Goal: Task Accomplishment & Management: Manage account settings

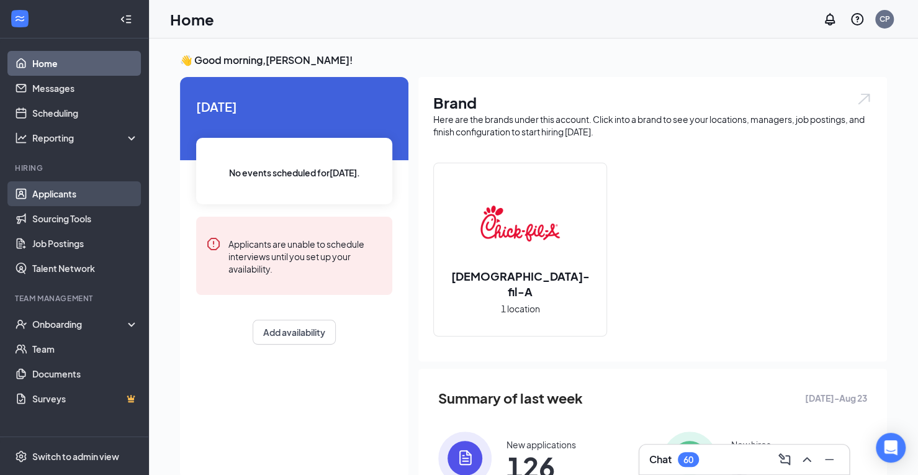
click at [52, 199] on link "Applicants" at bounding box center [85, 193] width 106 height 25
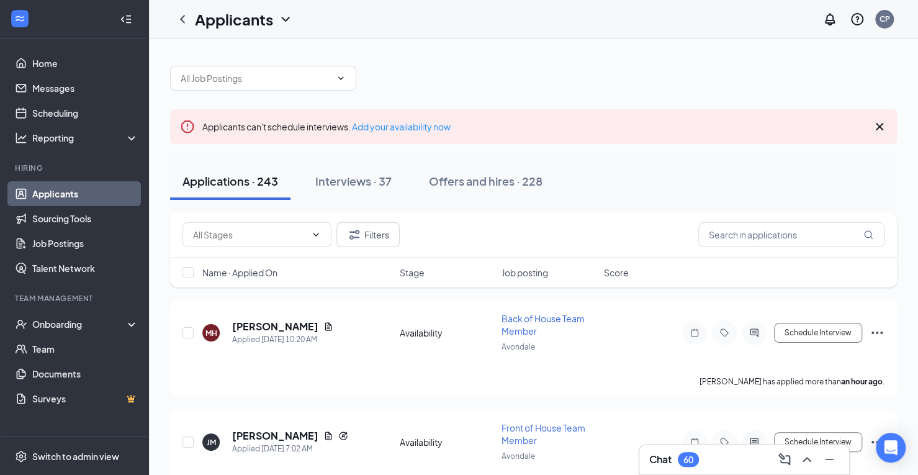
click at [229, 272] on span "Name · Applied On" at bounding box center [239, 272] width 75 height 12
click at [272, 272] on span "Name · Applied On" at bounding box center [239, 272] width 75 height 12
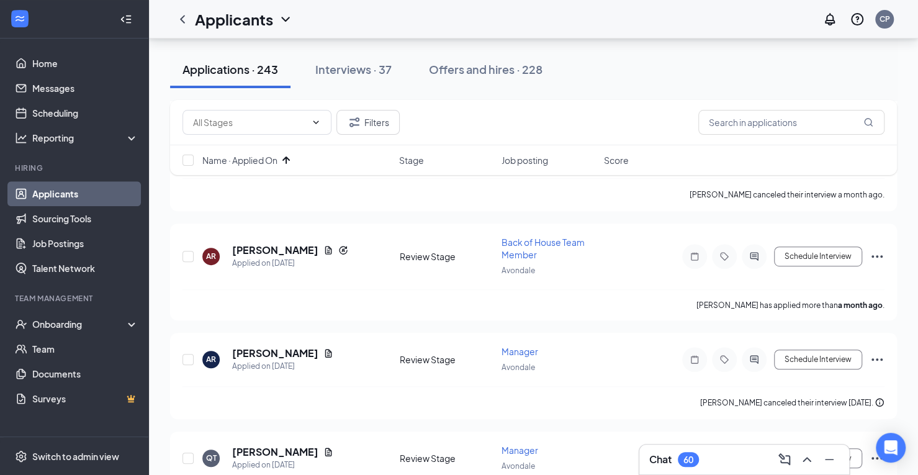
scroll to position [333, 0]
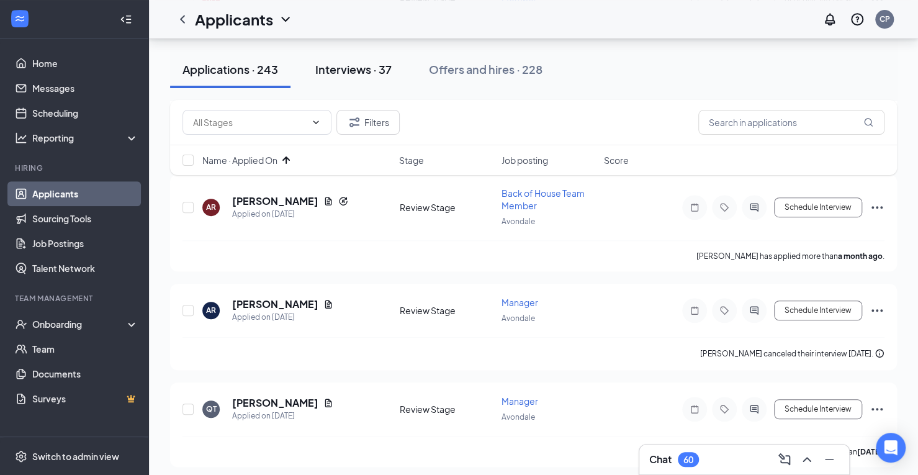
click at [355, 73] on div "Interviews · 37" at bounding box center [353, 69] width 76 height 16
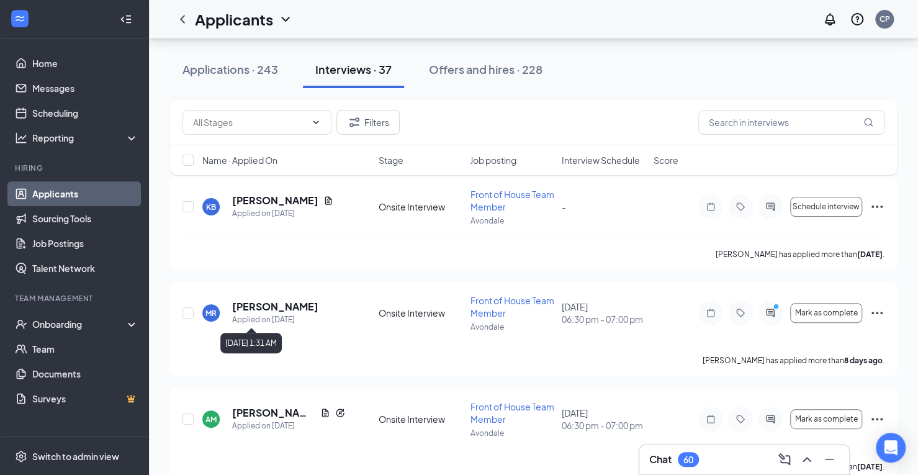
scroll to position [126, 0]
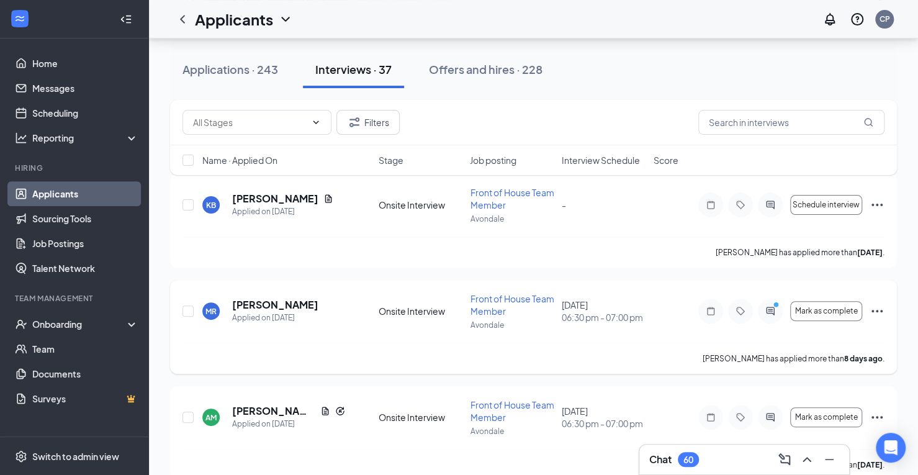
click at [488, 300] on span "Front of House Team Member" at bounding box center [512, 305] width 84 height 24
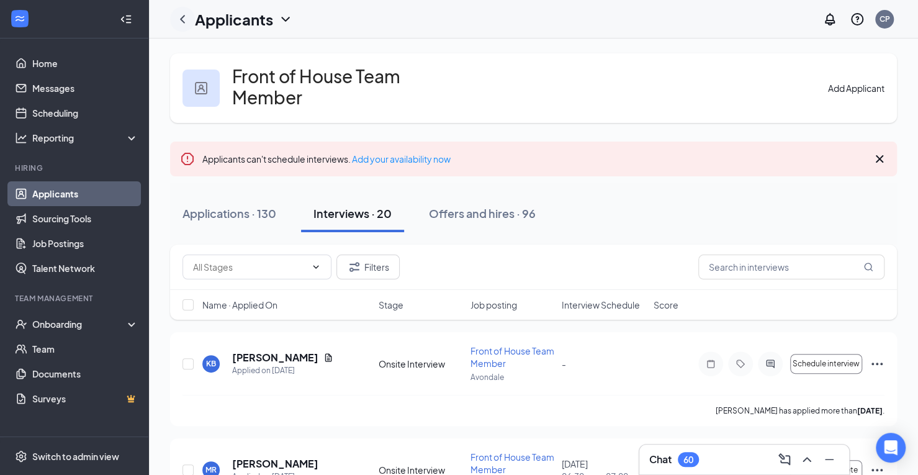
click at [185, 18] on icon "ChevronLeft" at bounding box center [182, 19] width 15 height 15
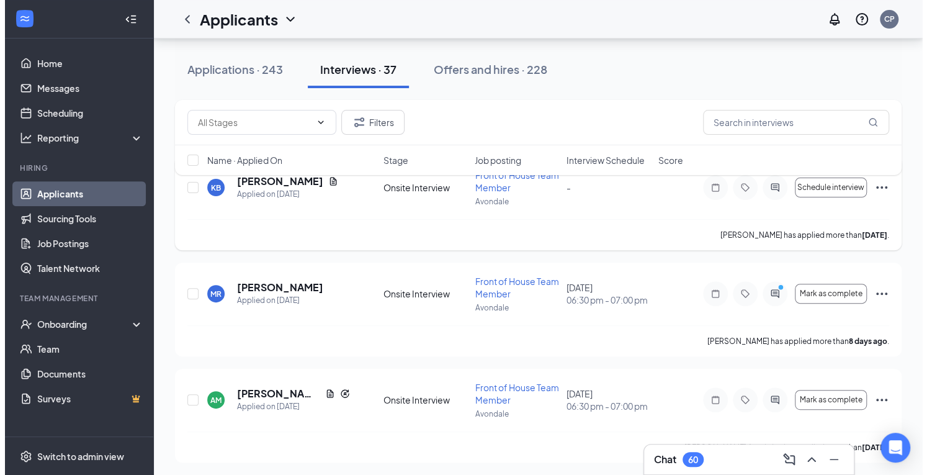
scroll to position [149, 0]
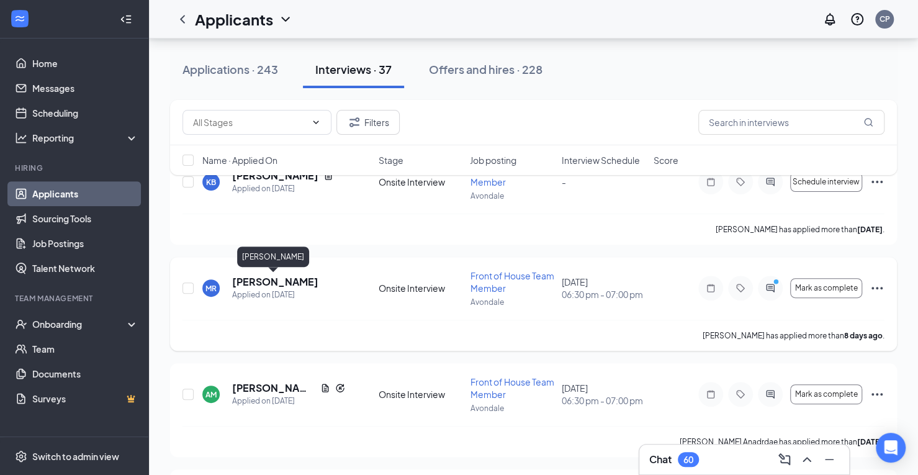
click at [257, 282] on h5 "[PERSON_NAME]" at bounding box center [275, 282] width 86 height 14
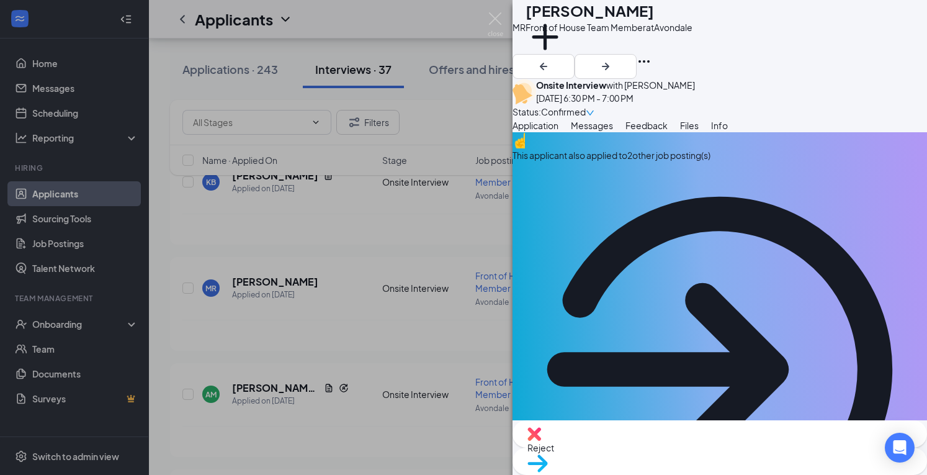
click at [704, 162] on div "This applicant also applied to 2 other job posting(s)" at bounding box center [719, 155] width 414 height 14
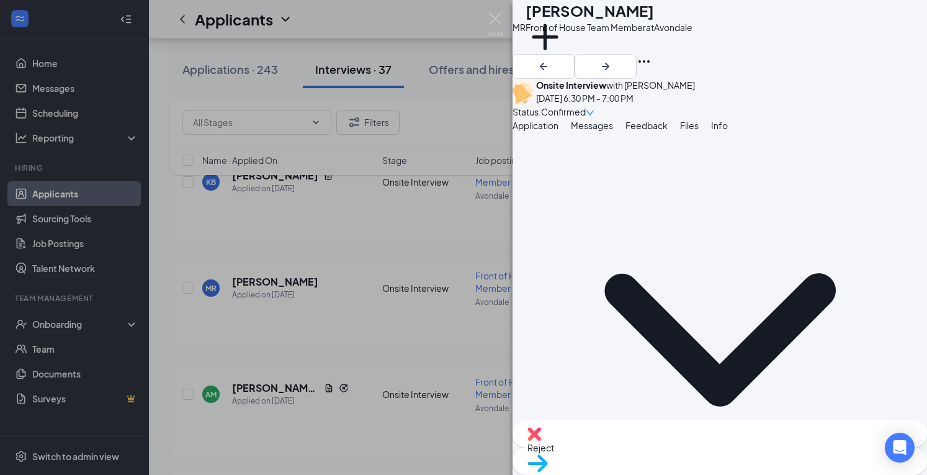
click at [558, 131] on span "Application" at bounding box center [535, 125] width 46 height 11
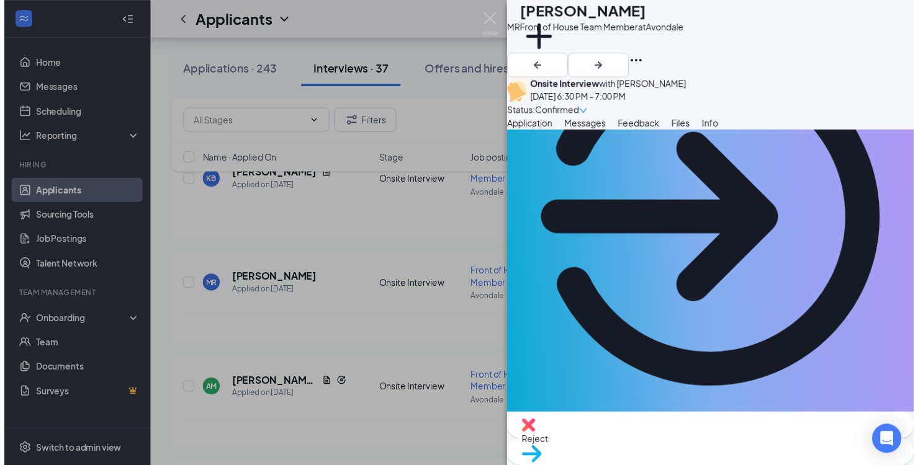
scroll to position [150, 0]
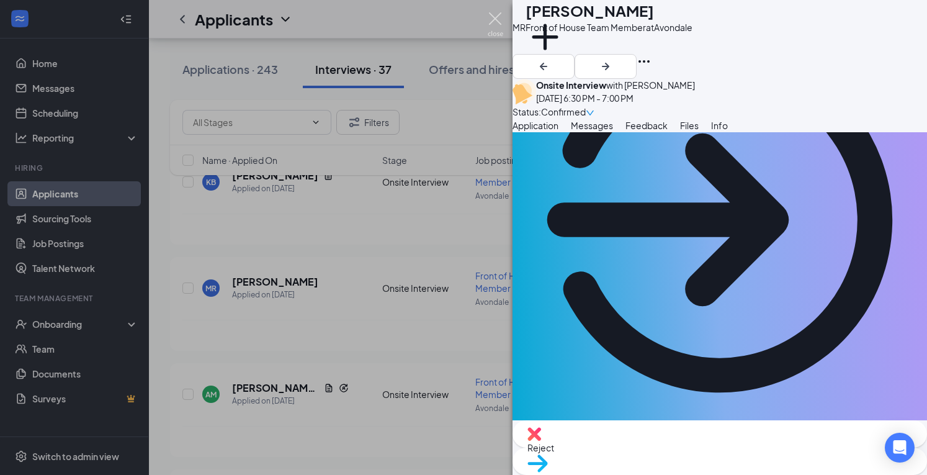
click at [496, 20] on img at bounding box center [496, 24] width 16 height 24
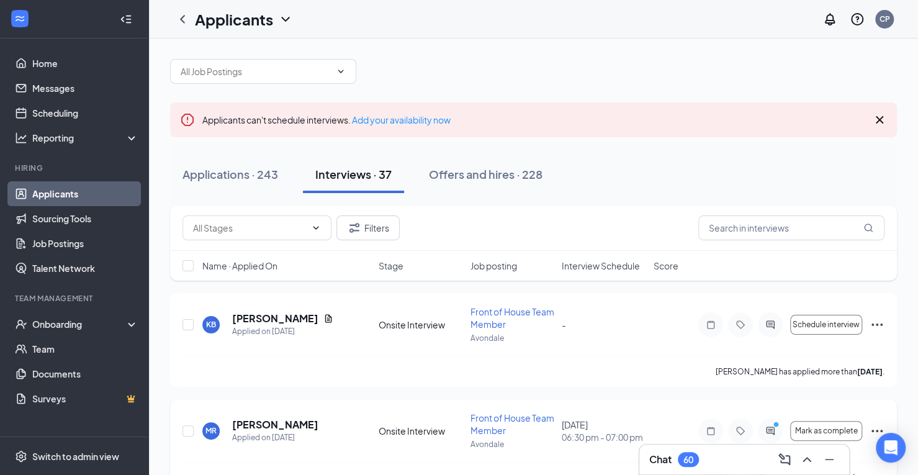
scroll to position [9, 0]
click at [320, 74] on input "text" at bounding box center [256, 70] width 150 height 14
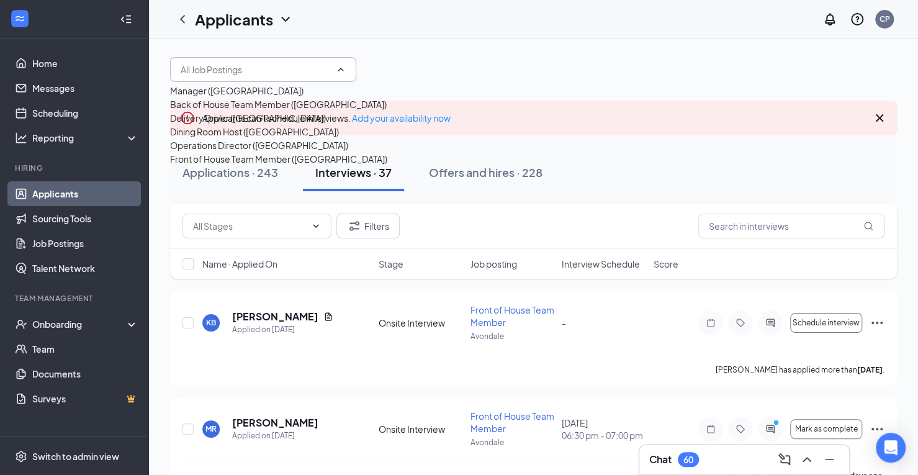
click at [252, 97] on div "Manager ([GEOGRAPHIC_DATA])" at bounding box center [236, 91] width 133 height 14
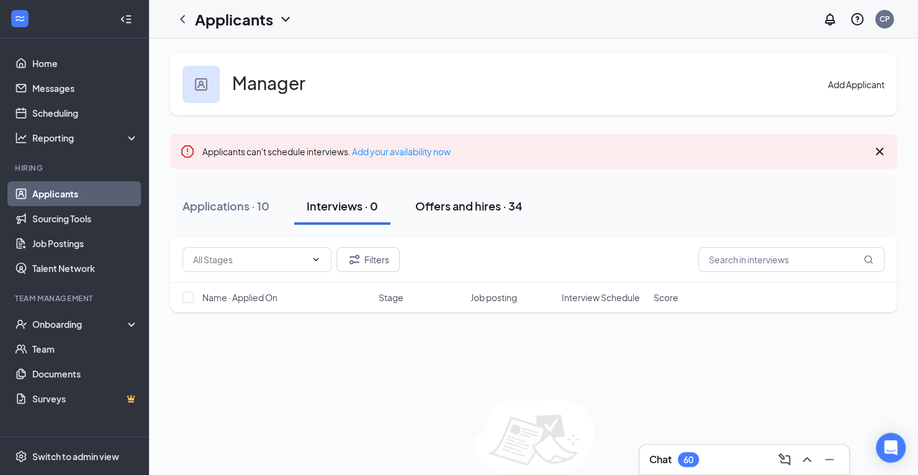
click at [489, 201] on div "Offers and hires · 34" at bounding box center [468, 206] width 107 height 16
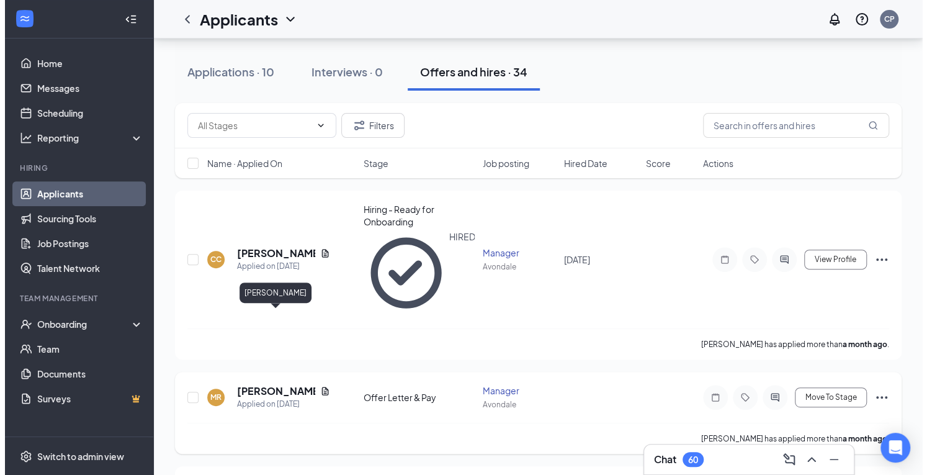
scroll to position [142, 0]
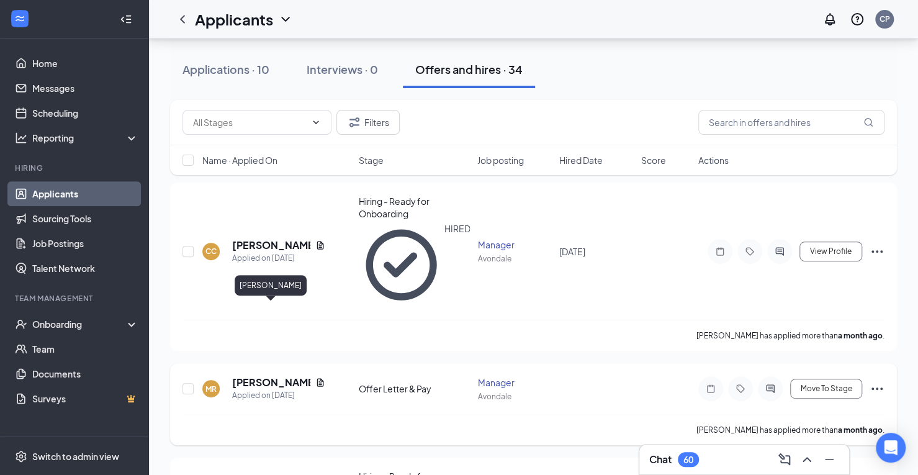
click at [247, 375] on h5 "[PERSON_NAME]" at bounding box center [271, 382] width 78 height 14
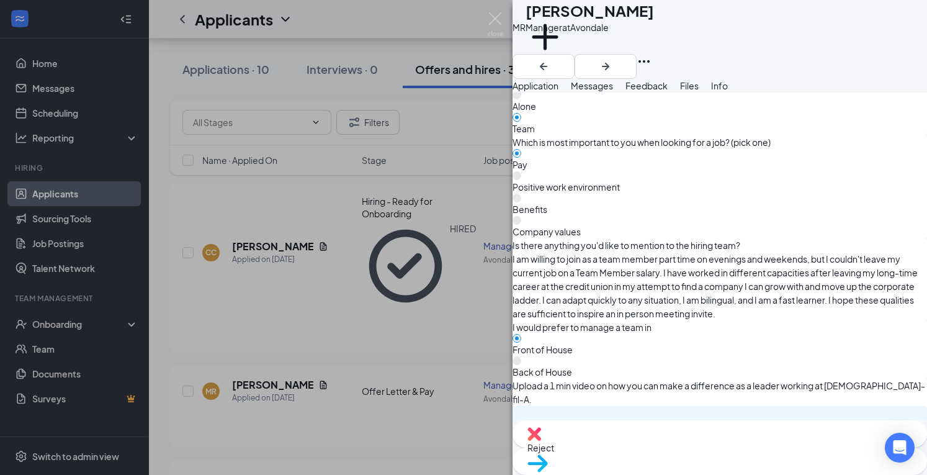
scroll to position [1060, 0]
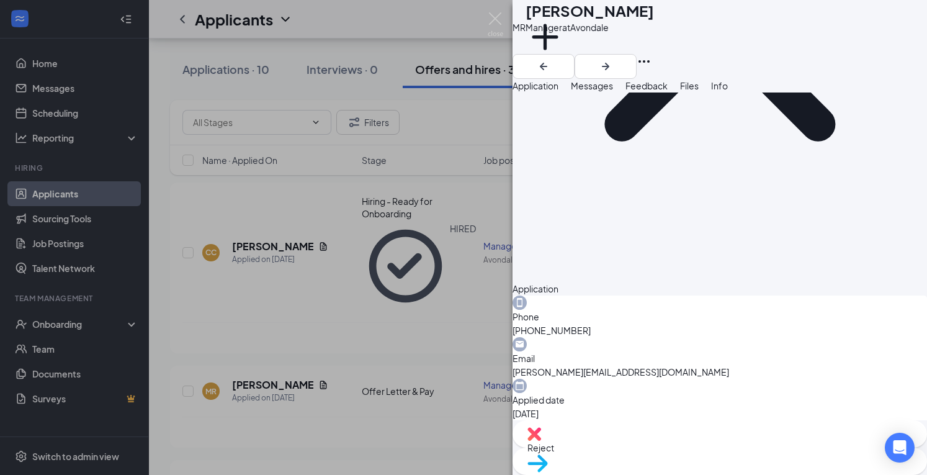
scroll to position [239, 0]
click at [408, 264] on div "MR [PERSON_NAME] Manager at [GEOGRAPHIC_DATA] Add a tag Application Messages Fe…" at bounding box center [463, 237] width 927 height 475
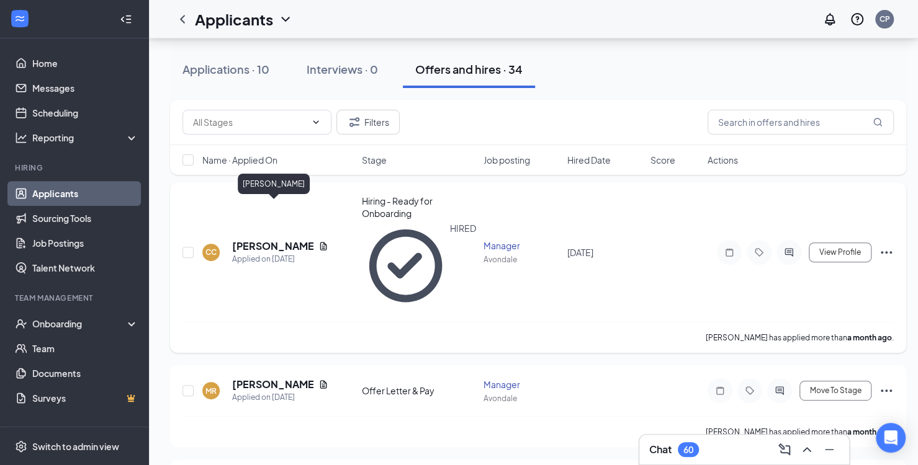
click at [293, 239] on h5 "[PERSON_NAME]" at bounding box center [272, 246] width 81 height 14
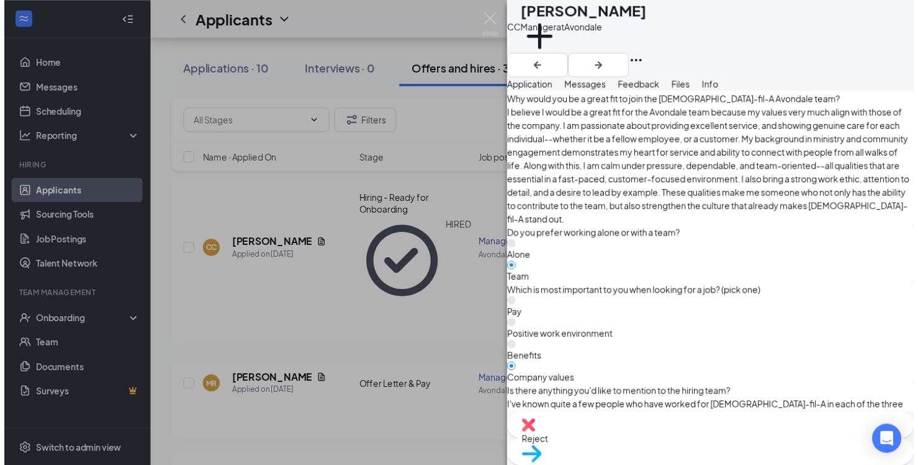
scroll to position [1162, 0]
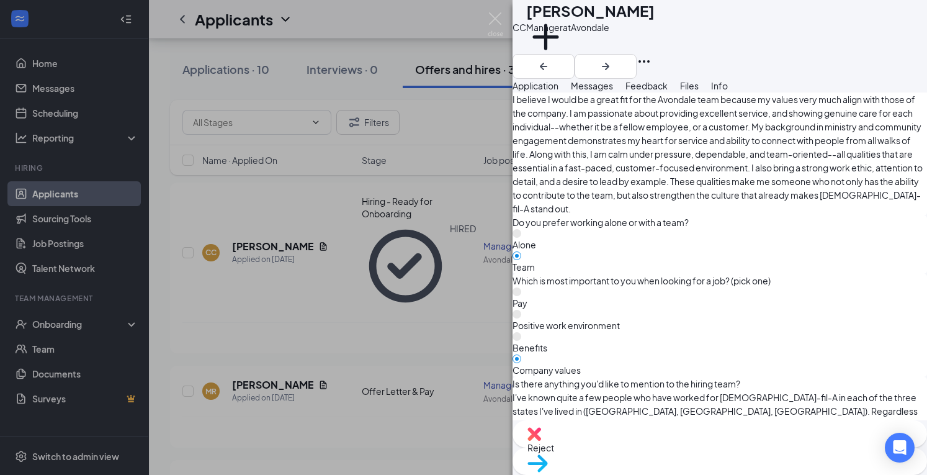
click at [413, 334] on div "CC [PERSON_NAME] Manager at [GEOGRAPHIC_DATA] Add a tag Application Messages Fe…" at bounding box center [463, 237] width 927 height 475
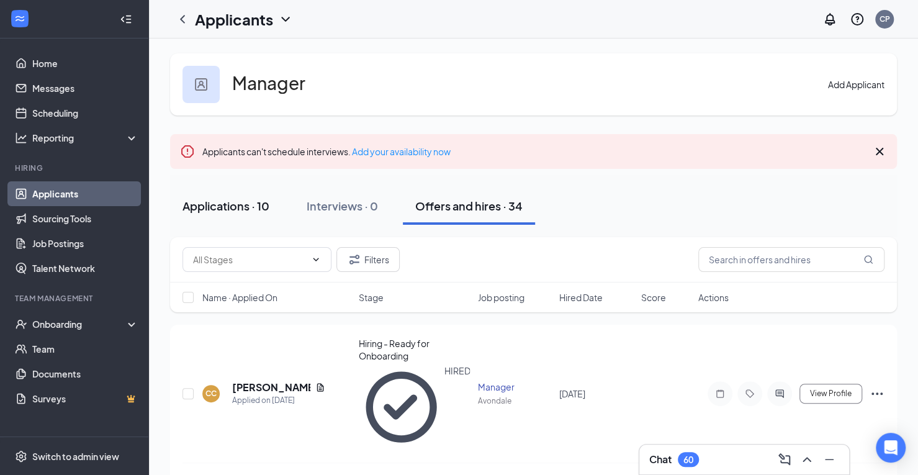
click at [209, 202] on div "Applications · 10" at bounding box center [225, 206] width 87 height 16
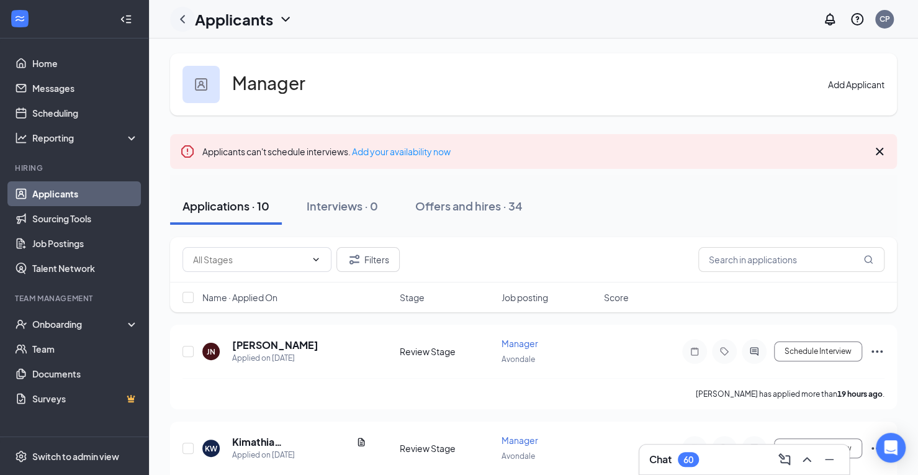
click at [184, 16] on icon "ChevronLeft" at bounding box center [182, 19] width 5 height 8
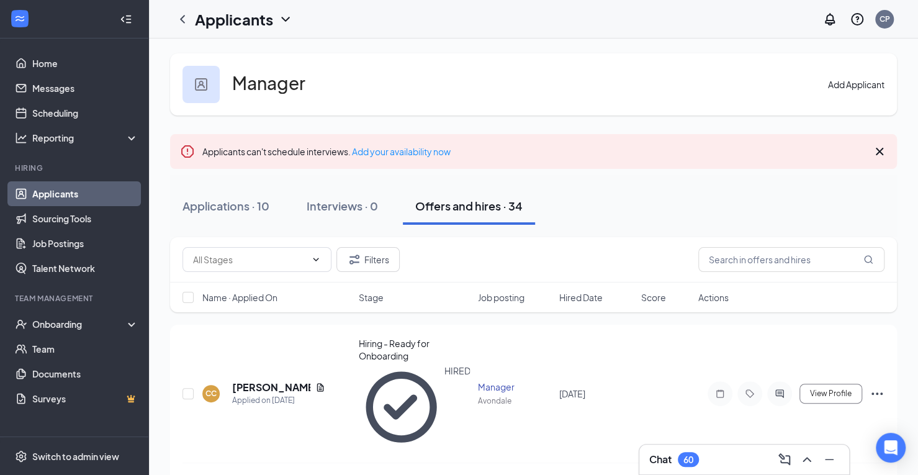
click at [259, 298] on span "Name · Applied On" at bounding box center [239, 297] width 75 height 12
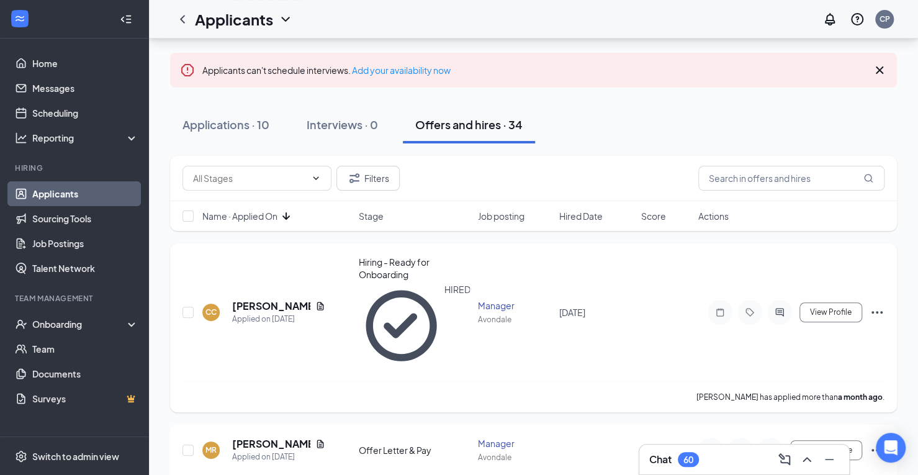
scroll to position [83, 0]
click at [211, 112] on button "Applications · 10" at bounding box center [226, 123] width 112 height 37
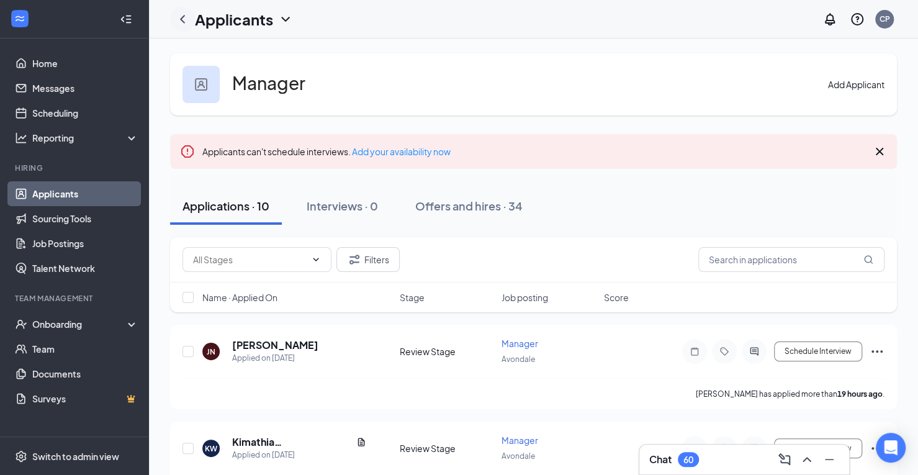
click at [180, 14] on icon "ChevronLeft" at bounding box center [182, 19] width 15 height 15
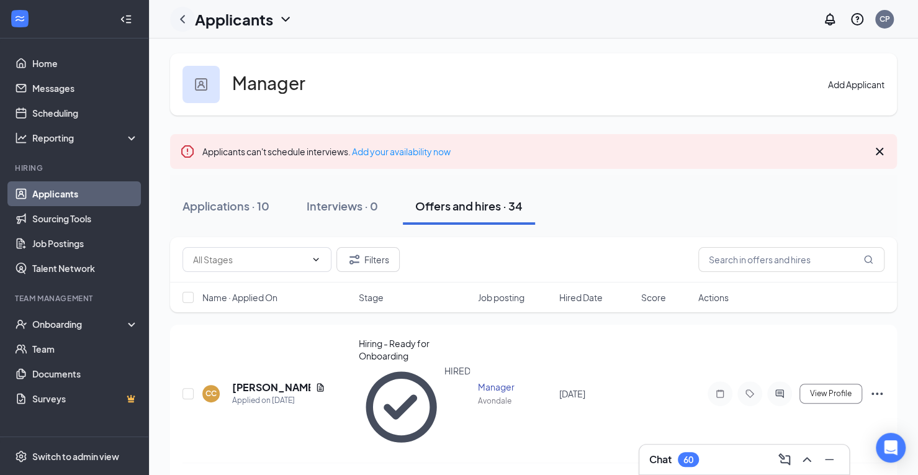
click at [180, 14] on icon "ChevronLeft" at bounding box center [182, 19] width 15 height 15
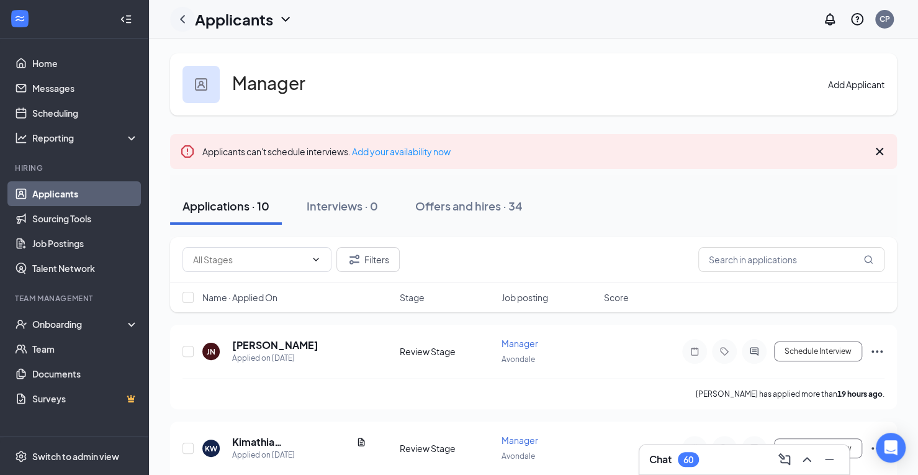
click at [180, 14] on icon "ChevronLeft" at bounding box center [182, 19] width 15 height 15
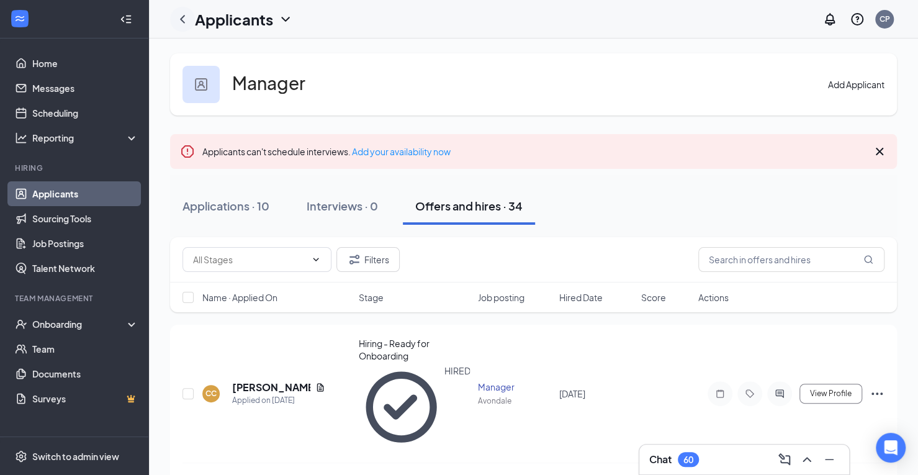
click at [181, 19] on icon "ChevronLeft" at bounding box center [182, 19] width 5 height 8
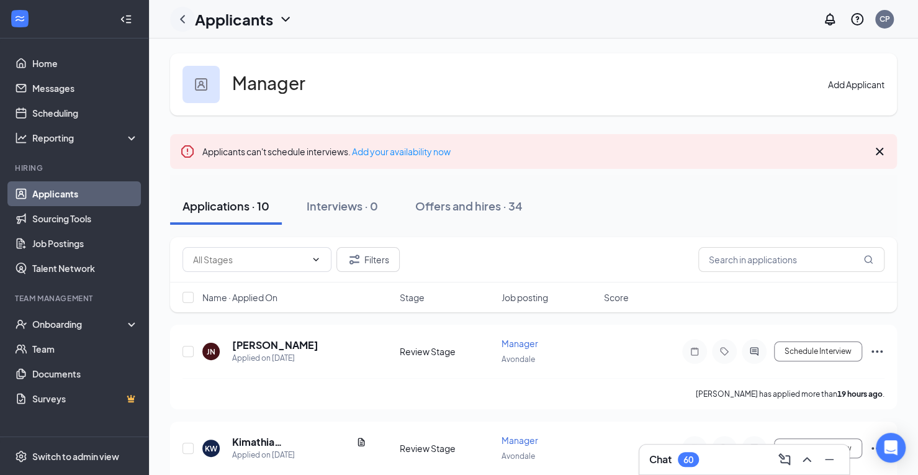
click at [181, 19] on icon "ChevronLeft" at bounding box center [182, 19] width 5 height 8
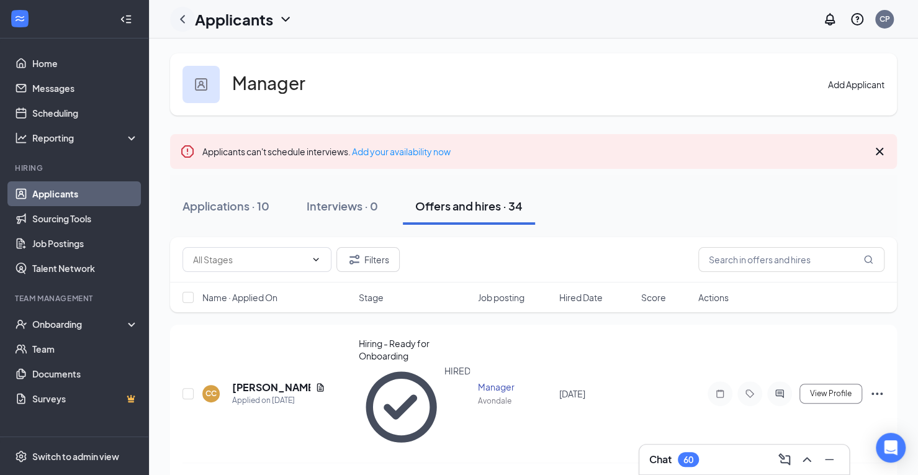
click at [181, 19] on icon "ChevronLeft" at bounding box center [182, 19] width 5 height 8
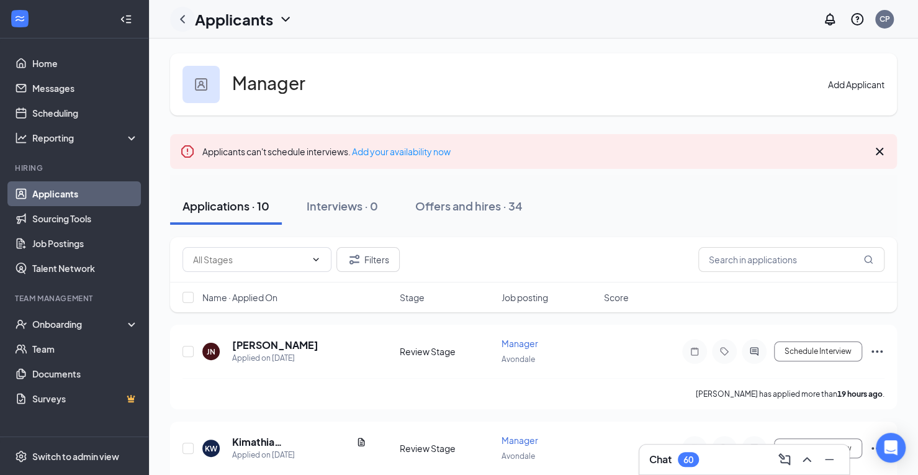
click at [181, 19] on icon "ChevronLeft" at bounding box center [182, 19] width 5 height 8
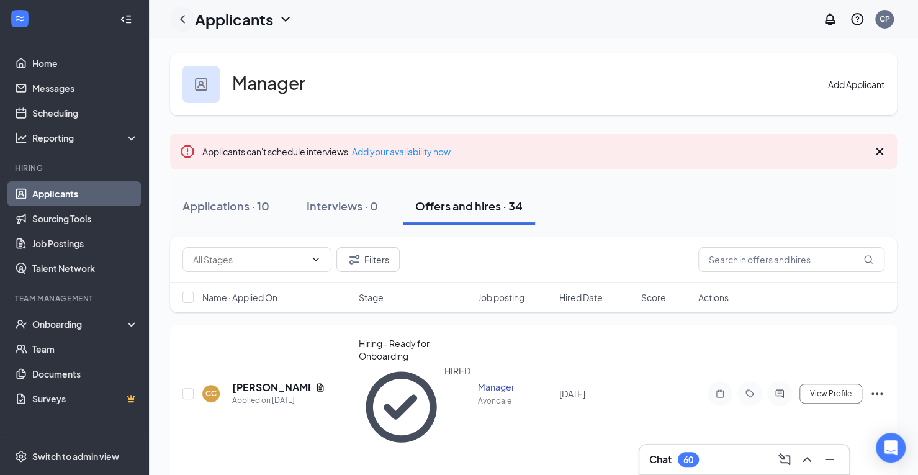
click at [181, 19] on icon "ChevronLeft" at bounding box center [182, 19] width 5 height 8
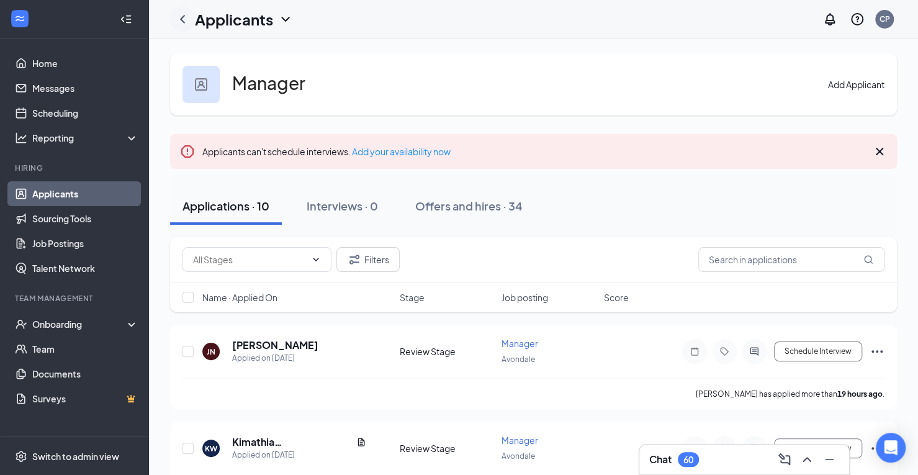
click at [181, 19] on icon "ChevronLeft" at bounding box center [182, 19] width 5 height 8
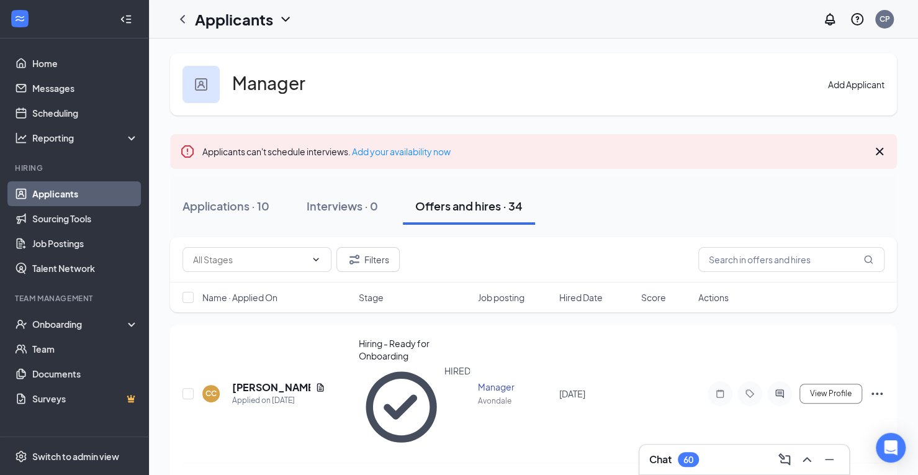
click at [259, 23] on h1 "Applicants" at bounding box center [234, 19] width 78 height 21
click at [194, 18] on div at bounding box center [182, 19] width 25 height 25
click at [169, 25] on div "Applicants CP" at bounding box center [533, 19] width 769 height 38
click at [188, 20] on icon "ChevronLeft" at bounding box center [182, 19] width 15 height 15
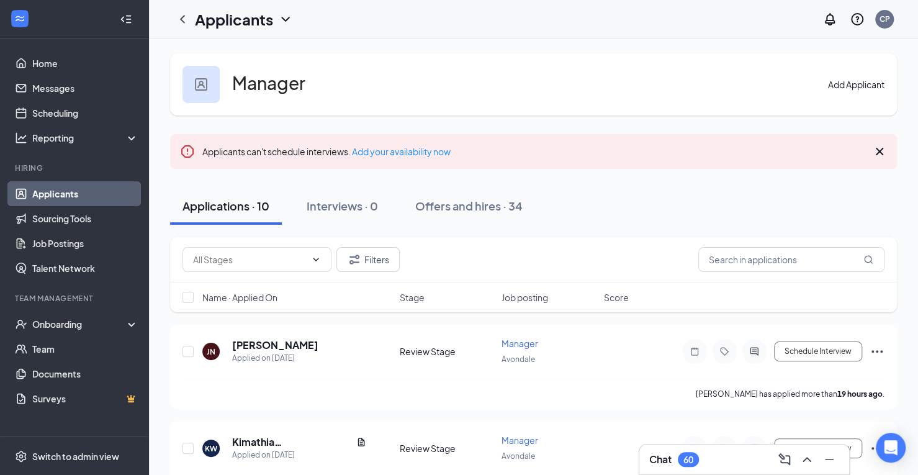
click at [56, 189] on link "Applicants" at bounding box center [85, 193] width 106 height 25
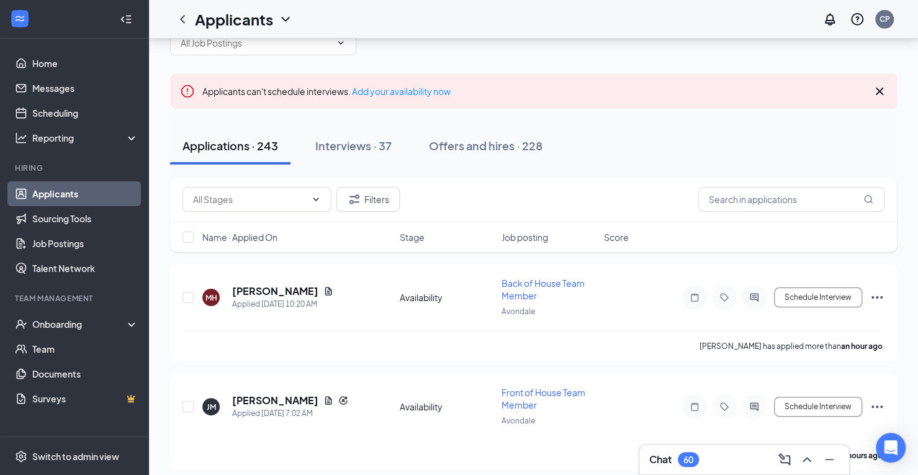
scroll to position [36, 0]
click at [257, 236] on span "Name · Applied On" at bounding box center [239, 236] width 75 height 12
click at [243, 238] on span "Name · Applied On" at bounding box center [239, 236] width 75 height 12
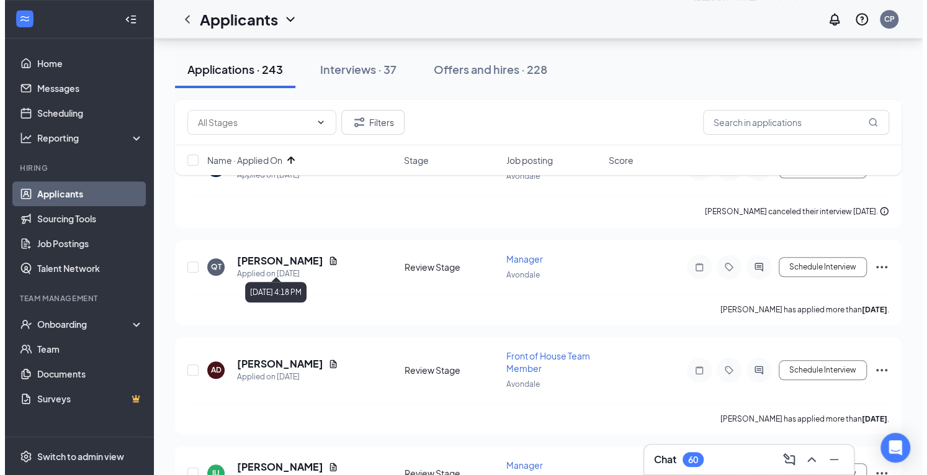
scroll to position [486, 0]
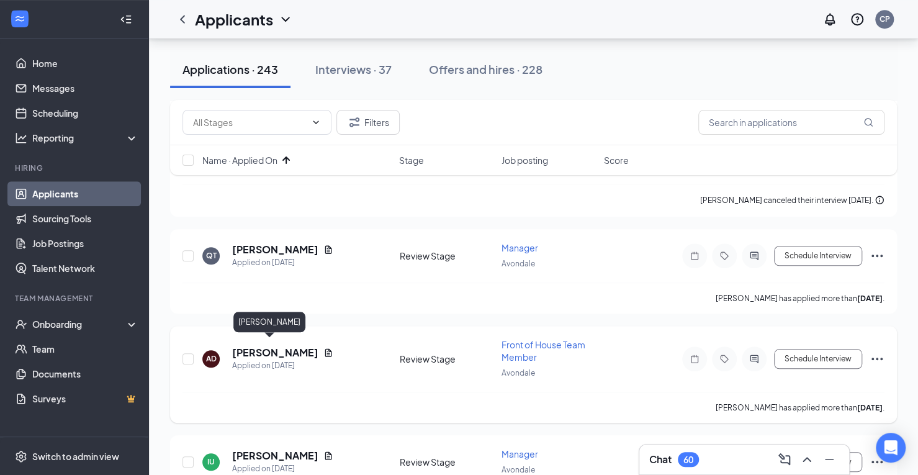
click at [259, 346] on h5 "[PERSON_NAME]" at bounding box center [275, 353] width 86 height 14
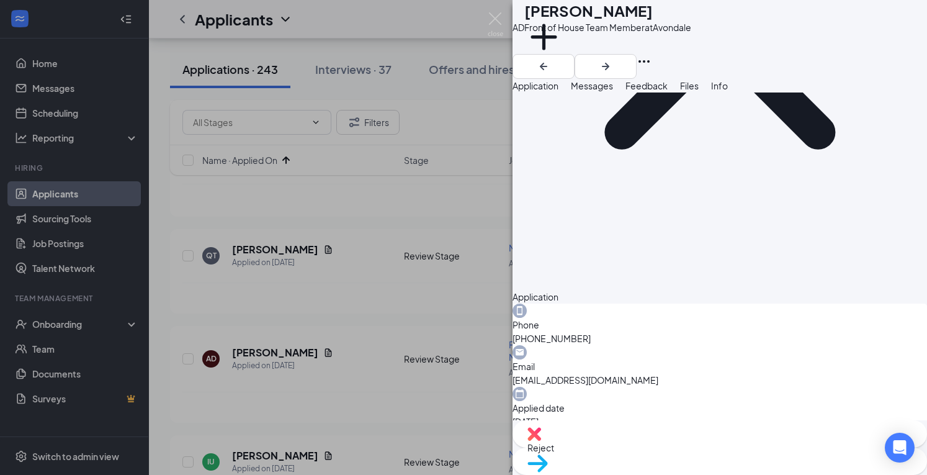
scroll to position [231, 0]
click at [637, 54] on button "button" at bounding box center [605, 66] width 62 height 25
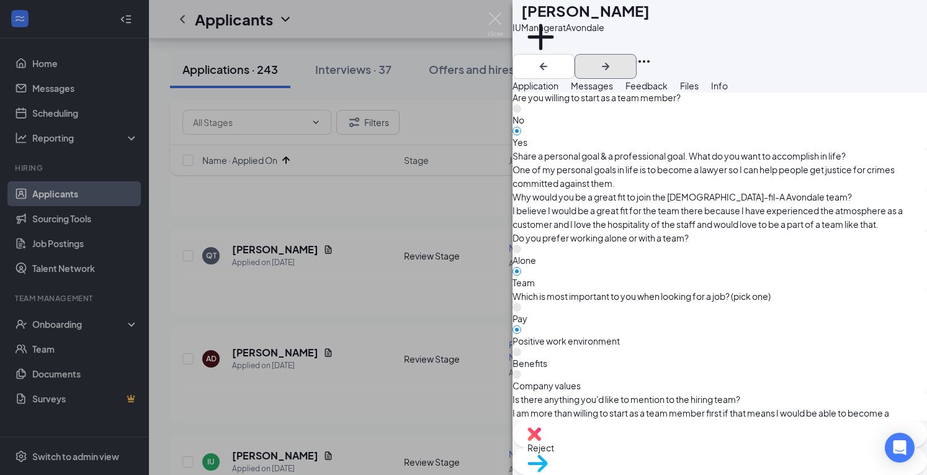
scroll to position [846, 0]
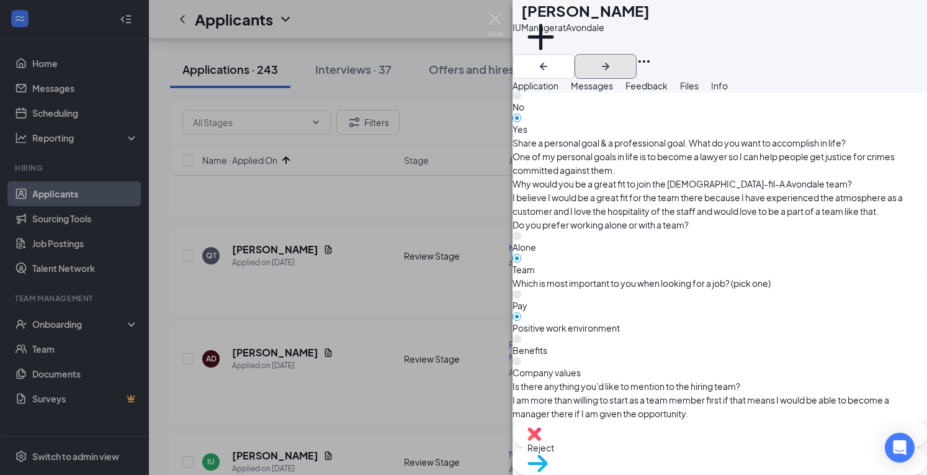
click at [613, 59] on icon "ArrowRight" at bounding box center [605, 66] width 15 height 15
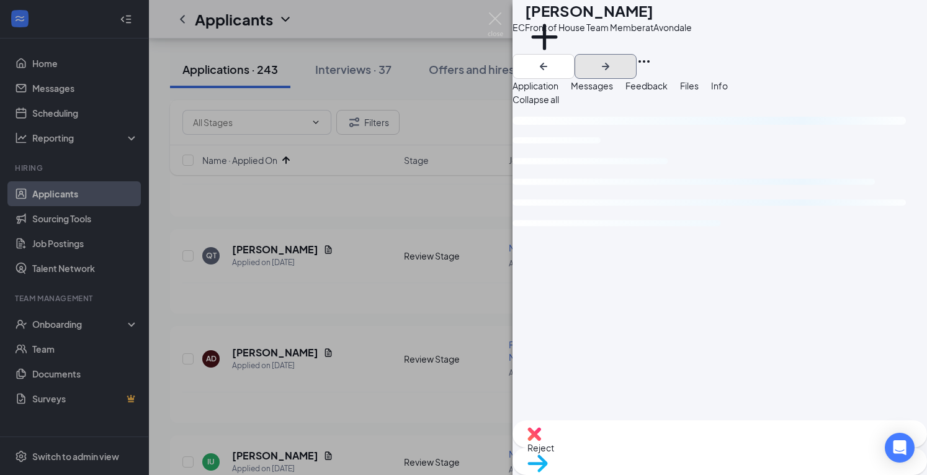
click at [613, 59] on icon "ArrowRight" at bounding box center [605, 66] width 15 height 15
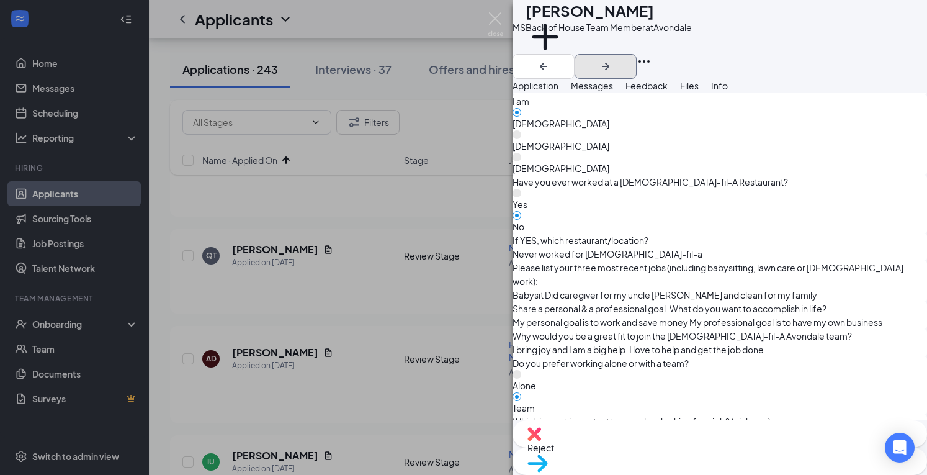
scroll to position [676, 0]
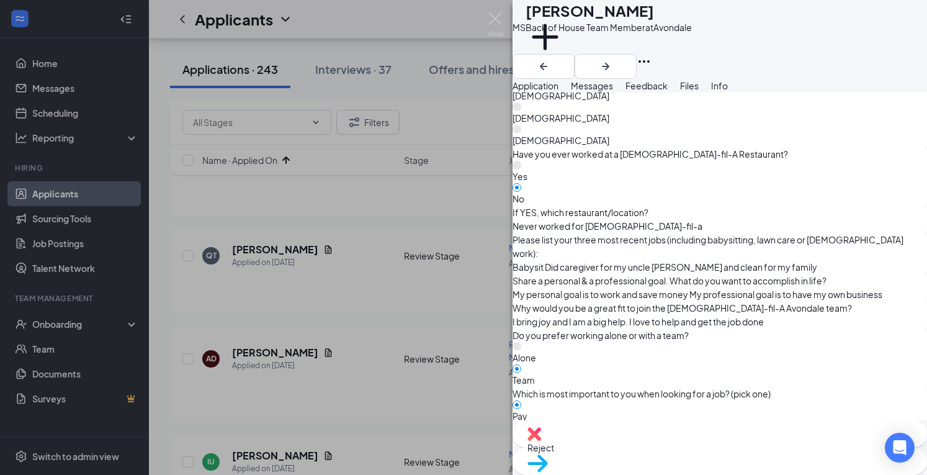
click at [662, 452] on span "Reject" at bounding box center [719, 447] width 385 height 14
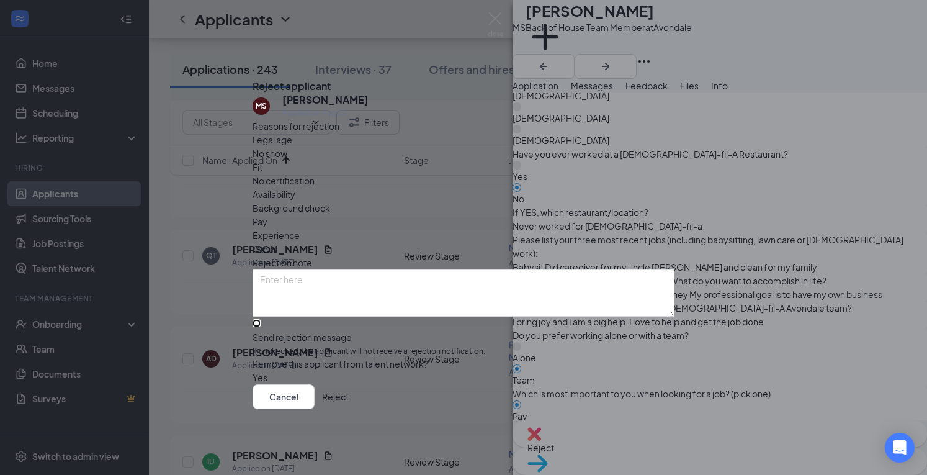
click at [261, 319] on input "Send rejection message If unchecked, the applicant will not receive a rejection…" at bounding box center [256, 323] width 8 height 8
checkbox input "true"
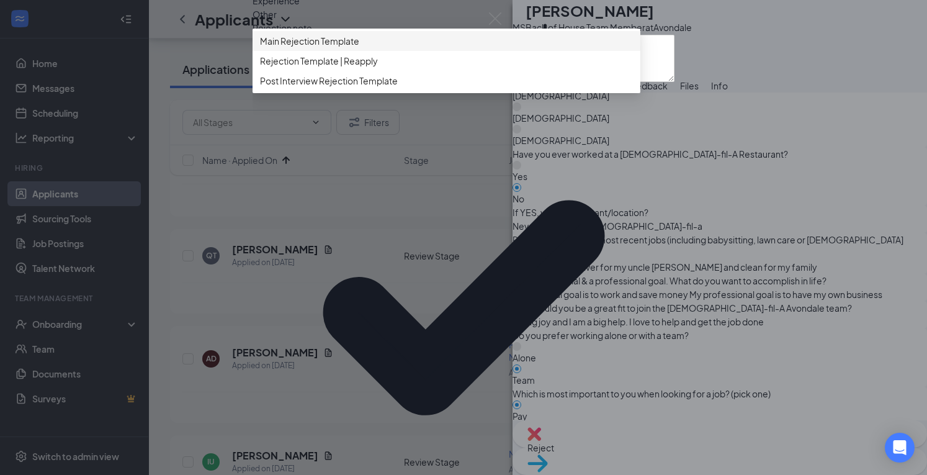
click at [457, 48] on span "Main Rejection Template" at bounding box center [446, 41] width 373 height 14
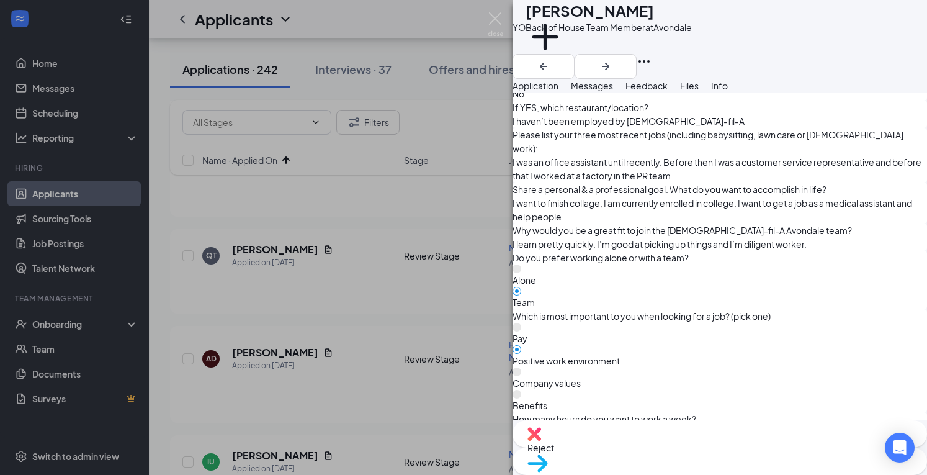
scroll to position [784, 0]
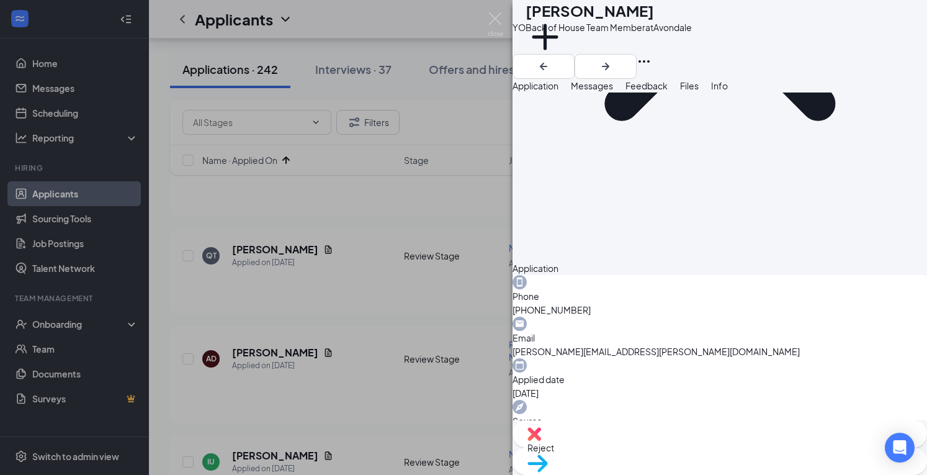
scroll to position [0, 0]
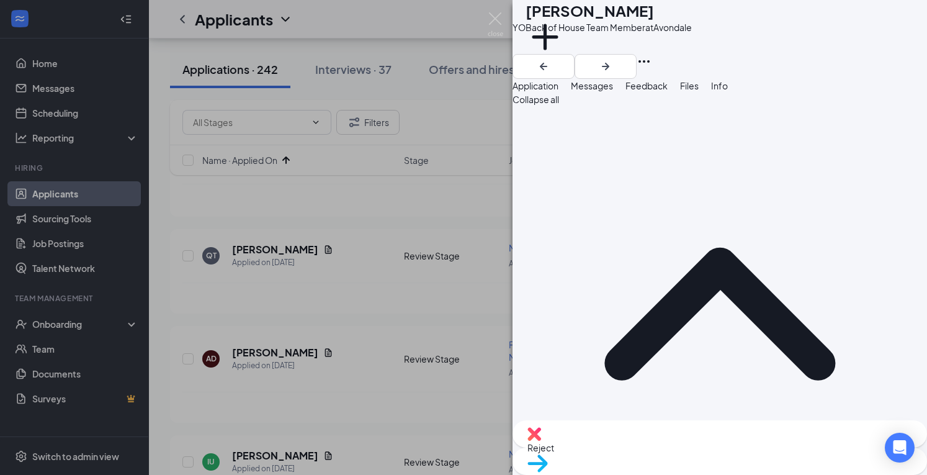
click at [640, 441] on div "Reject" at bounding box center [719, 433] width 414 height 27
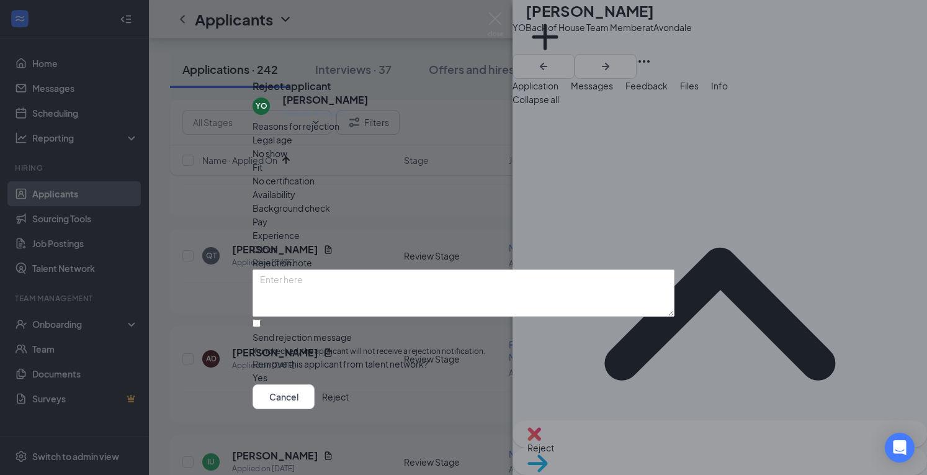
click at [289, 289] on div "Reasons for rejection Legal age No show Fit No certification Availability Backg…" at bounding box center [463, 252] width 422 height 266
click at [261, 319] on input "Send rejection message If unchecked, the applicant will not receive a rejection…" at bounding box center [256, 323] width 8 height 8
checkbox input "true"
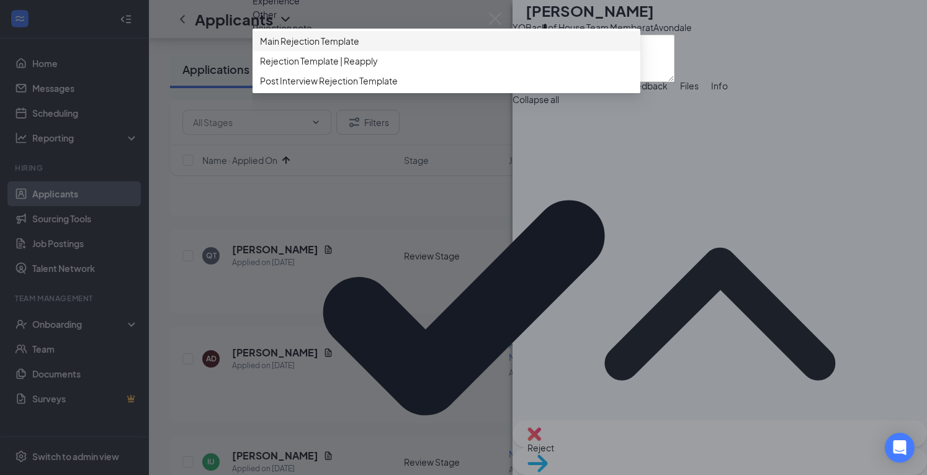
click at [333, 48] on span "Main Rejection Template" at bounding box center [309, 41] width 99 height 14
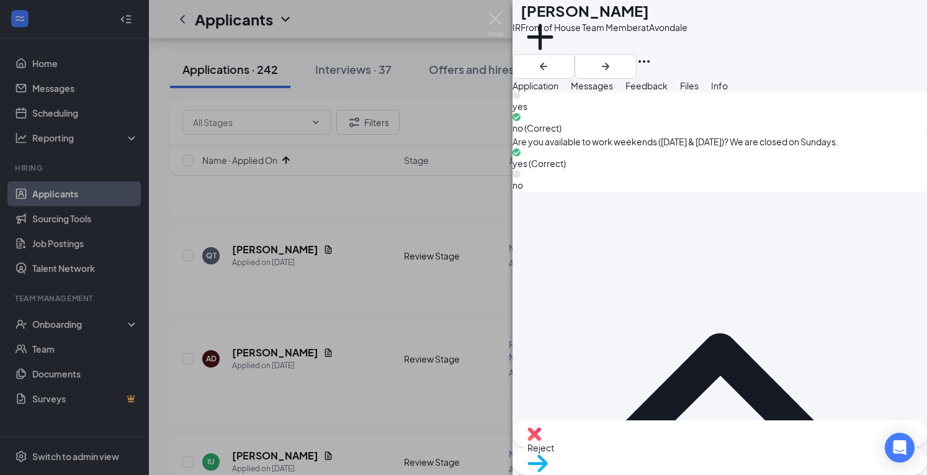
scroll to position [1262, 0]
click at [667, 452] on span "Reject" at bounding box center [719, 447] width 385 height 14
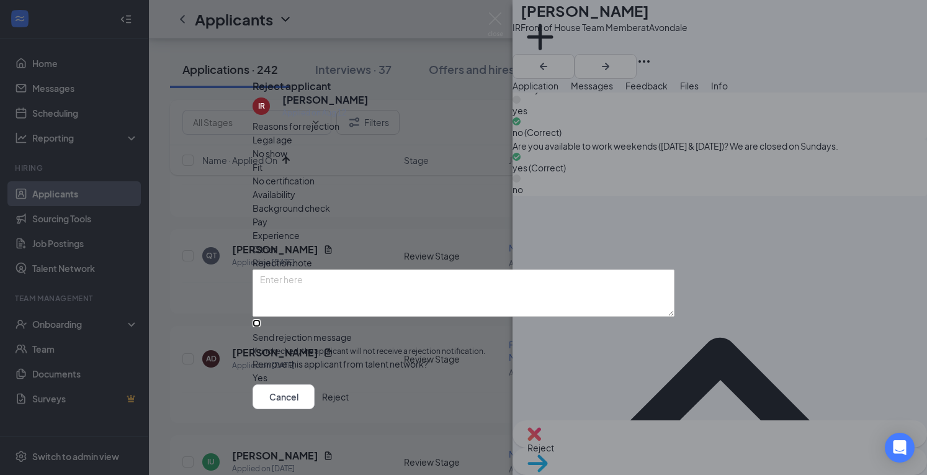
click at [261, 319] on input "Send rejection message If unchecked, the applicant will not receive a rejection…" at bounding box center [256, 323] width 8 height 8
checkbox input "true"
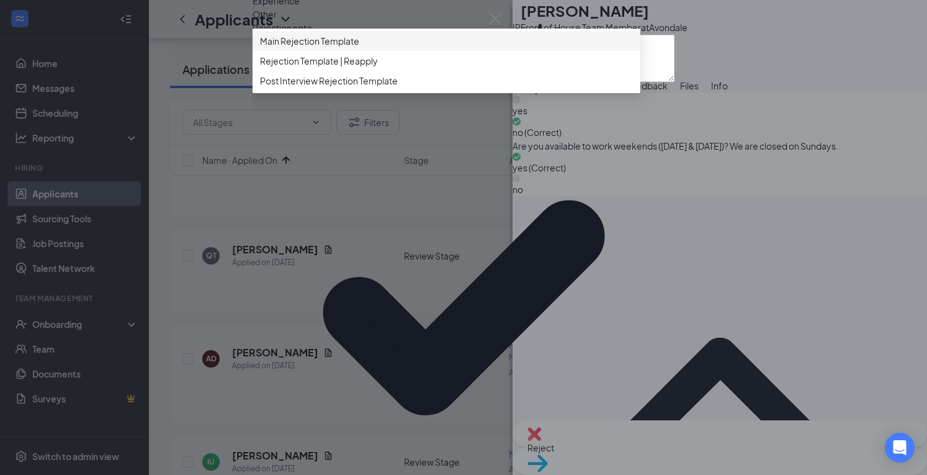
click at [355, 48] on span "Main Rejection Template" at bounding box center [309, 41] width 99 height 14
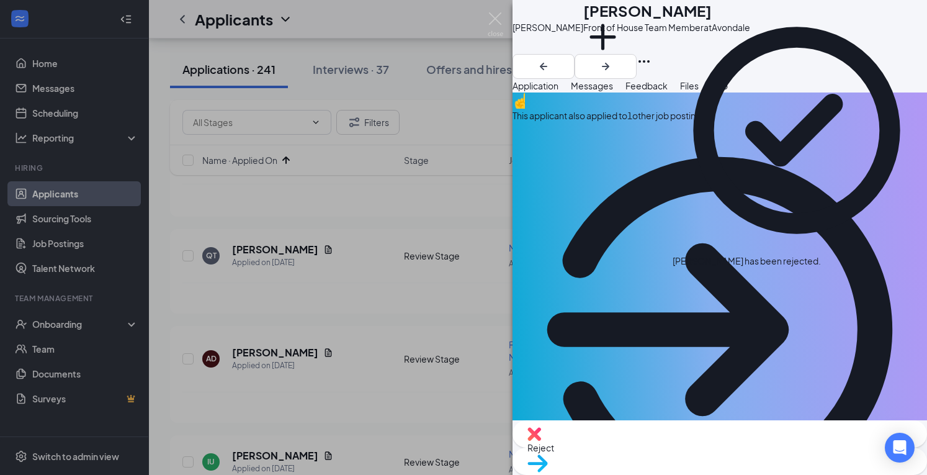
click at [808, 122] on div "This applicant also applied to 1 other job posting(s)" at bounding box center [719, 116] width 414 height 14
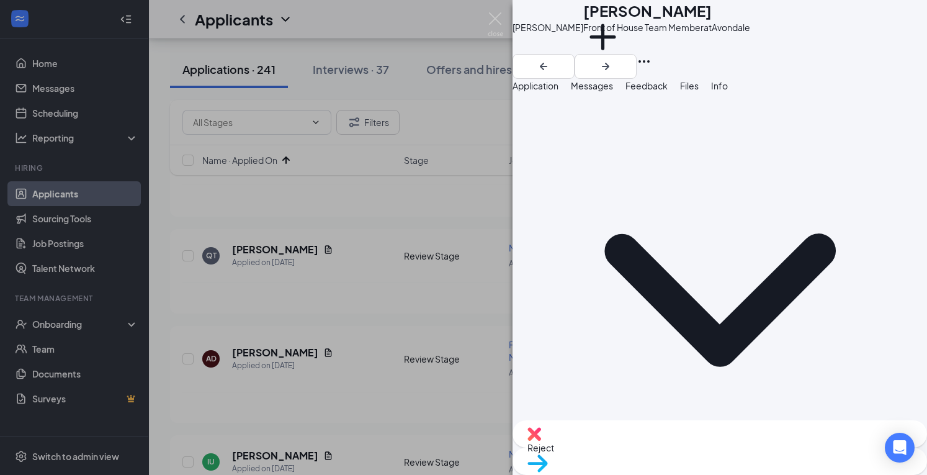
click at [558, 91] on span "Application" at bounding box center [535, 85] width 46 height 11
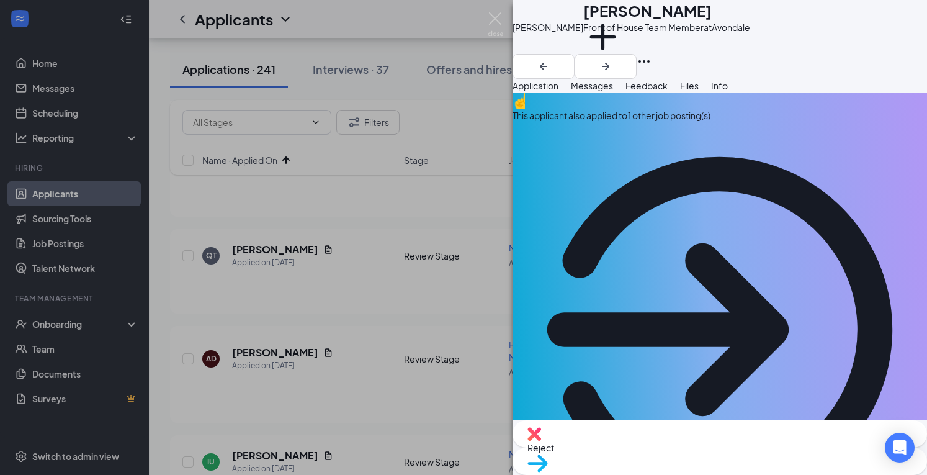
click at [644, 447] on div "Reject" at bounding box center [719, 433] width 414 height 27
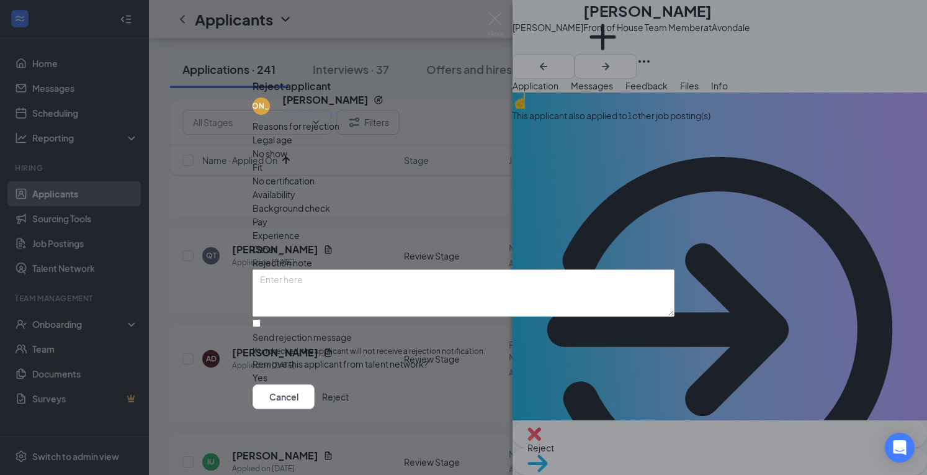
click at [349, 407] on button "Reject" at bounding box center [335, 396] width 27 height 25
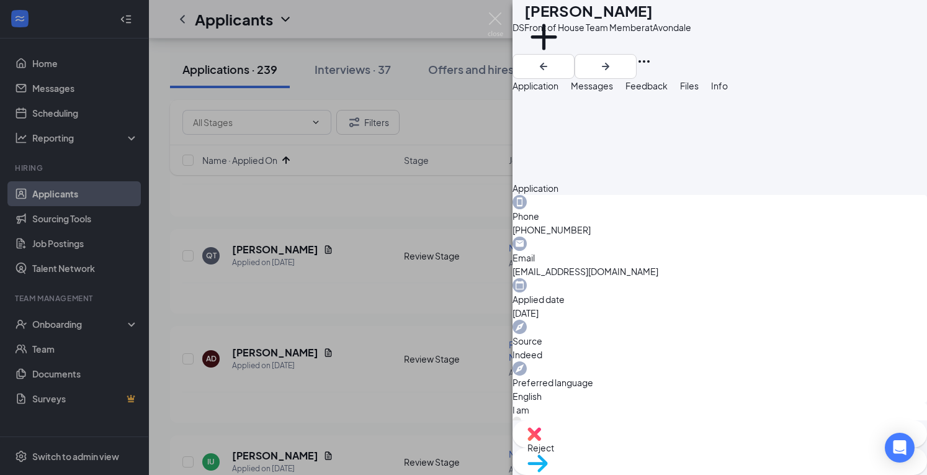
scroll to position [784, 0]
click at [663, 453] on span "Reject" at bounding box center [719, 447] width 385 height 14
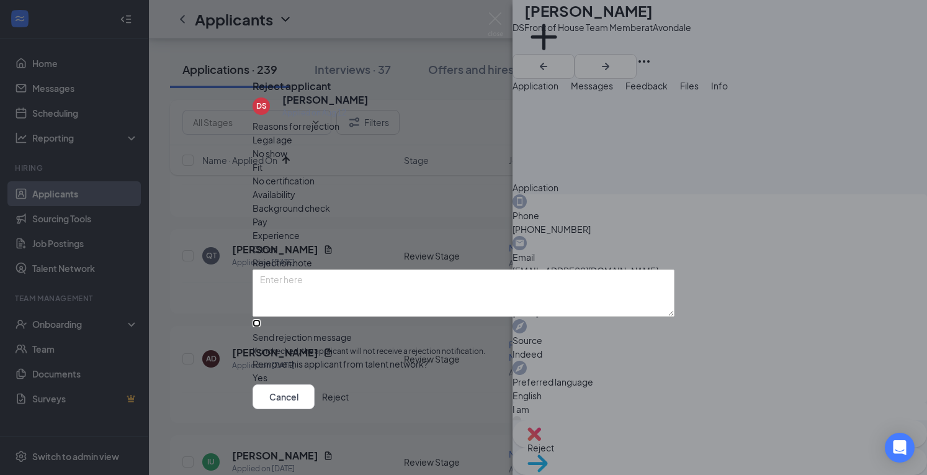
click at [261, 319] on input "Send rejection message If unchecked, the applicant will not receive a rejection…" at bounding box center [256, 323] width 8 height 8
checkbox input "true"
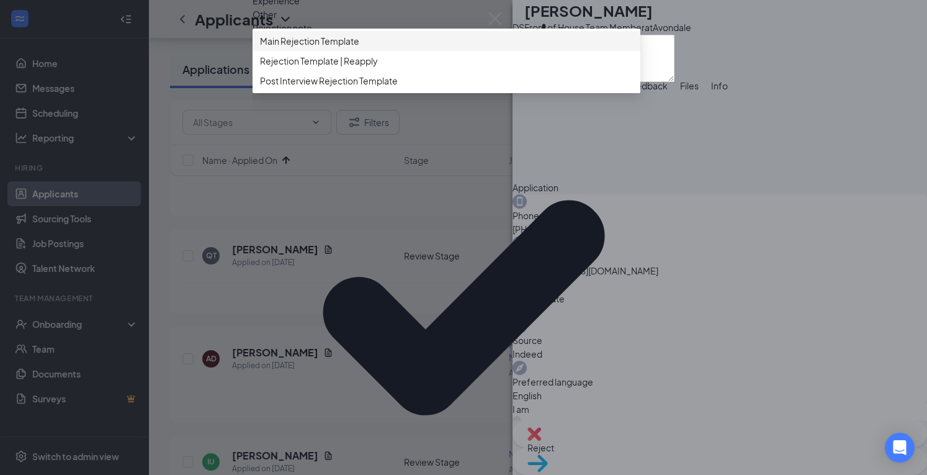
click at [409, 48] on span "Main Rejection Template" at bounding box center [446, 41] width 373 height 14
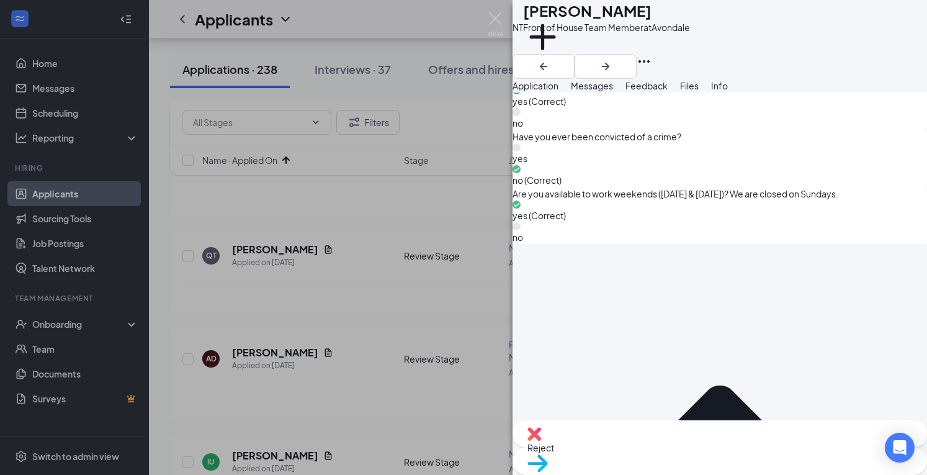
scroll to position [1237, 0]
click at [541, 440] on img at bounding box center [534, 434] width 14 height 14
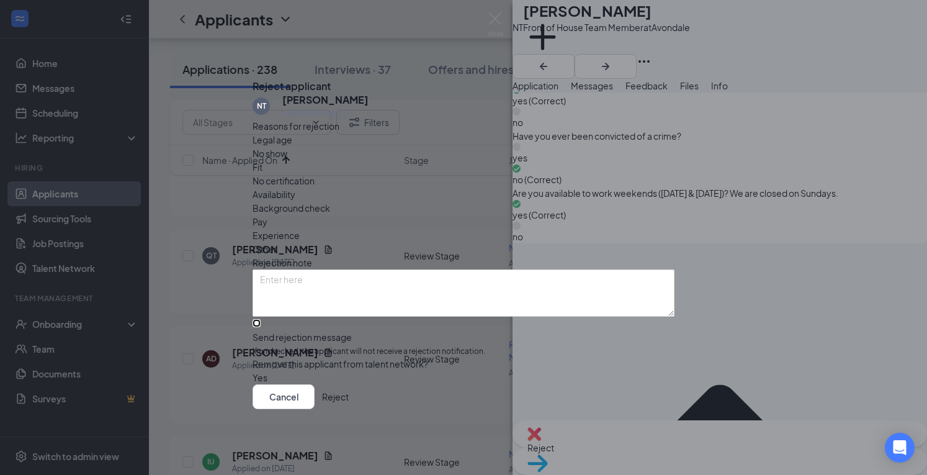
click at [261, 319] on input "Send rejection message If unchecked, the applicant will not receive a rejection…" at bounding box center [256, 323] width 8 height 8
checkbox input "true"
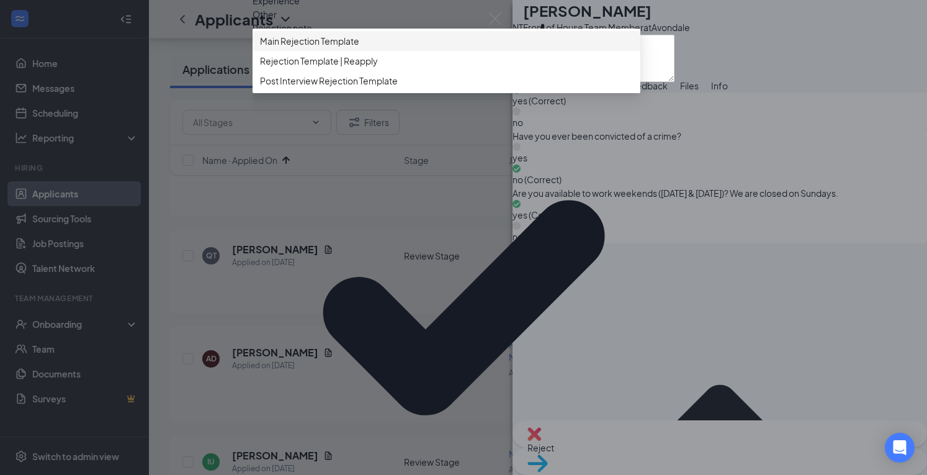
click at [351, 51] on div "Main Rejection Template" at bounding box center [446, 41] width 388 height 20
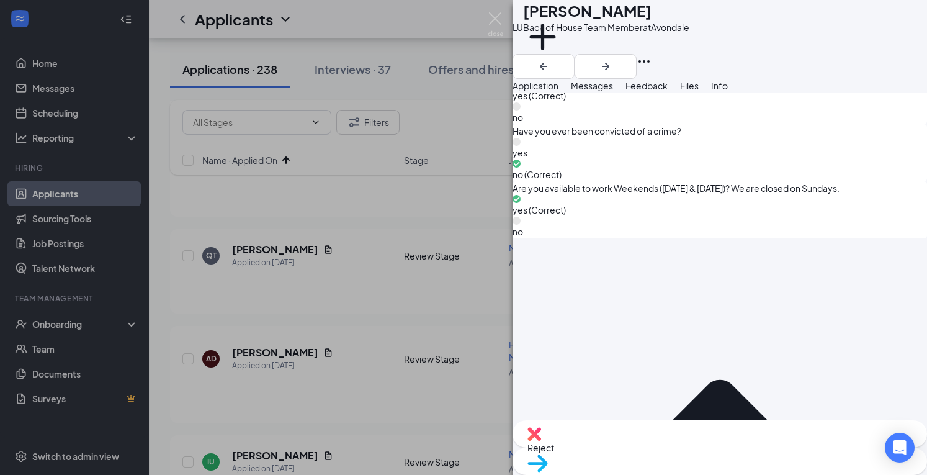
scroll to position [1221, 0]
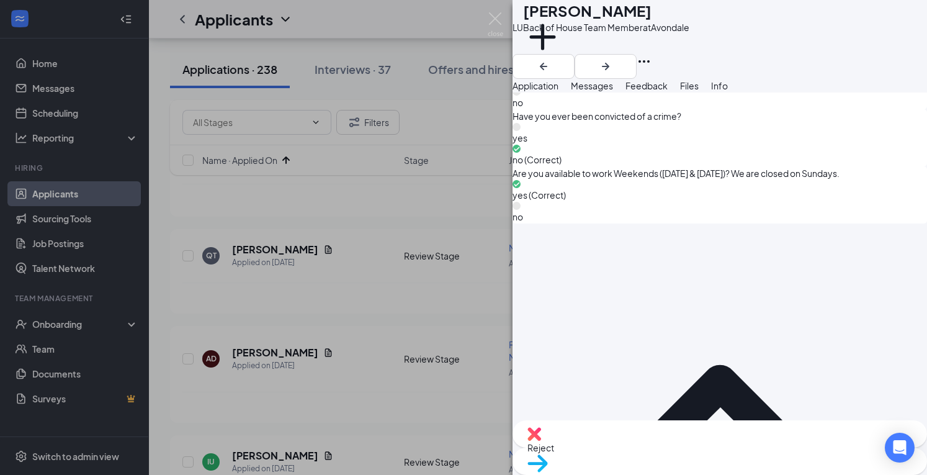
click at [650, 454] on span "Reject" at bounding box center [719, 447] width 385 height 14
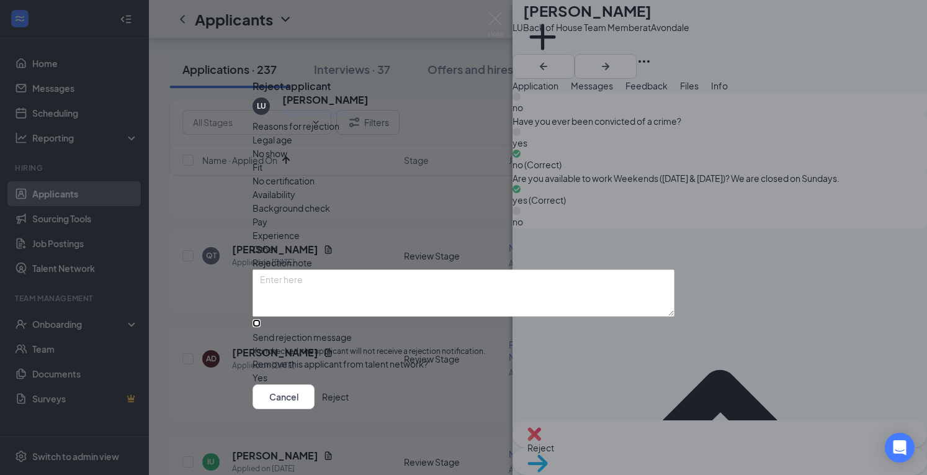
click at [261, 319] on input "Send rejection message If unchecked, the applicant will not receive a rejection…" at bounding box center [256, 323] width 8 height 8
checkbox input "true"
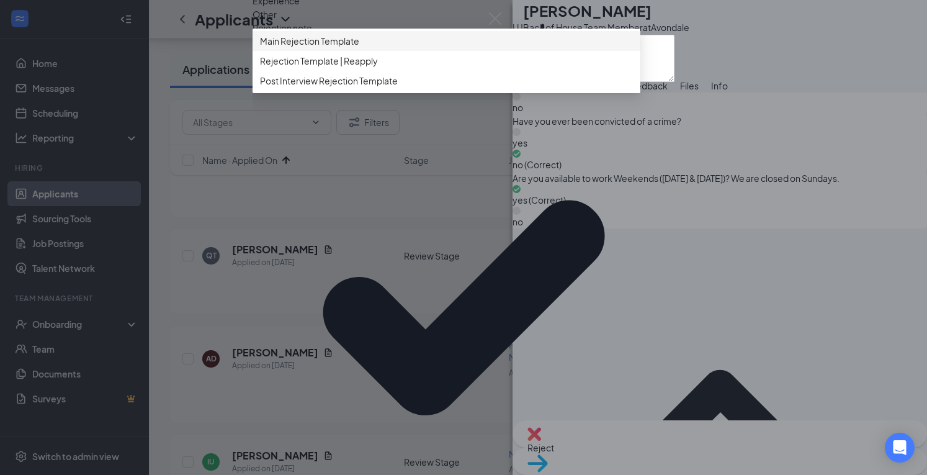
click at [376, 48] on span "Main Rejection Template" at bounding box center [446, 41] width 373 height 14
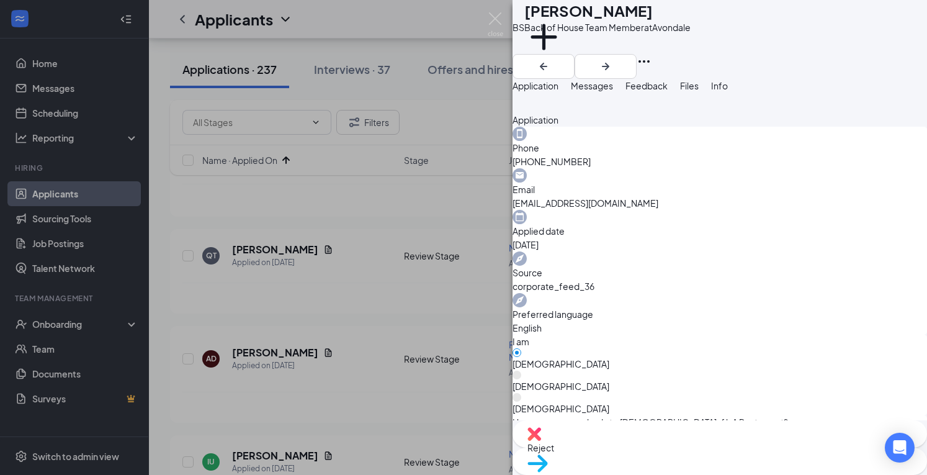
scroll to position [415, 0]
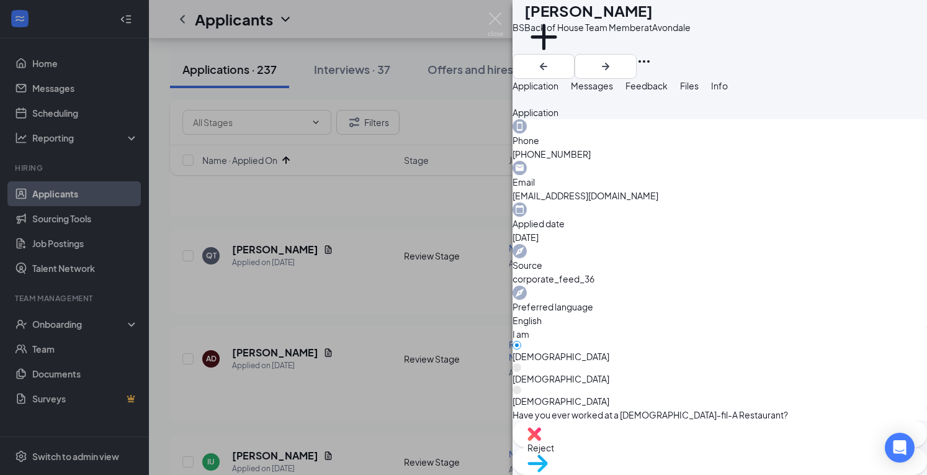
click at [649, 447] on span "Reject" at bounding box center [719, 447] width 385 height 14
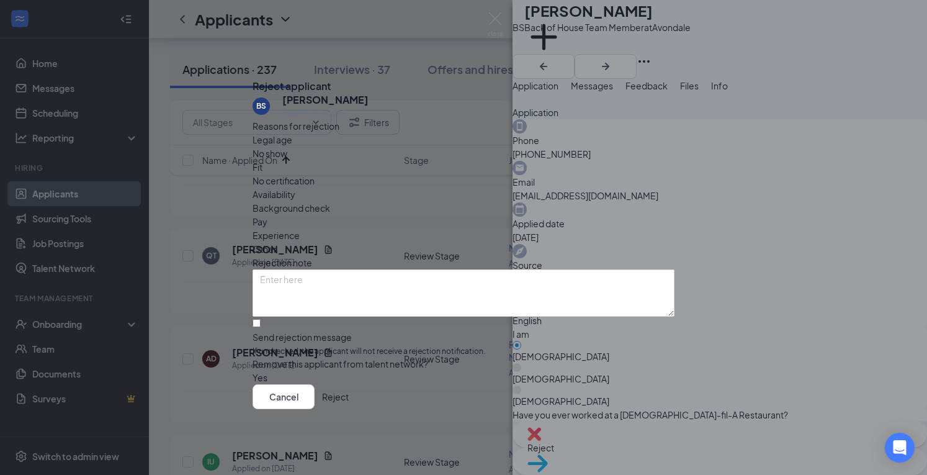
click at [308, 319] on div "Reasons for rejection Legal age No show Fit No certification Availability Backg…" at bounding box center [463, 252] width 422 height 266
click at [261, 319] on input "Send rejection message If unchecked, the applicant will not receive a rejection…" at bounding box center [256, 323] width 8 height 8
checkbox input "true"
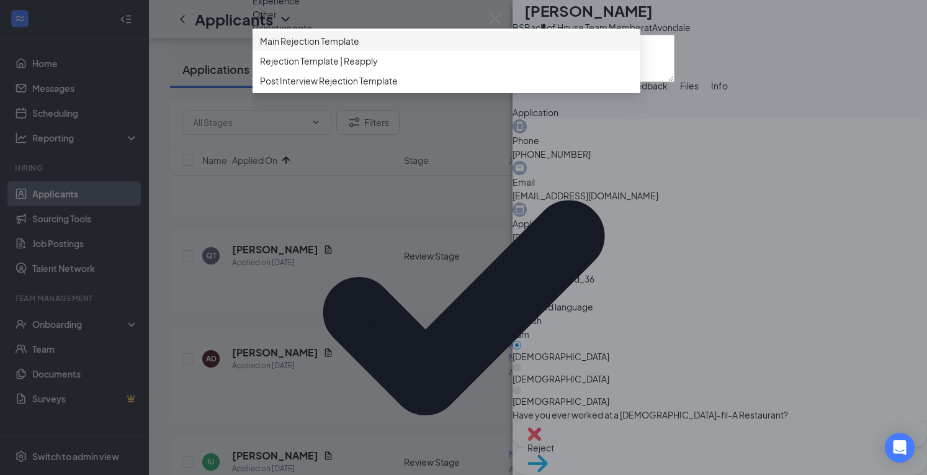
click at [341, 48] on span "Main Rejection Template" at bounding box center [309, 41] width 99 height 14
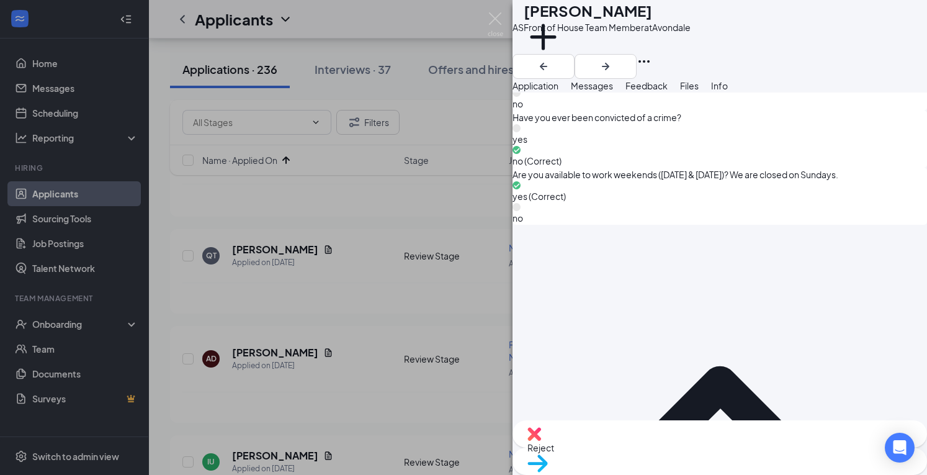
scroll to position [1243, 0]
click at [659, 447] on span "Reject" at bounding box center [719, 447] width 385 height 14
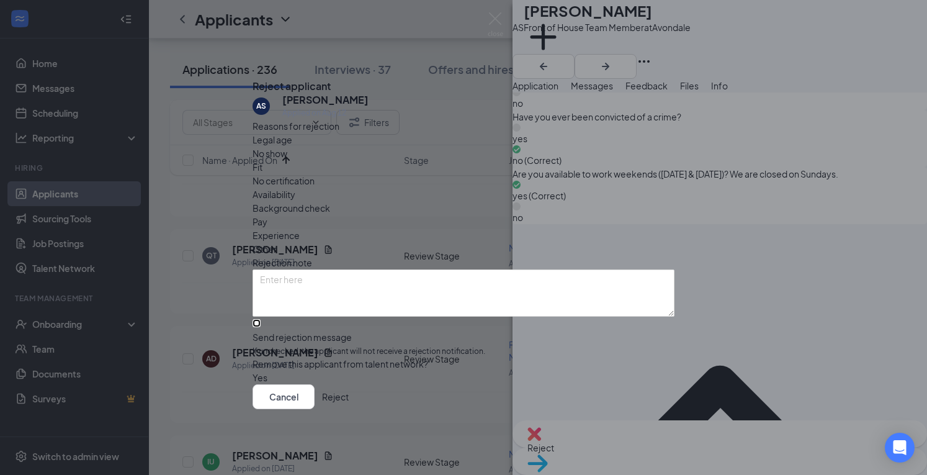
click at [261, 319] on input "Send rejection message If unchecked, the applicant will not receive a rejection…" at bounding box center [256, 323] width 8 height 8
checkbox input "true"
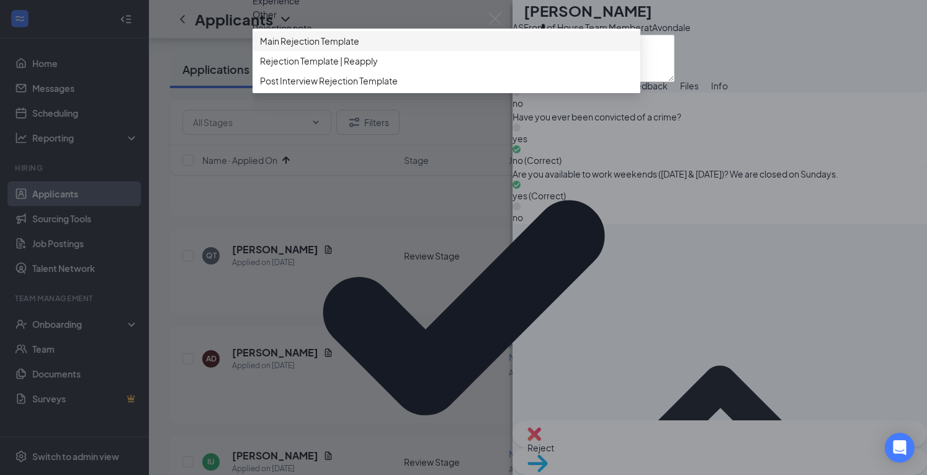
click at [408, 48] on span "Main Rejection Template" at bounding box center [446, 41] width 373 height 14
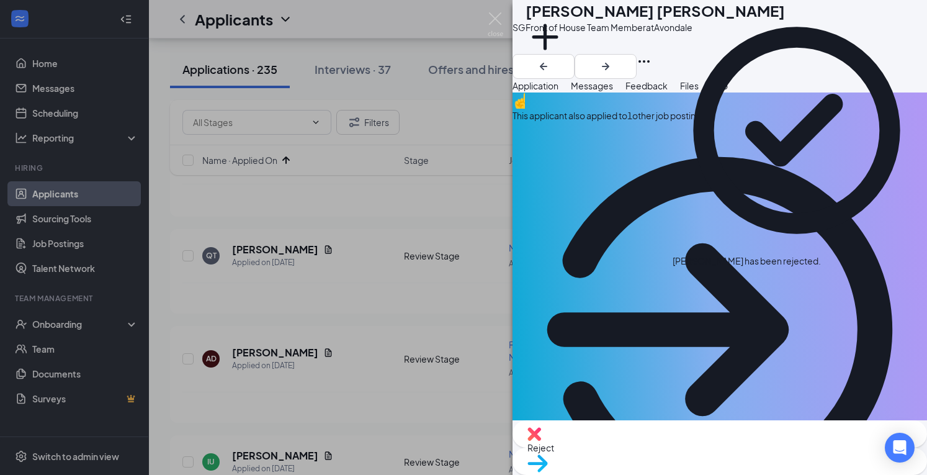
click at [882, 133] on icon "ArrowCircle" at bounding box center [719, 329] width 414 height 414
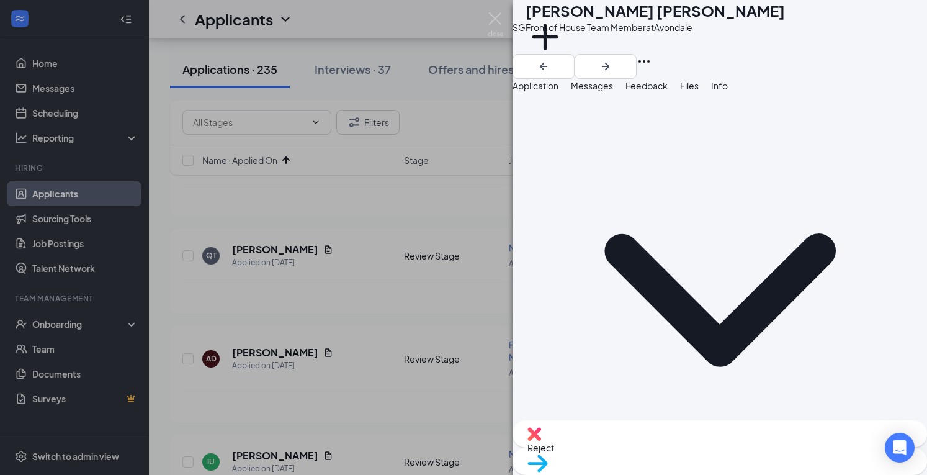
click at [558, 91] on span "Application" at bounding box center [535, 85] width 46 height 11
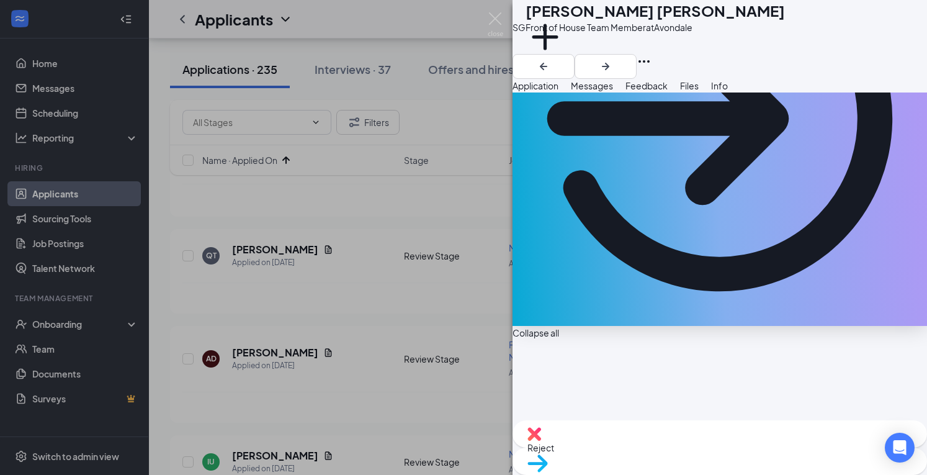
scroll to position [213, 0]
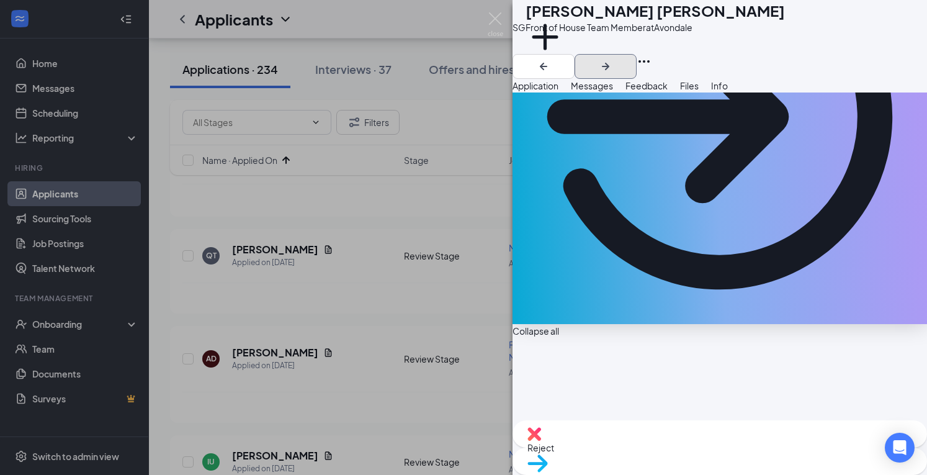
click at [613, 59] on icon "ArrowRight" at bounding box center [605, 66] width 15 height 15
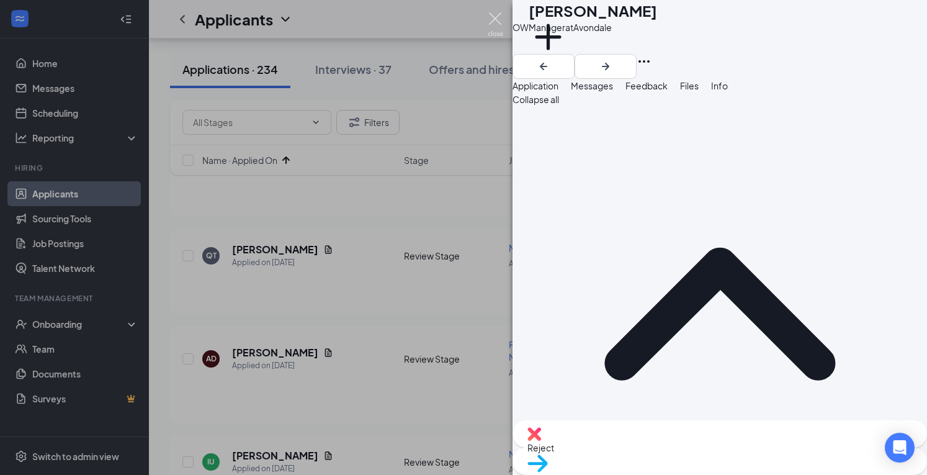
click at [493, 20] on img at bounding box center [496, 24] width 16 height 24
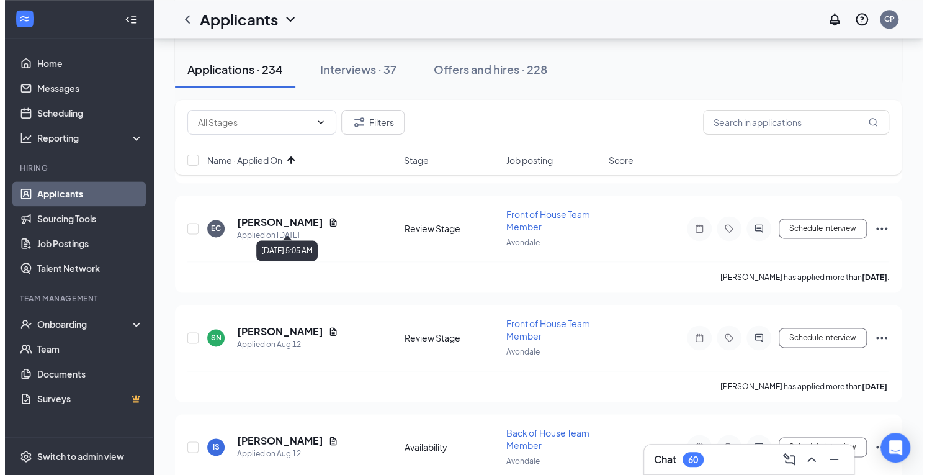
scroll to position [823, 0]
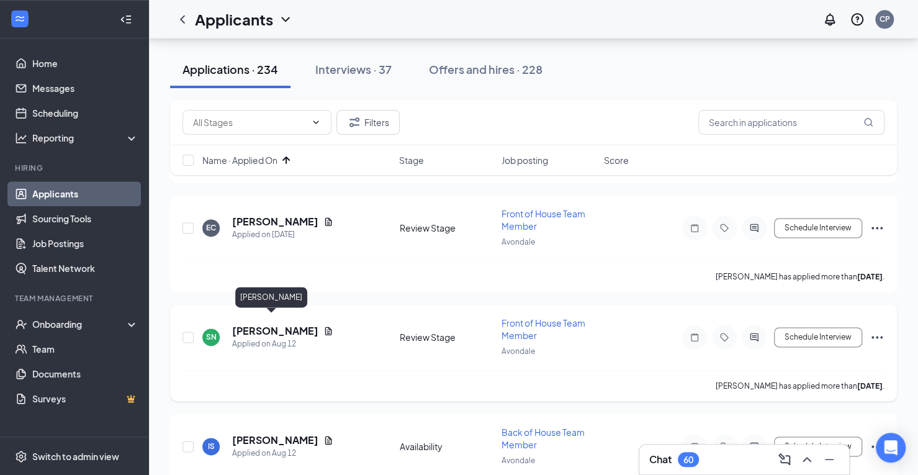
click at [254, 324] on h5 "[PERSON_NAME]" at bounding box center [275, 331] width 86 height 14
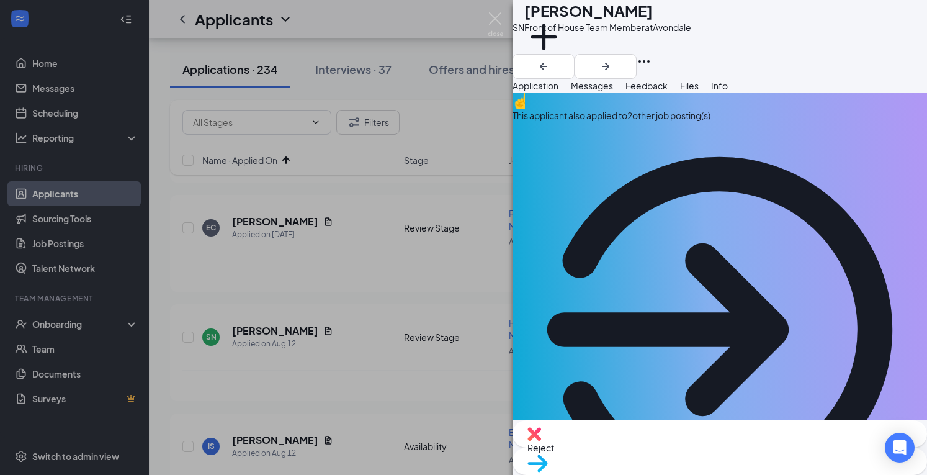
click at [763, 146] on div "This applicant also applied to 2 other job posting(s)" at bounding box center [719, 314] width 414 height 444
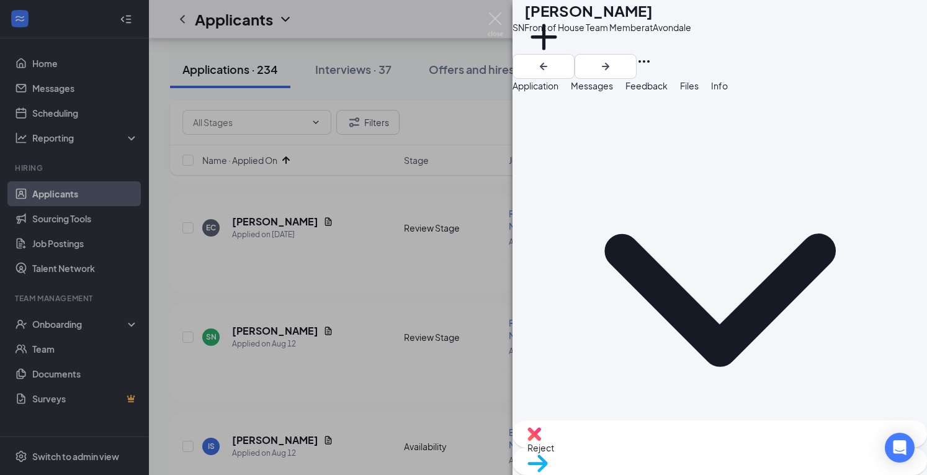
click at [558, 91] on span "Application" at bounding box center [535, 85] width 46 height 11
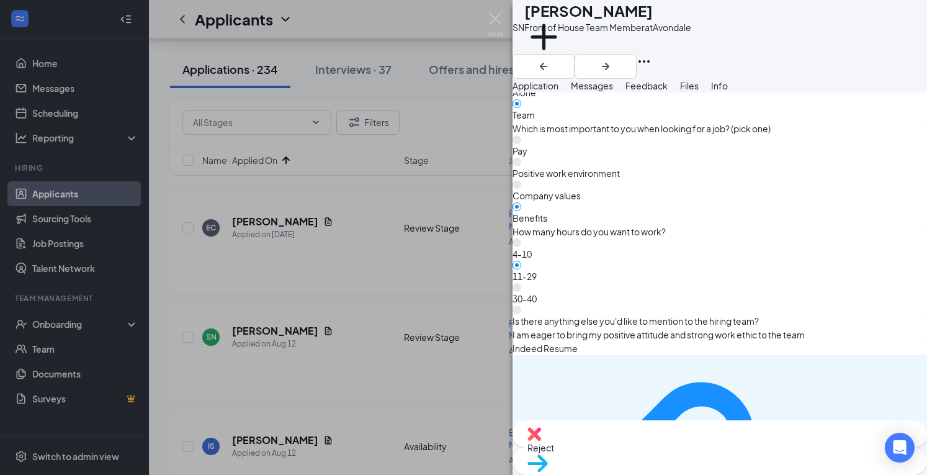
scroll to position [1429, 0]
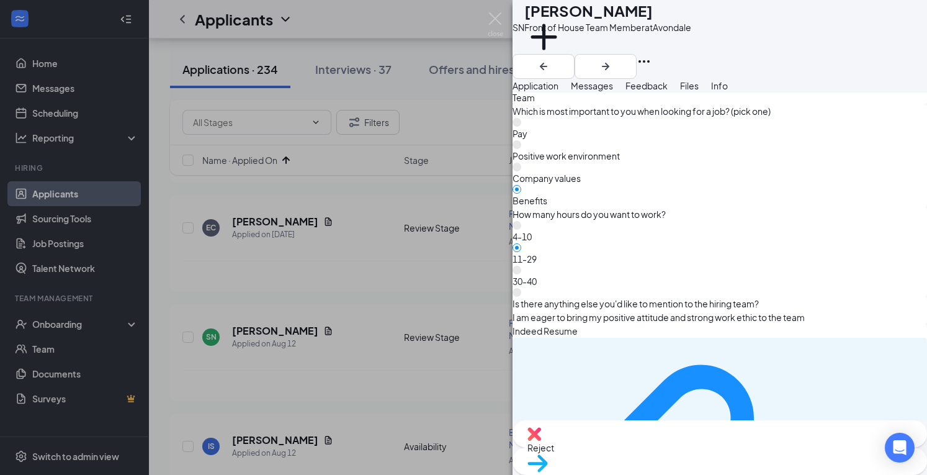
click at [639, 447] on div "Reject" at bounding box center [719, 433] width 414 height 27
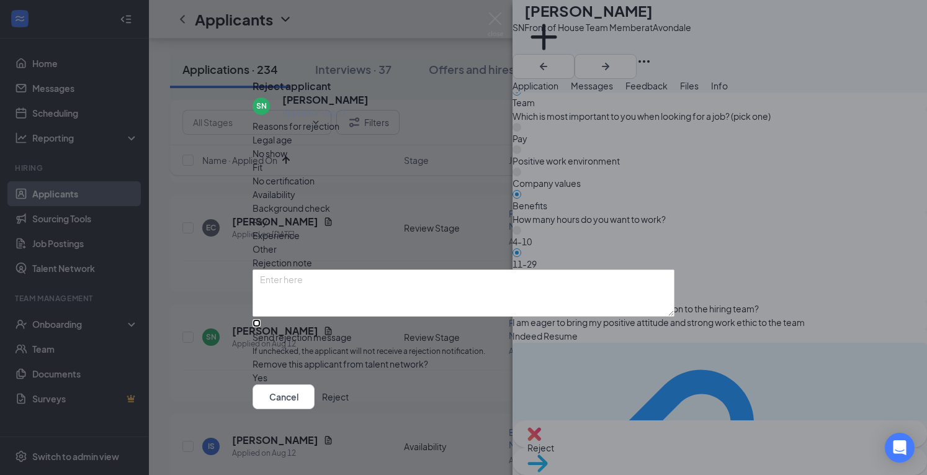
click at [261, 319] on input "Send rejection message If unchecked, the applicant will not receive a rejection…" at bounding box center [256, 323] width 8 height 8
checkbox input "true"
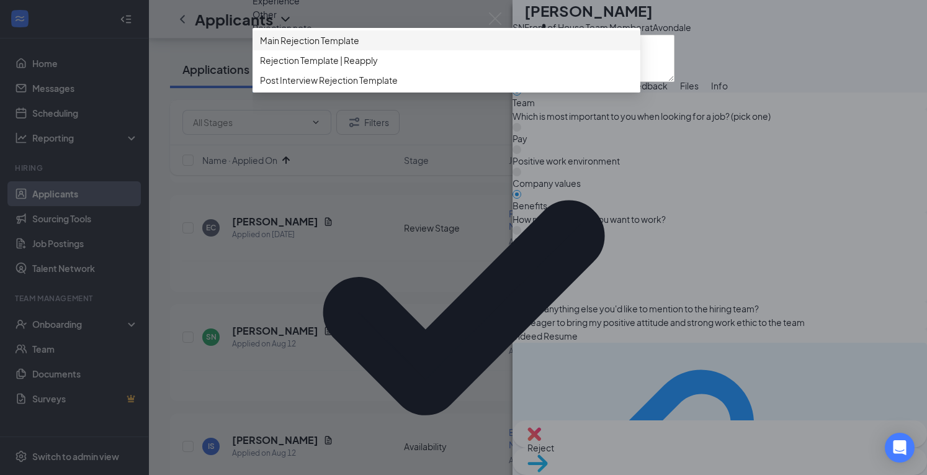
click at [349, 47] on span "Main Rejection Template" at bounding box center [309, 41] width 99 height 14
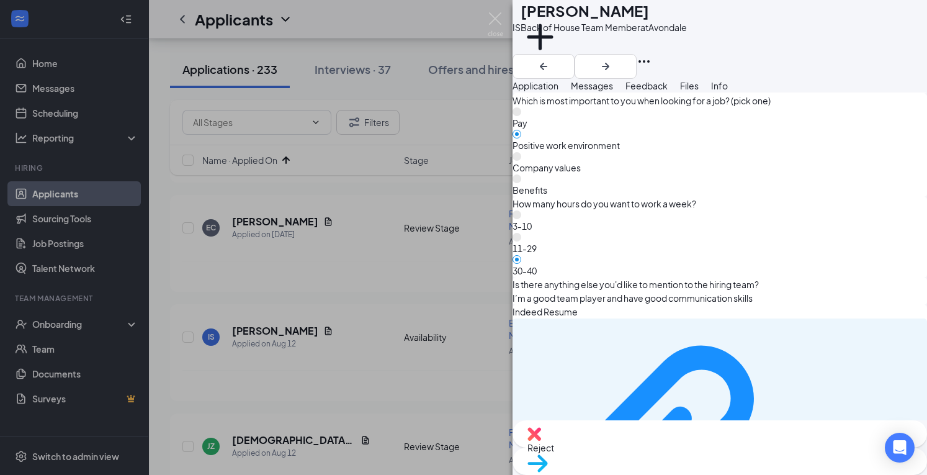
scroll to position [1014, 0]
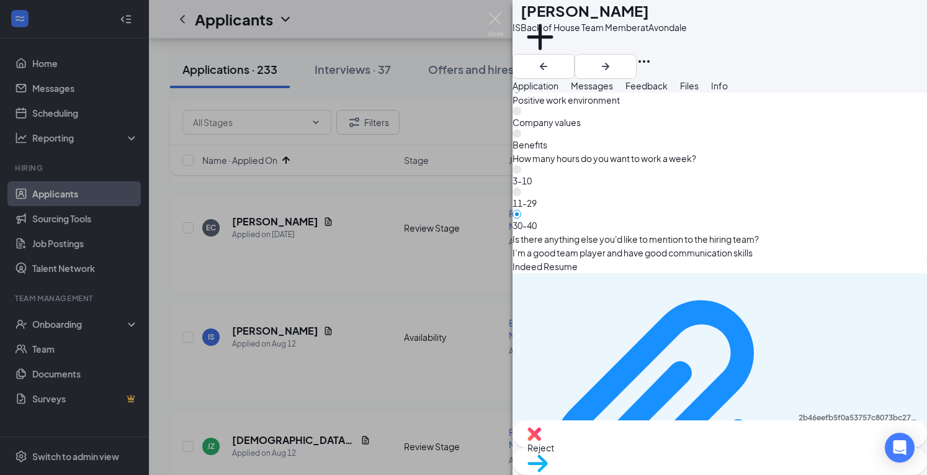
click at [622, 447] on div "Reject" at bounding box center [719, 433] width 414 height 27
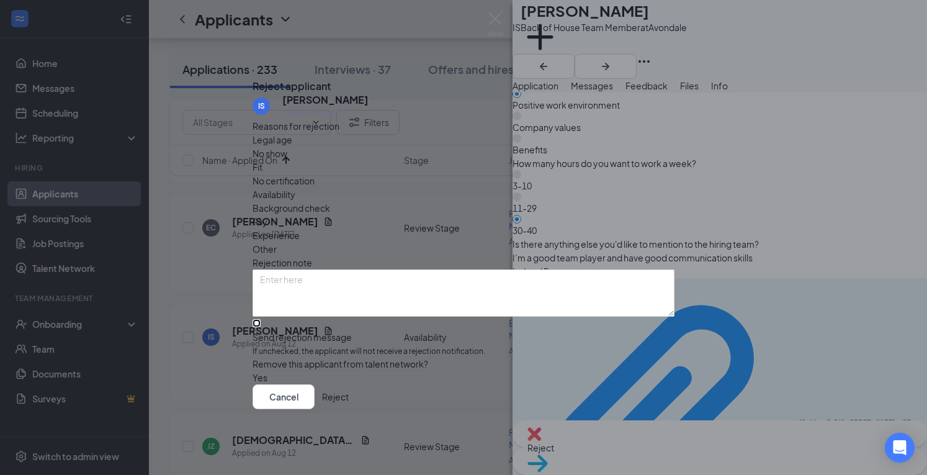
click at [261, 319] on input "Send rejection message If unchecked, the applicant will not receive a rejection…" at bounding box center [256, 323] width 8 height 8
checkbox input "true"
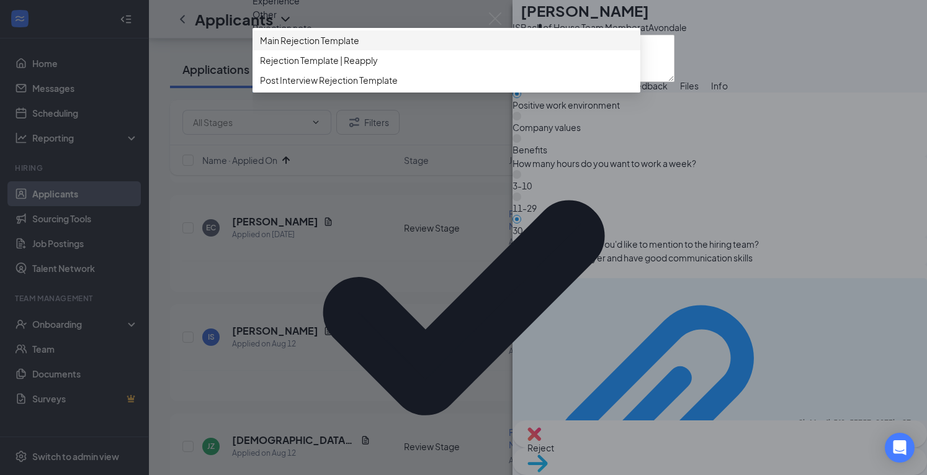
click at [357, 47] on span "Main Rejection Template" at bounding box center [309, 41] width 99 height 14
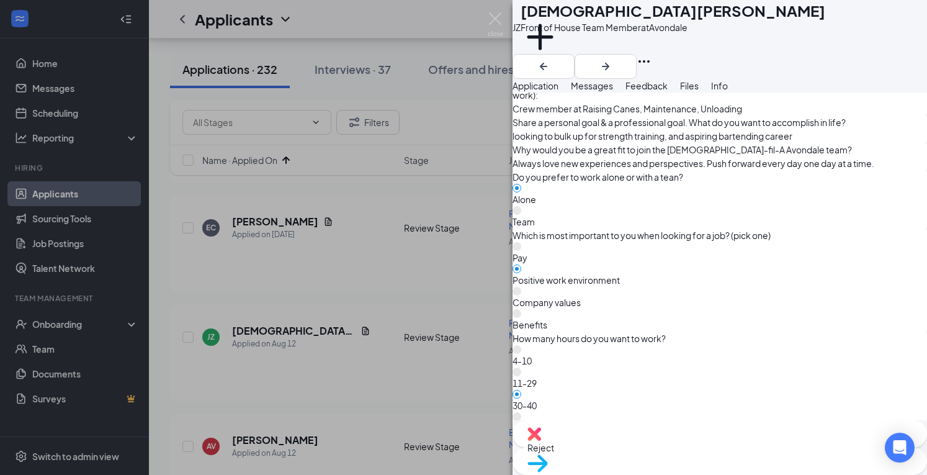
scroll to position [840, 0]
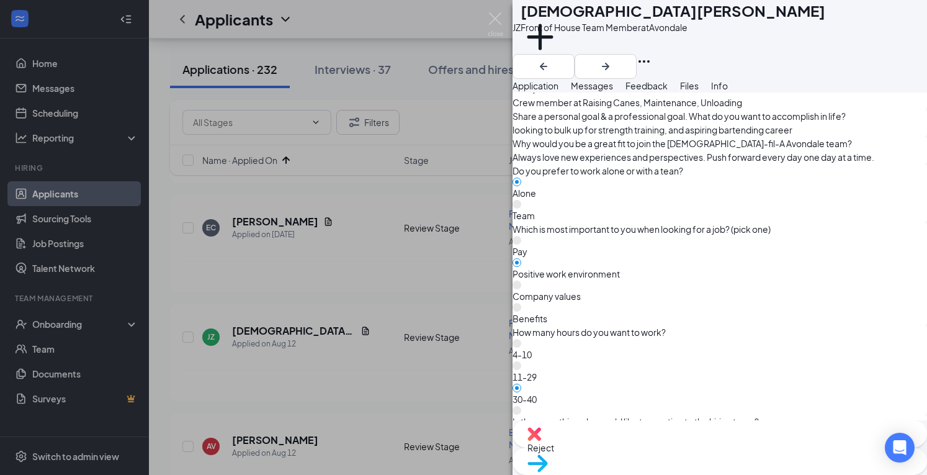
click at [768, 472] on span "Move to stage" at bounding box center [719, 479] width 385 height 14
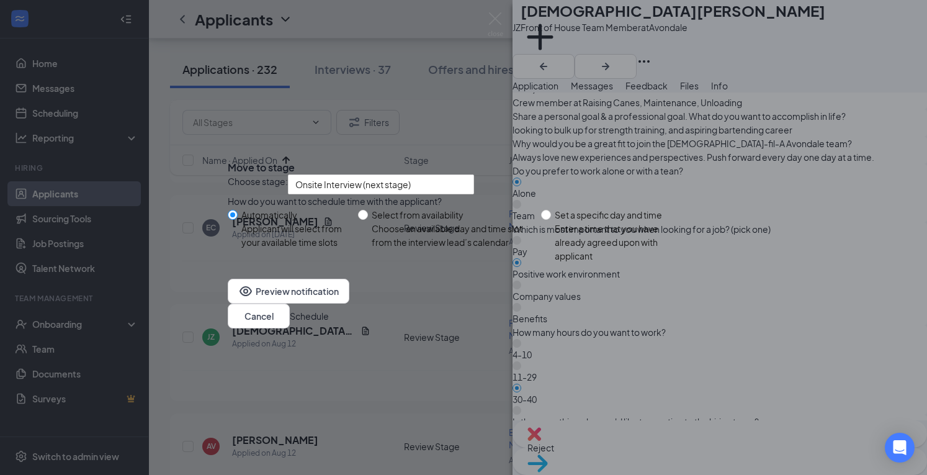
click at [329, 323] on button "Schedule" at bounding box center [309, 316] width 39 height 14
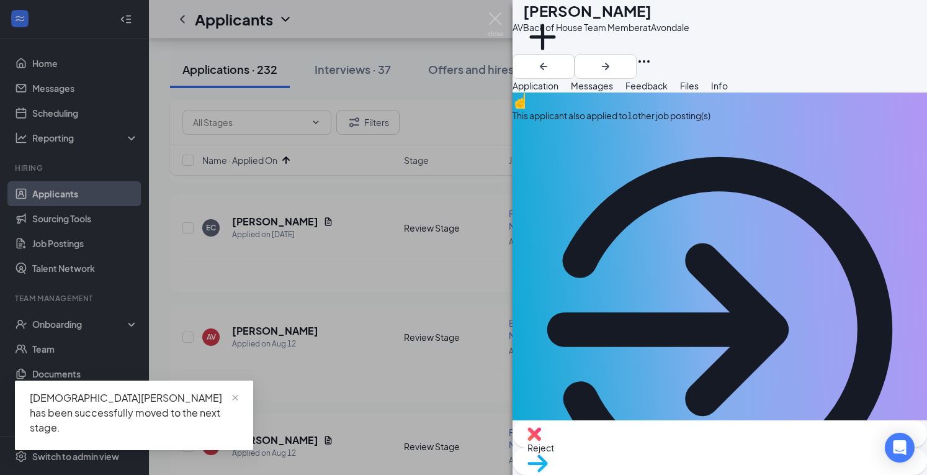
click at [704, 122] on div "This applicant also applied to 1 other job posting(s)" at bounding box center [719, 116] width 414 height 14
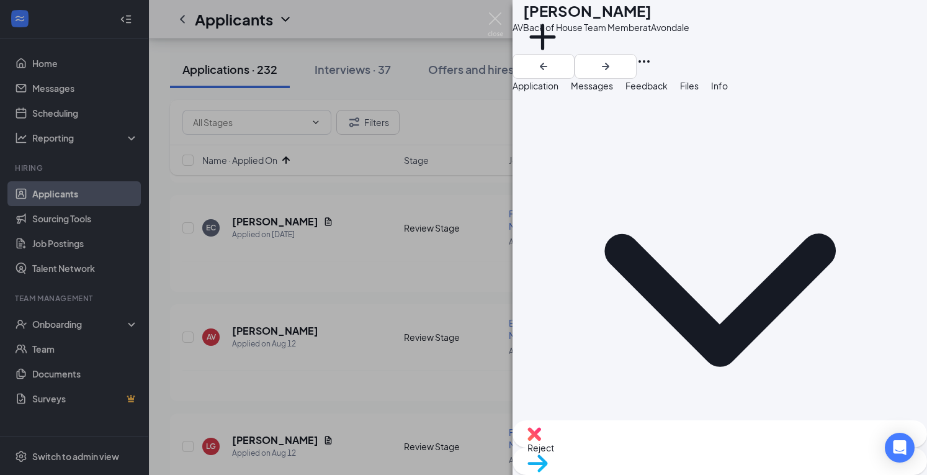
click at [557, 91] on span "Application" at bounding box center [535, 85] width 46 height 11
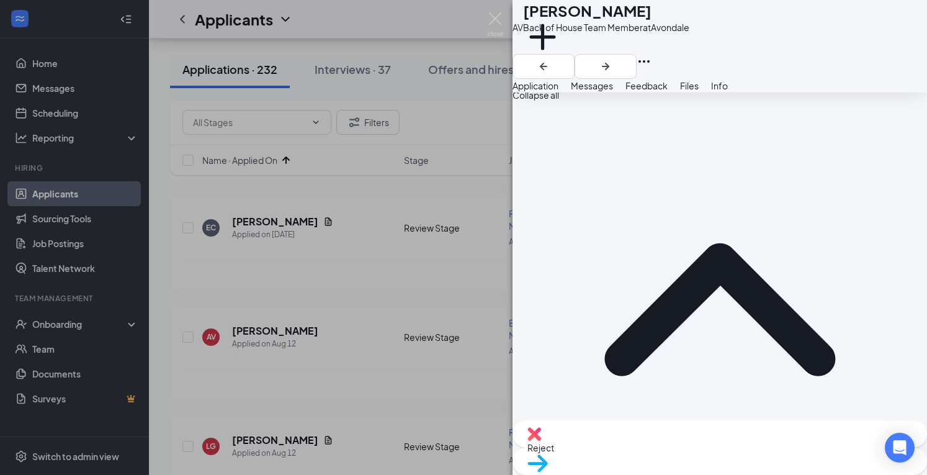
scroll to position [460, 0]
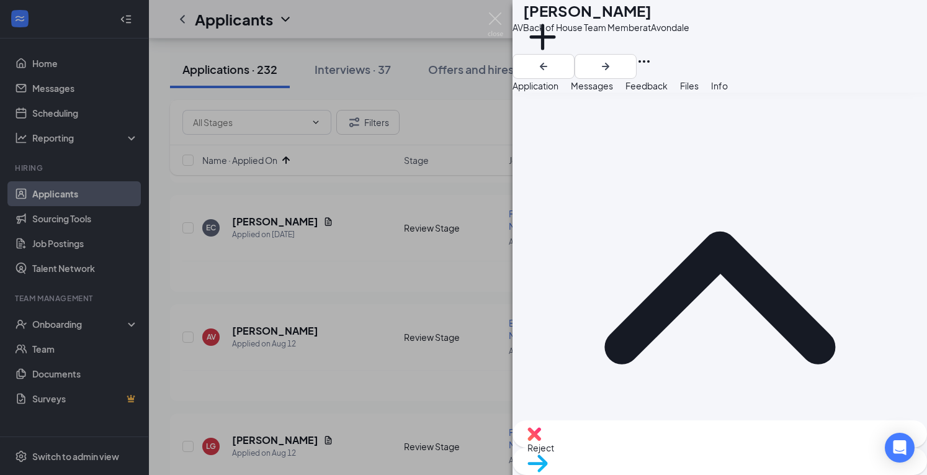
click at [652, 447] on span "Reject" at bounding box center [719, 447] width 385 height 14
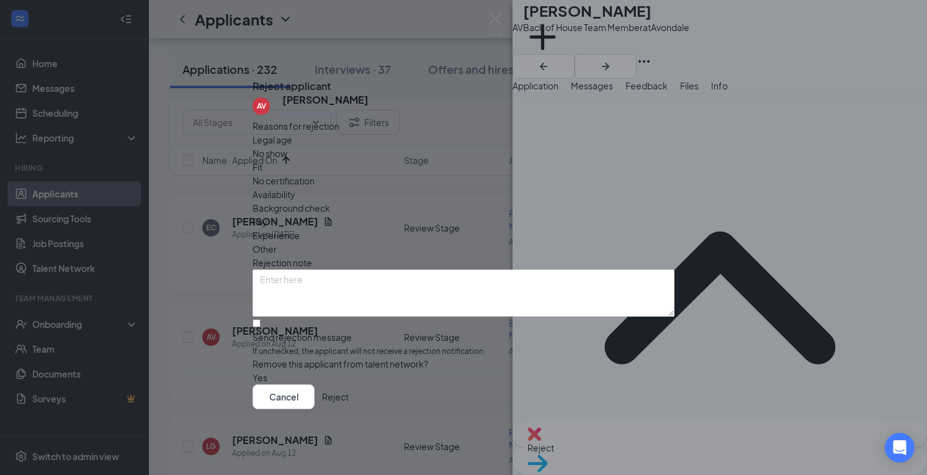
click at [349, 401] on button "Reject" at bounding box center [335, 396] width 27 height 25
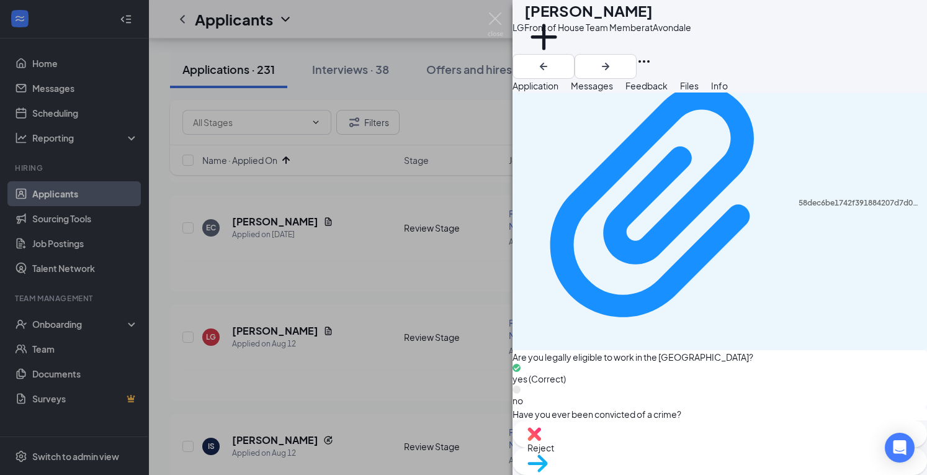
scroll to position [1315, 0]
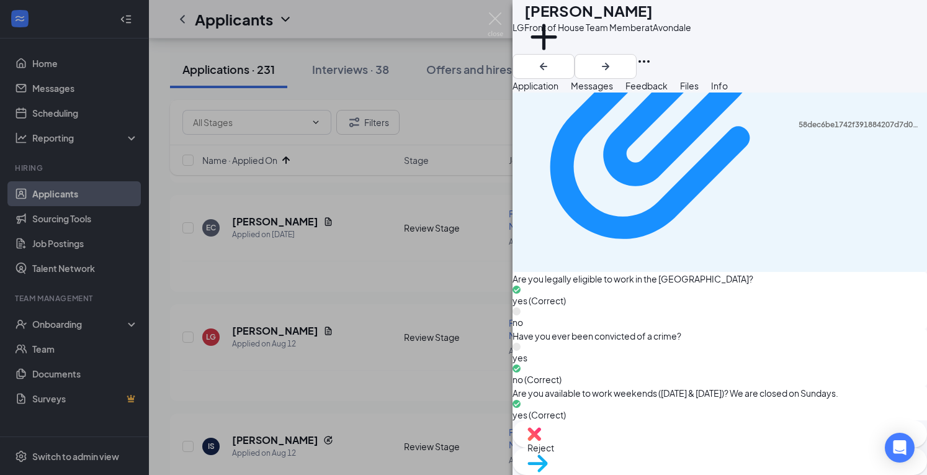
click at [641, 440] on div "Reject" at bounding box center [719, 433] width 414 height 27
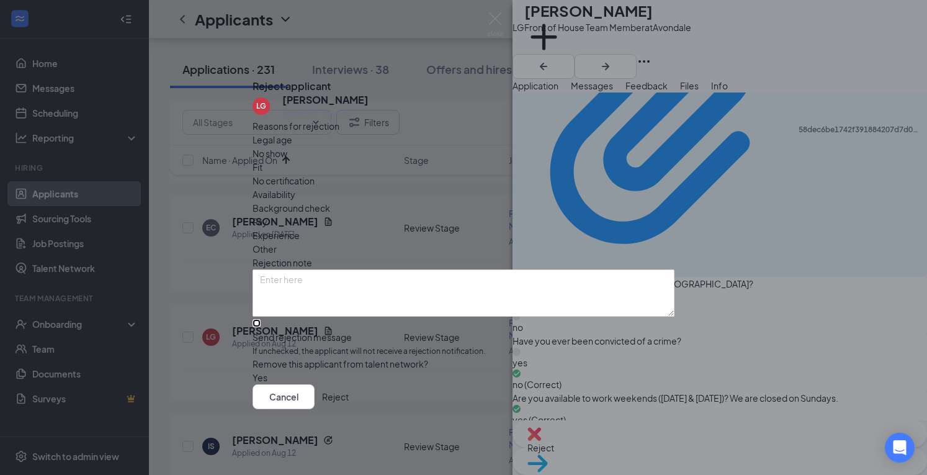
click at [261, 319] on input "Send rejection message If unchecked, the applicant will not receive a rejection…" at bounding box center [256, 323] width 8 height 8
checkbox input "true"
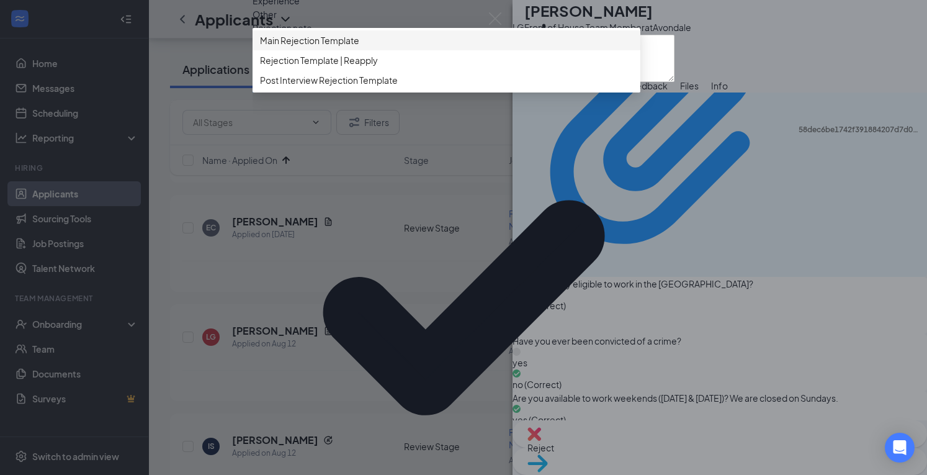
click at [375, 47] on span "Main Rejection Template" at bounding box center [446, 41] width 373 height 14
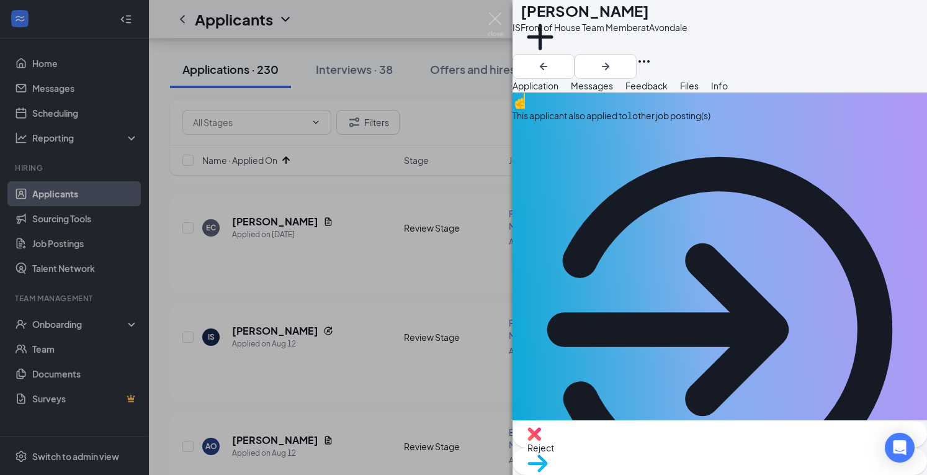
click at [748, 122] on div "This applicant also applied to 1 other job posting(s)" at bounding box center [719, 116] width 414 height 14
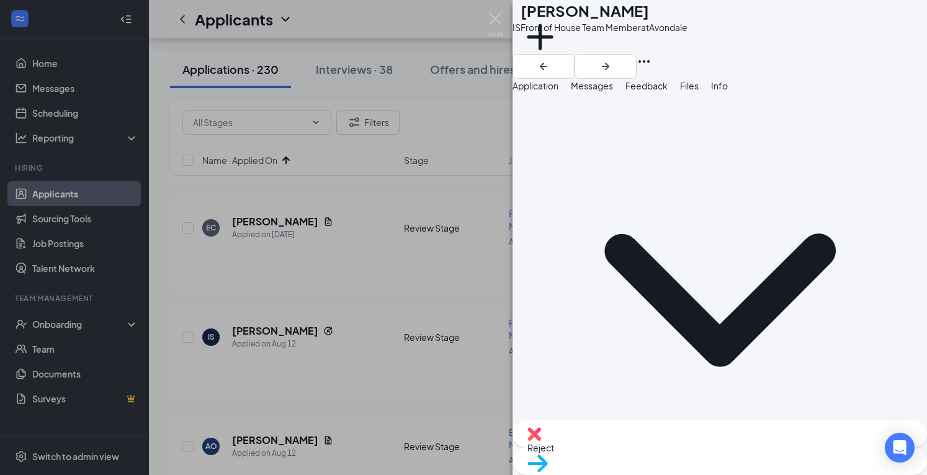
click at [551, 91] on span "Application" at bounding box center [535, 85] width 46 height 11
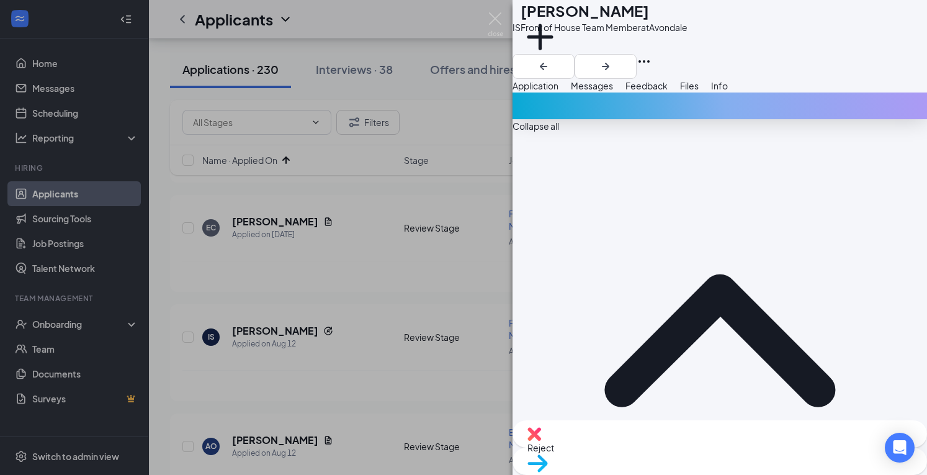
scroll to position [411, 0]
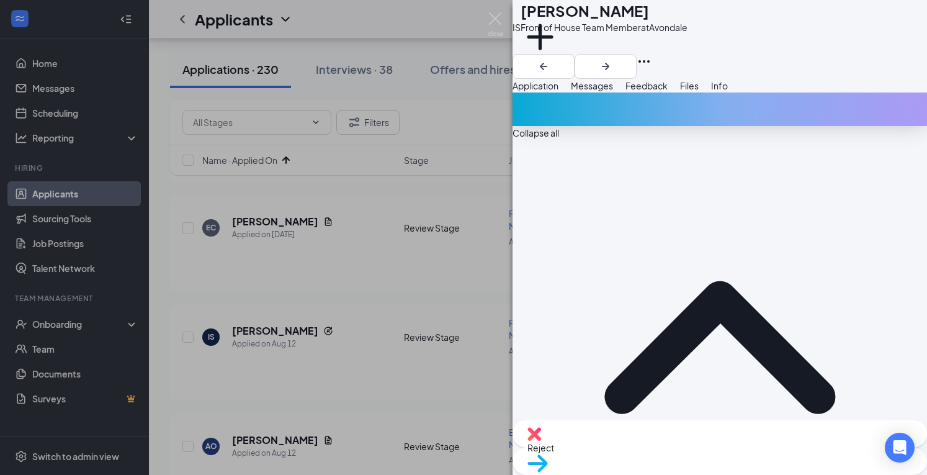
click at [548, 454] on img at bounding box center [537, 463] width 20 height 18
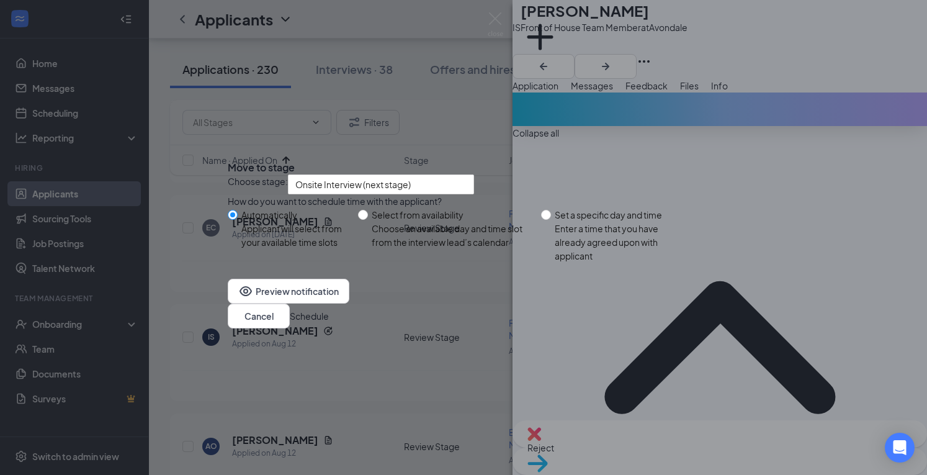
click at [329, 323] on button "Schedule" at bounding box center [309, 316] width 39 height 14
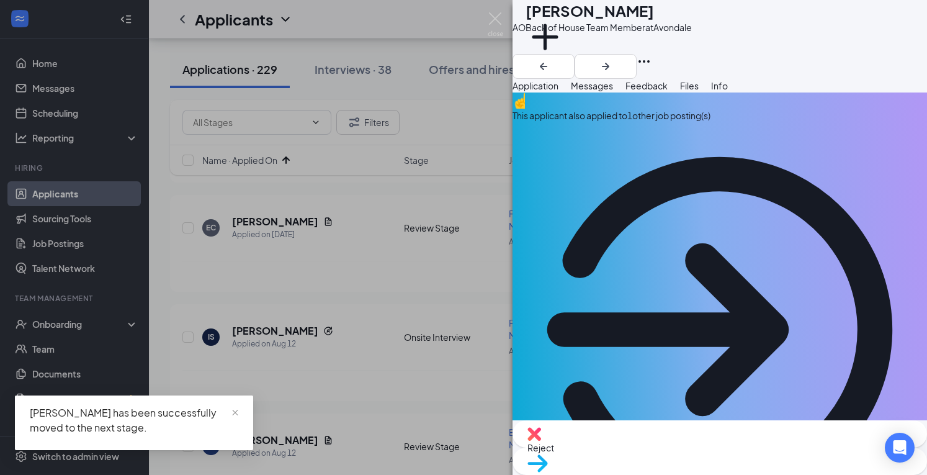
click at [715, 146] on div "This applicant also applied to 1 other job posting(s)" at bounding box center [719, 314] width 414 height 444
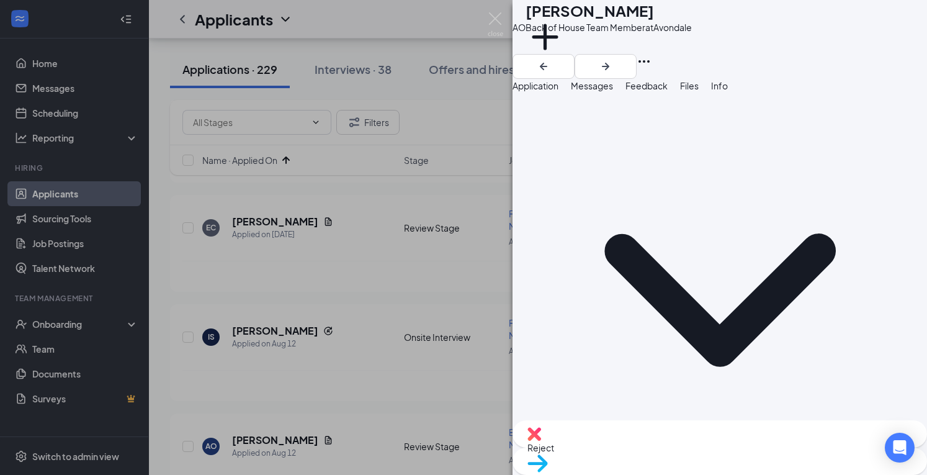
click at [550, 91] on span "Application" at bounding box center [535, 85] width 46 height 11
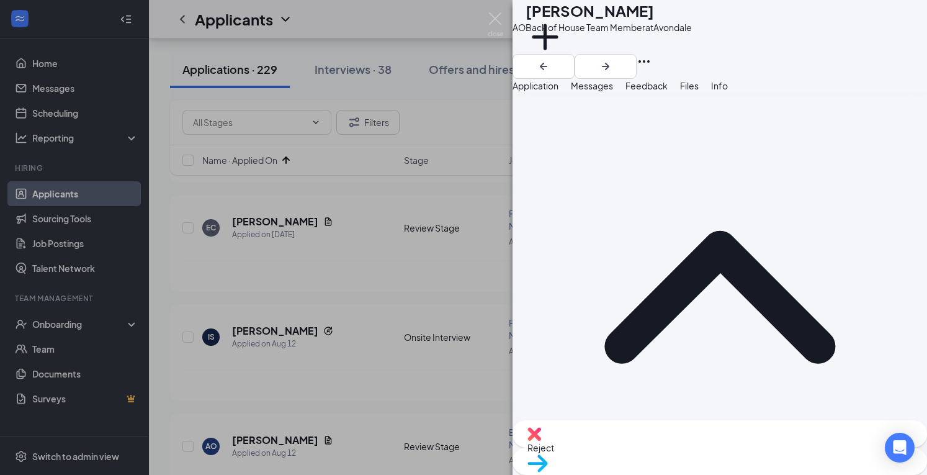
scroll to position [462, 0]
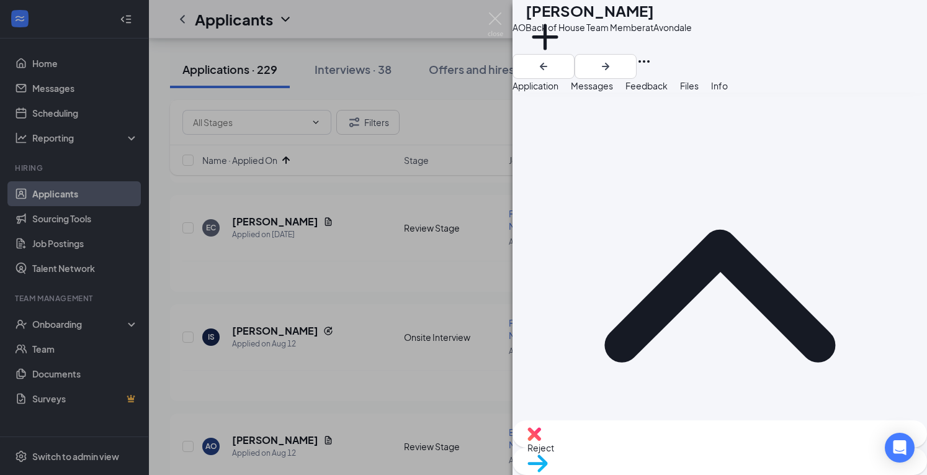
click at [641, 439] on div "Reject" at bounding box center [719, 433] width 414 height 27
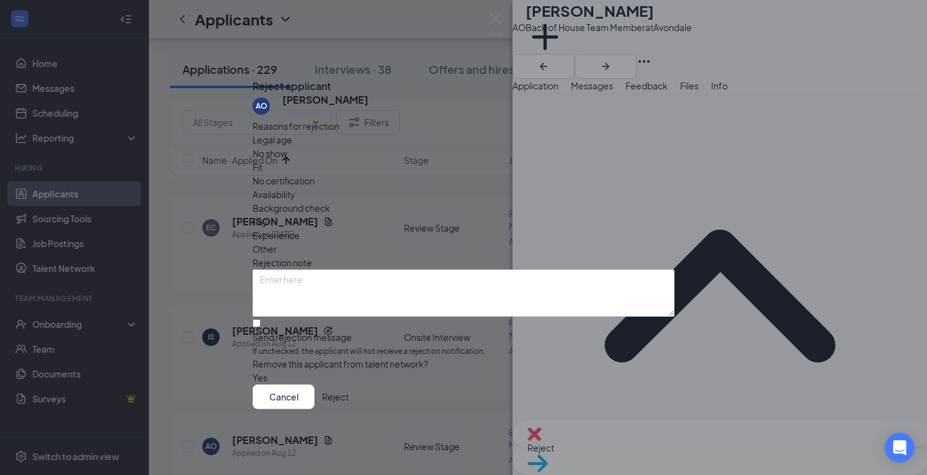
click at [346, 322] on div "Reasons for rejection Legal age No show Fit No certification Availability Backg…" at bounding box center [463, 252] width 422 height 266
click at [261, 319] on input "Send rejection message If unchecked, the applicant will not receive a rejection…" at bounding box center [256, 323] width 8 height 8
checkbox input "true"
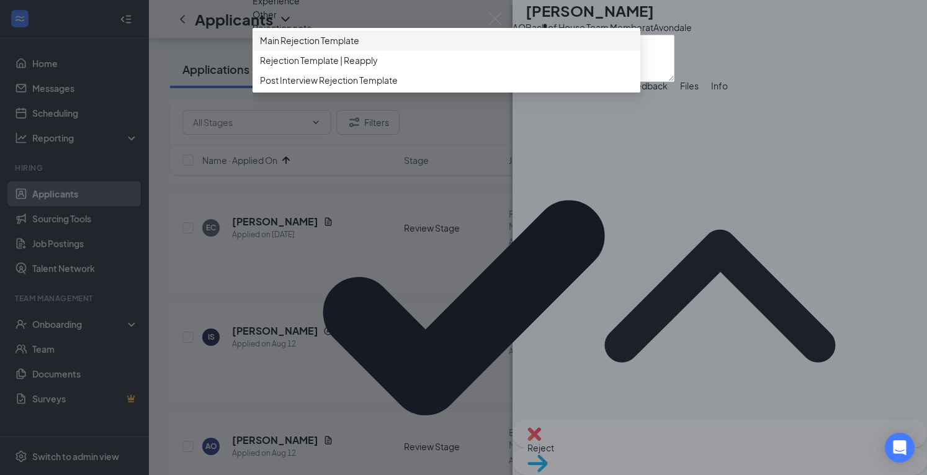
click at [359, 47] on span "Main Rejection Template" at bounding box center [309, 41] width 99 height 14
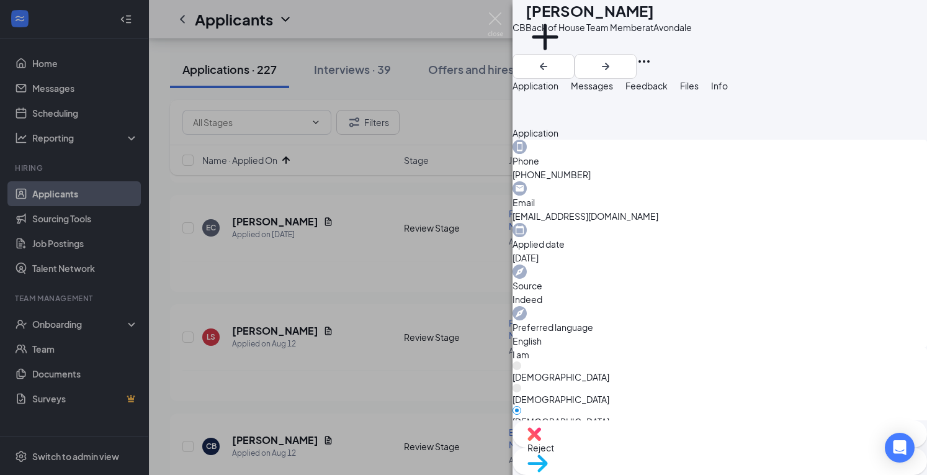
scroll to position [465, 0]
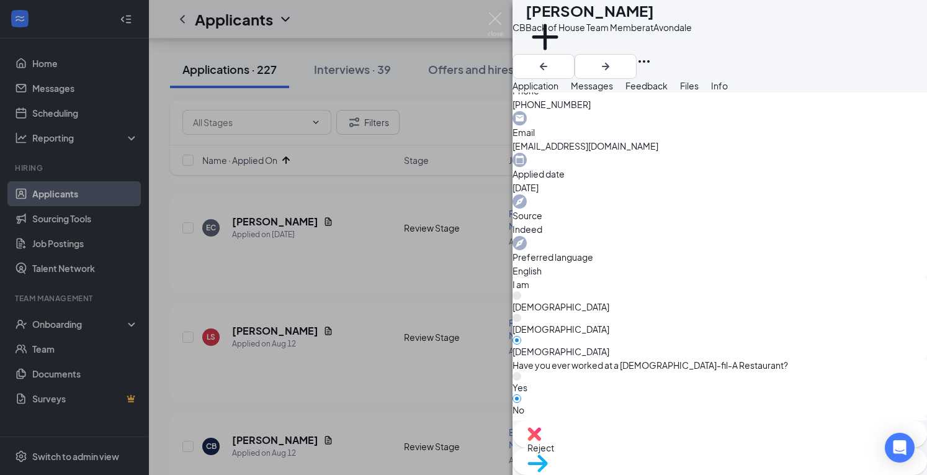
click at [643, 447] on div "Reject" at bounding box center [719, 433] width 414 height 27
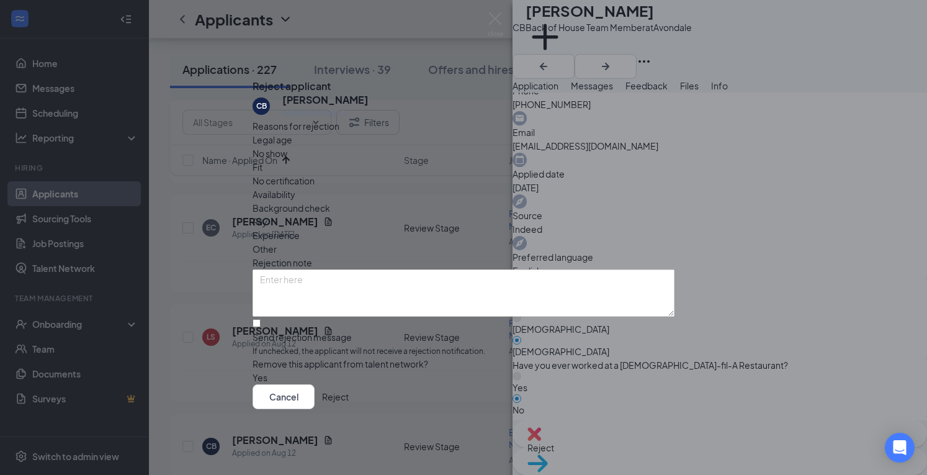
click at [388, 358] on span "Remove this applicant from talent network?" at bounding box center [340, 363] width 176 height 11
click at [261, 319] on input "Send rejection message If unchecked, the applicant will not receive a rejection…" at bounding box center [256, 323] width 8 height 8
checkbox input "true"
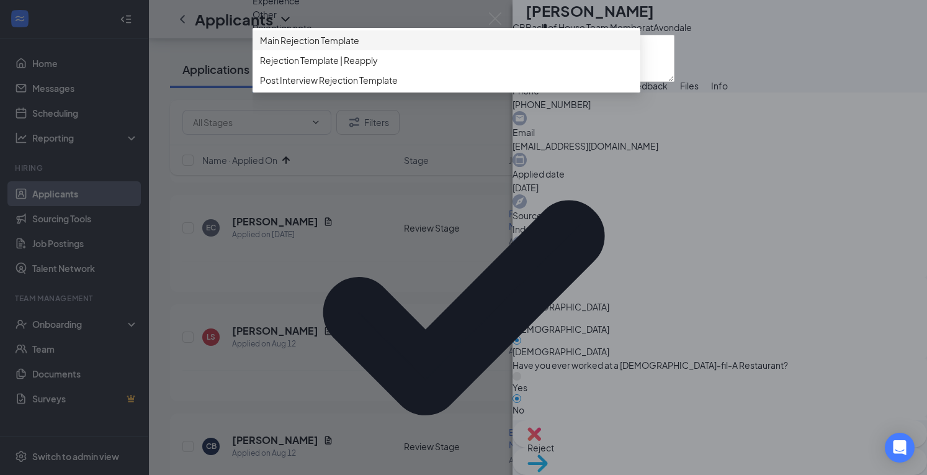
click at [359, 47] on span "Main Rejection Template" at bounding box center [309, 41] width 99 height 14
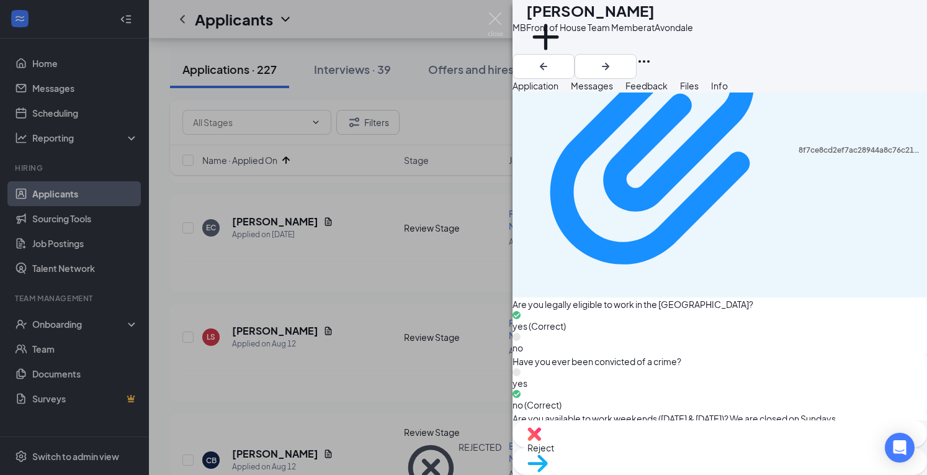
scroll to position [1315, 0]
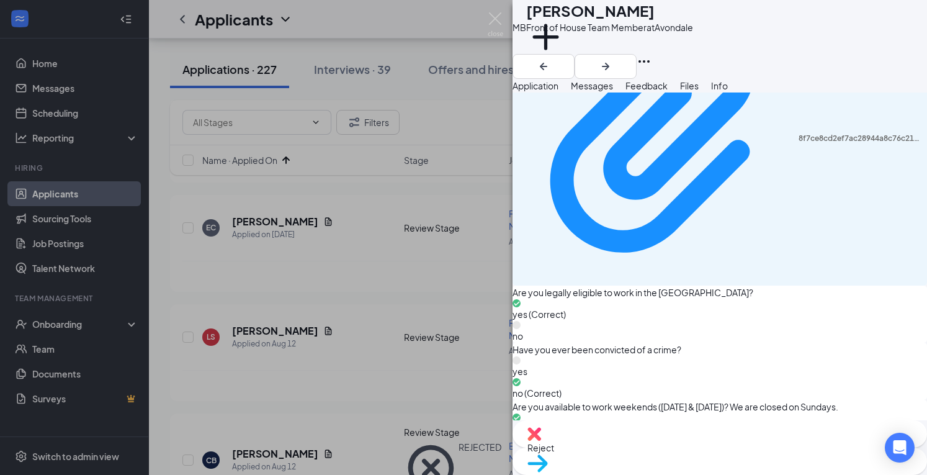
click at [668, 454] on span "Reject" at bounding box center [719, 447] width 385 height 14
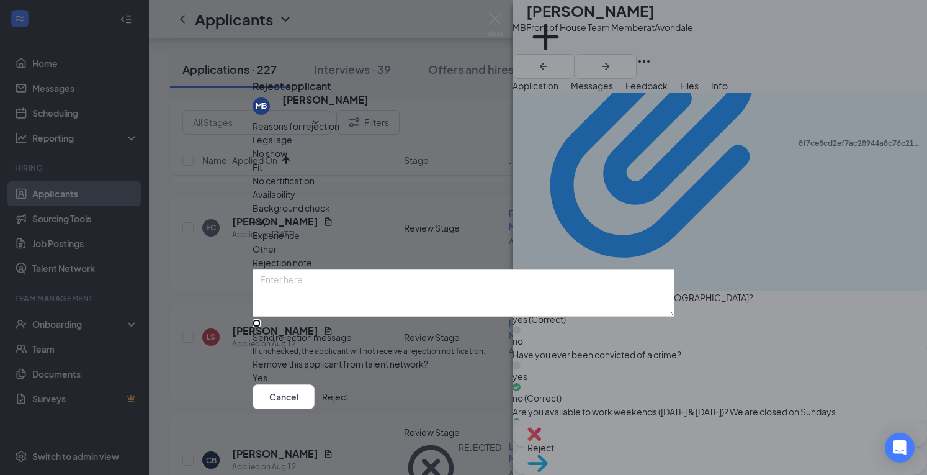
click at [261, 319] on input "Send rejection message If unchecked, the applicant will not receive a rejection…" at bounding box center [256, 323] width 8 height 8
checkbox input "true"
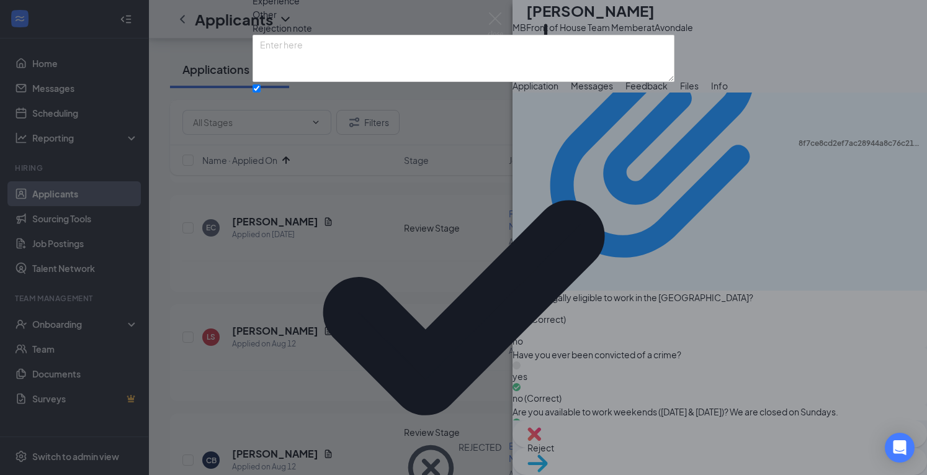
click at [357, 341] on div "Reasons for rejection Legal age No show Fit No certification Availability Backg…" at bounding box center [463, 252] width 422 height 735
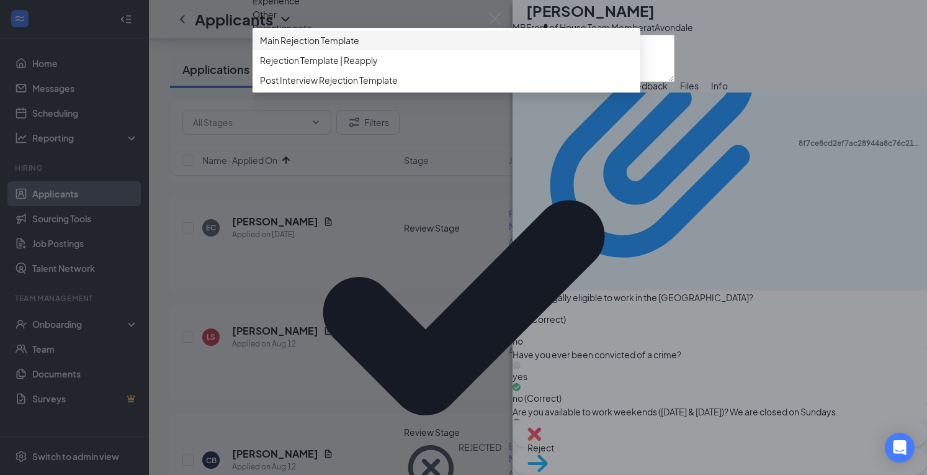
click at [359, 47] on span "Main Rejection Template" at bounding box center [309, 41] width 99 height 14
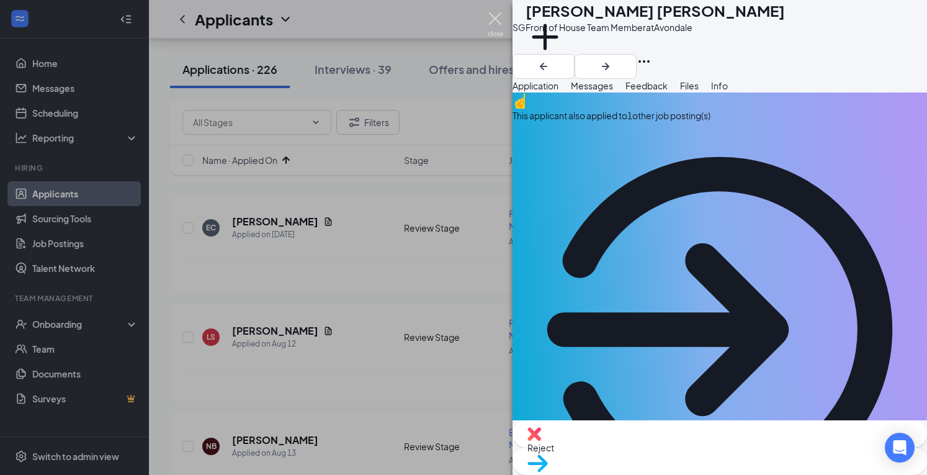
click at [491, 19] on img at bounding box center [496, 24] width 16 height 24
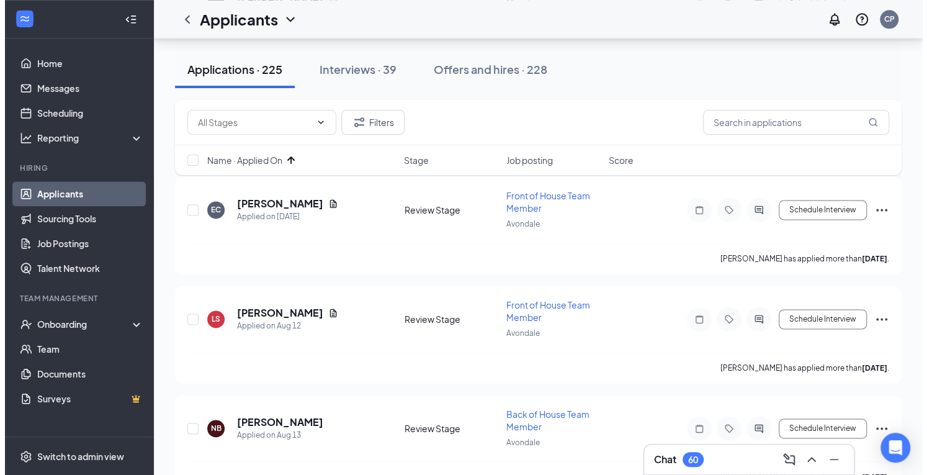
scroll to position [835, 0]
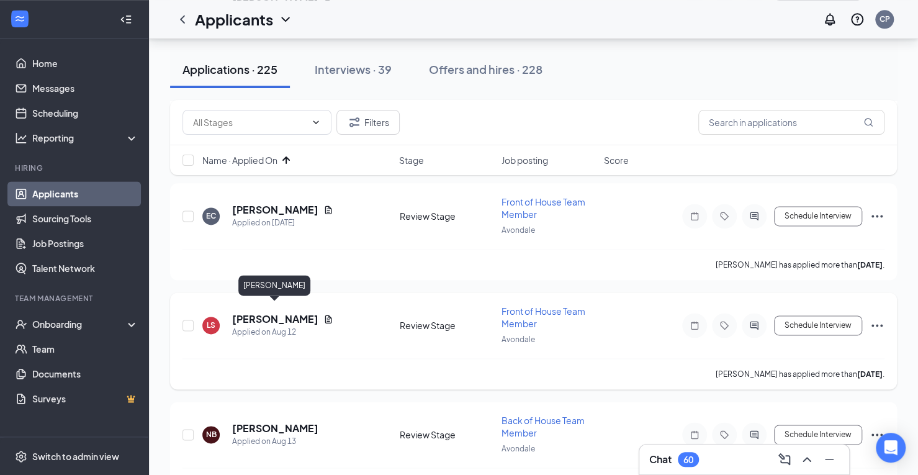
click at [279, 312] on h5 "[PERSON_NAME]" at bounding box center [275, 319] width 86 height 14
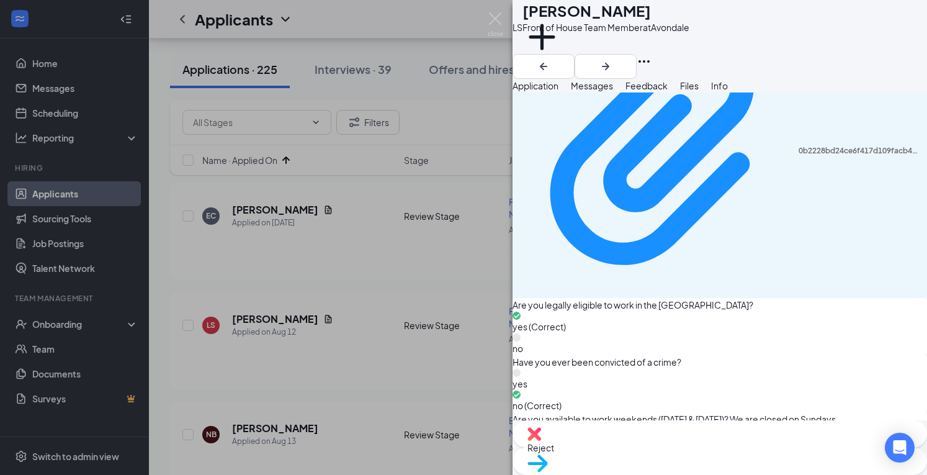
scroll to position [1329, 0]
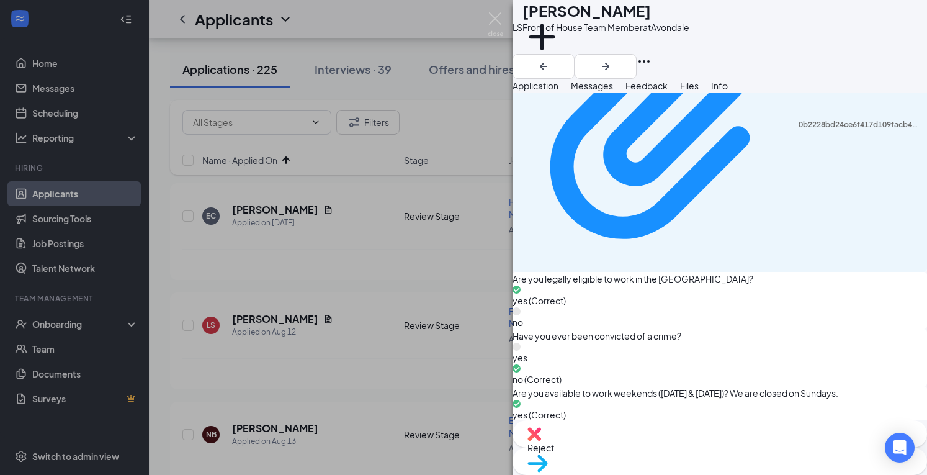
click at [657, 452] on span "Reject" at bounding box center [719, 447] width 385 height 14
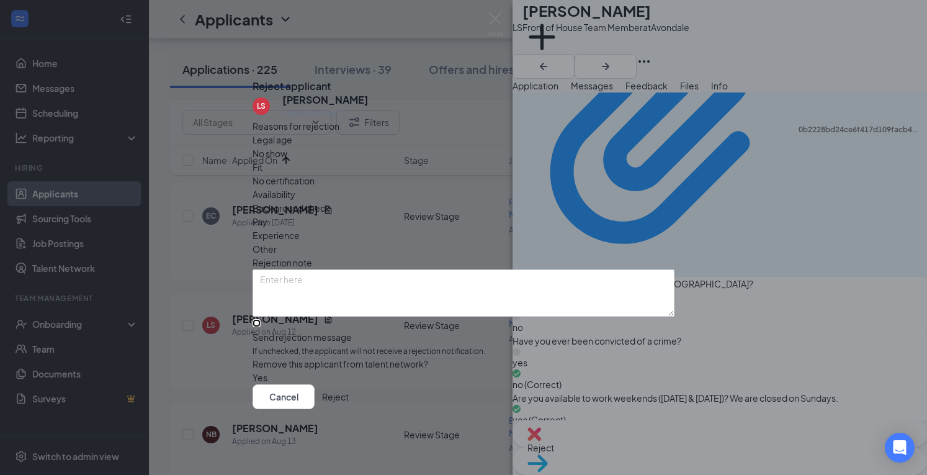
click at [261, 319] on input "Send rejection message If unchecked, the applicant will not receive a rejection…" at bounding box center [256, 323] width 8 height 8
checkbox input "true"
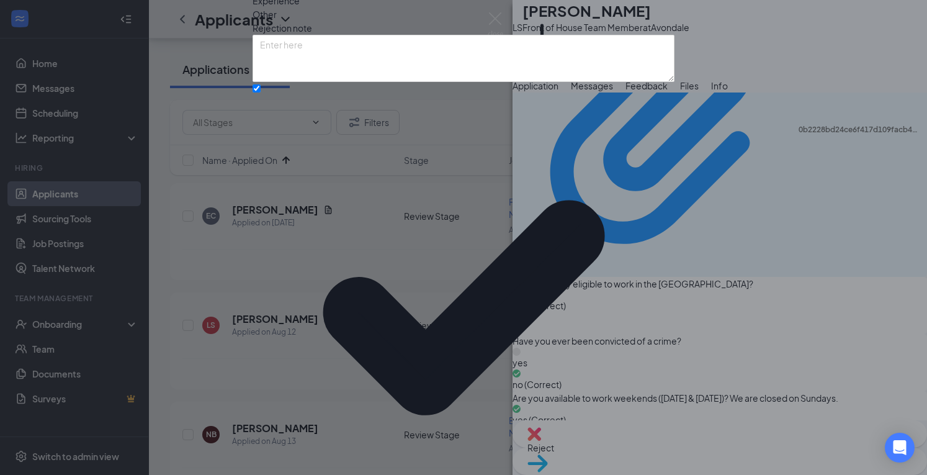
click at [334, 339] on div "Reasons for rejection Legal age No show Fit No certification Availability Backg…" at bounding box center [463, 252] width 422 height 735
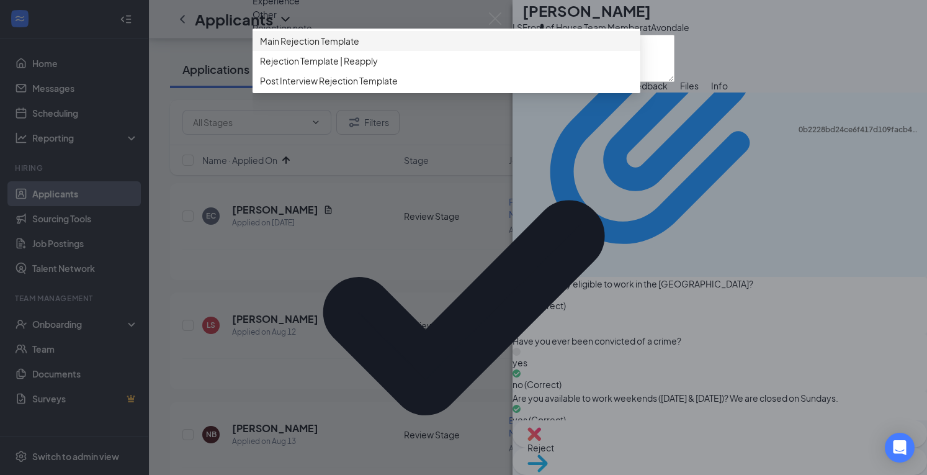
click at [355, 51] on div "Main Rejection Template" at bounding box center [446, 41] width 388 height 20
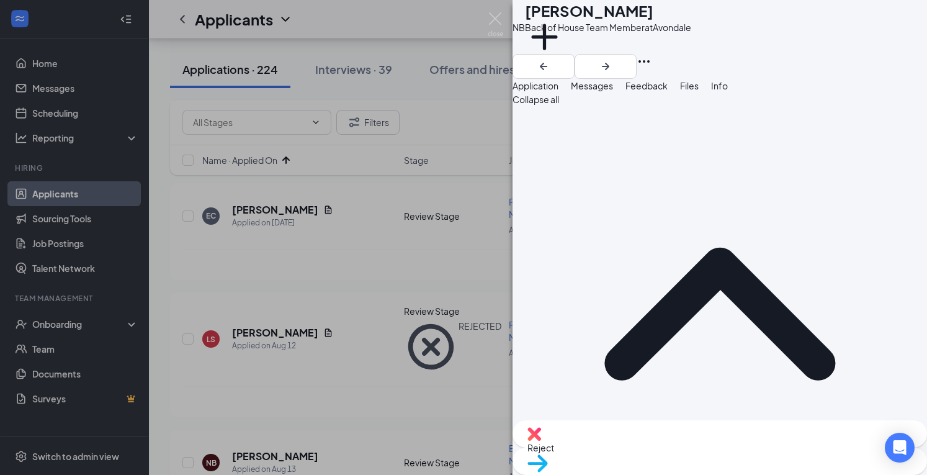
click at [781, 458] on div "Move to stage" at bounding box center [719, 460] width 414 height 27
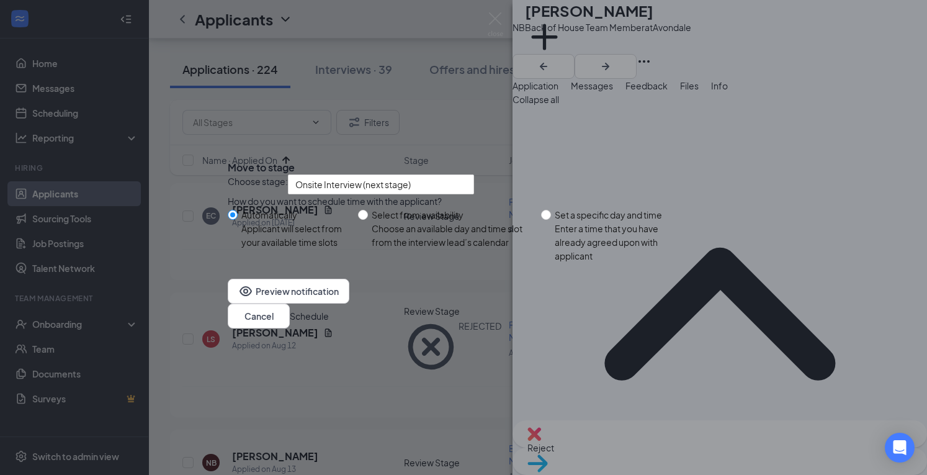
click at [329, 323] on button "Schedule" at bounding box center [309, 316] width 39 height 14
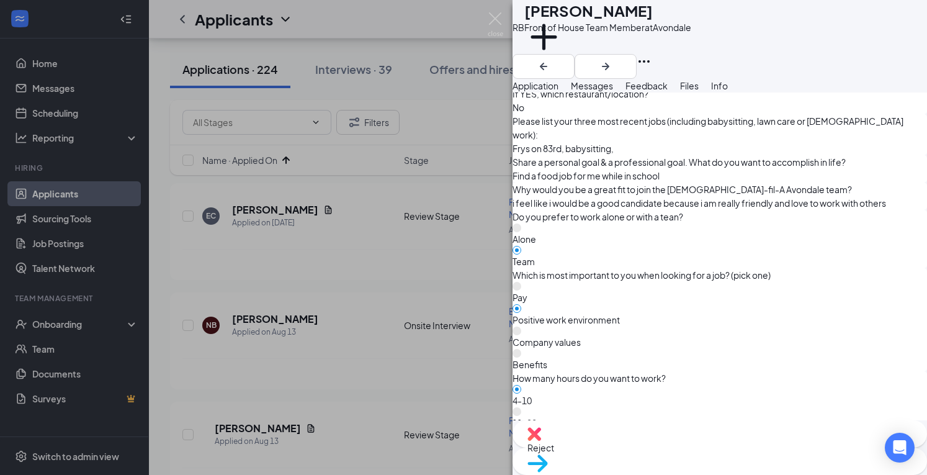
scroll to position [795, 0]
click at [644, 447] on div "Reject" at bounding box center [719, 433] width 414 height 27
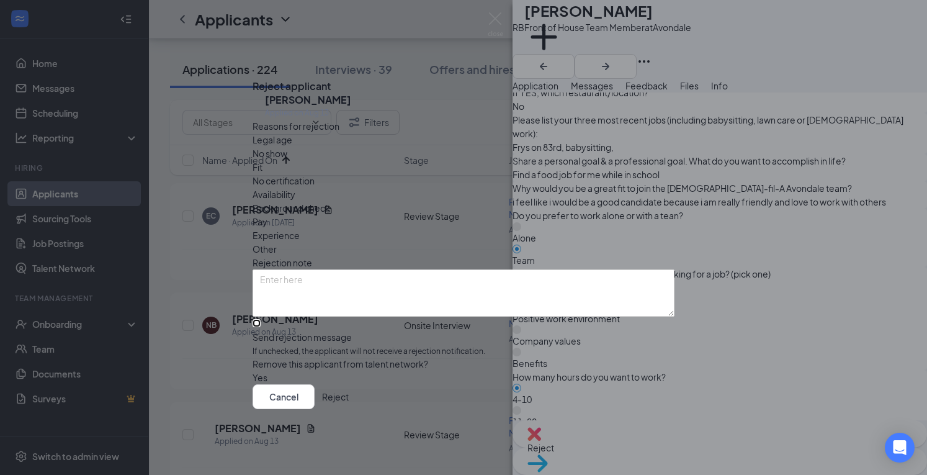
click at [261, 319] on input "Send rejection message If unchecked, the applicant will not receive a rejection…" at bounding box center [256, 323] width 8 height 8
checkbox input "true"
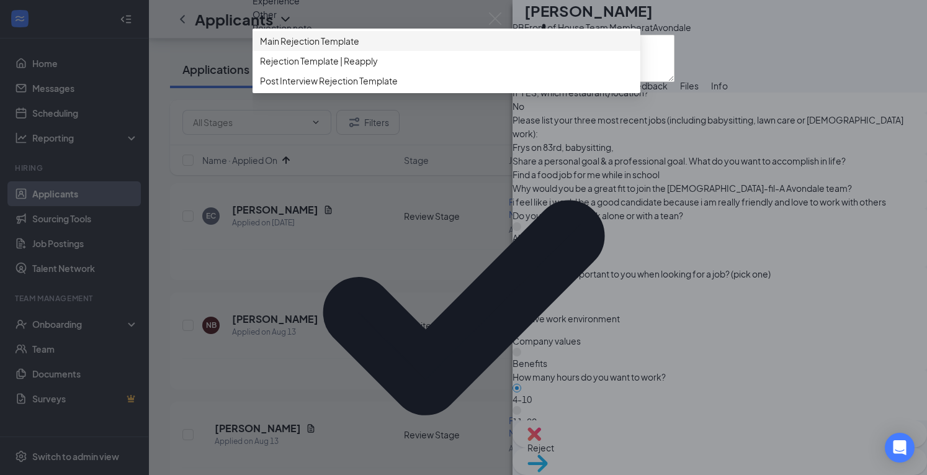
click at [409, 48] on span "Main Rejection Template" at bounding box center [446, 41] width 373 height 14
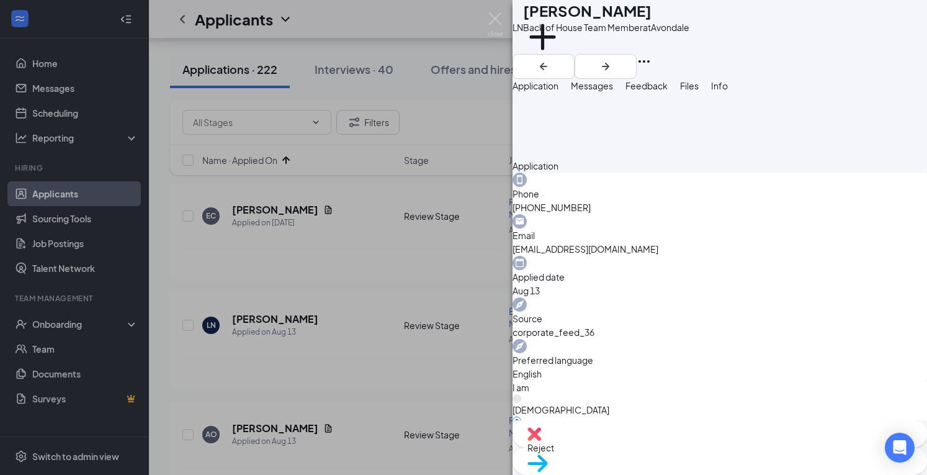
scroll to position [363, 0]
click at [644, 447] on div "Reject" at bounding box center [719, 433] width 414 height 27
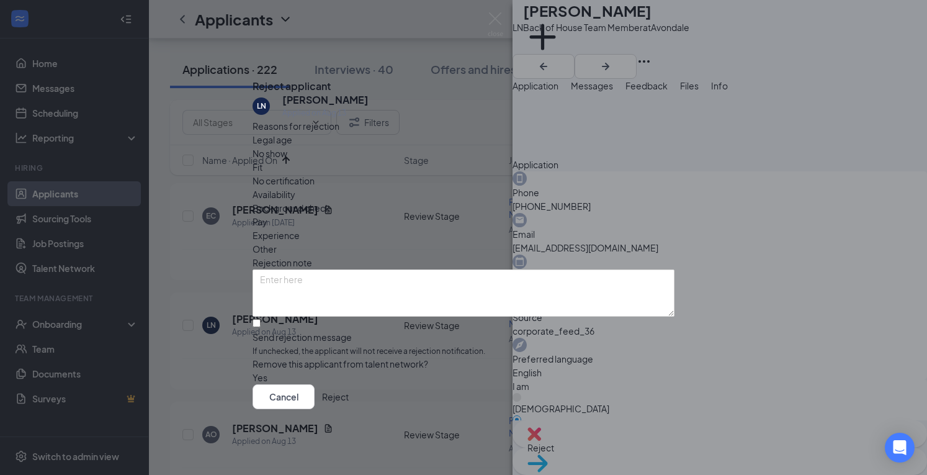
click at [466, 319] on div "Reasons for rejection Legal age No show Fit No certification Availability Backg…" at bounding box center [463, 252] width 422 height 266
click at [261, 319] on input "Send rejection message If unchecked, the applicant will not receive a rejection…" at bounding box center [256, 323] width 8 height 8
checkbox input "true"
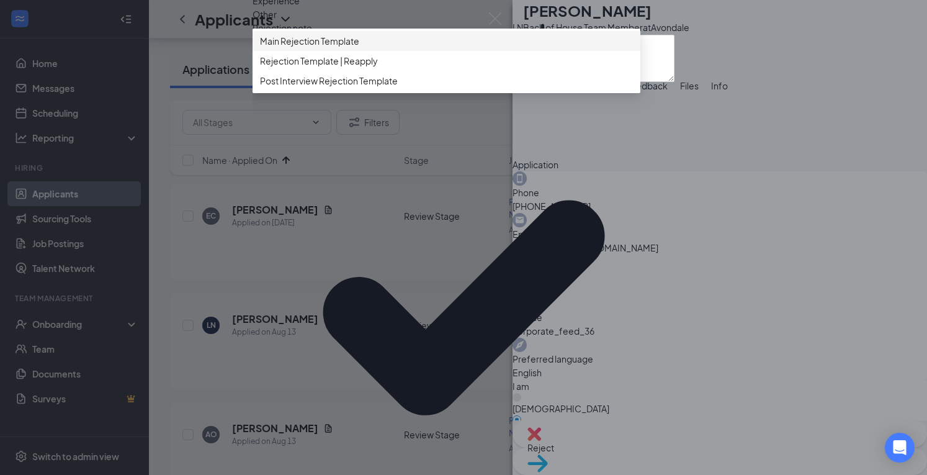
click at [381, 48] on span "Main Rejection Template" at bounding box center [446, 41] width 373 height 14
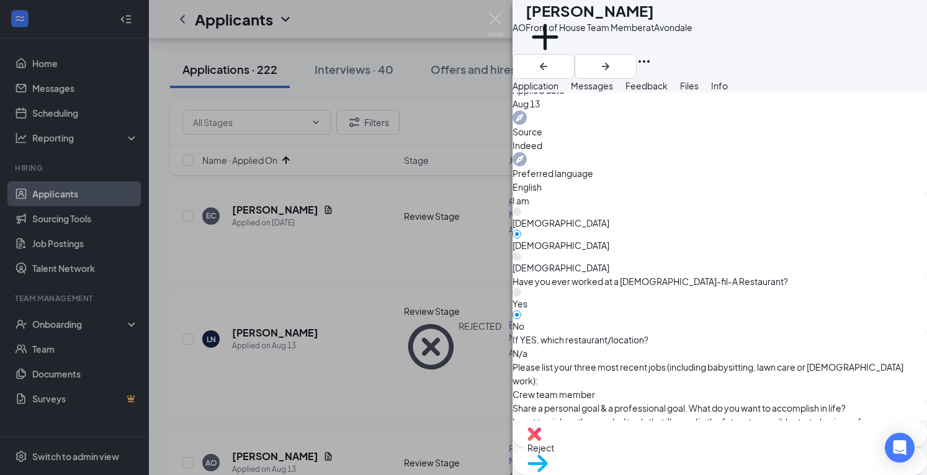
scroll to position [668, 0]
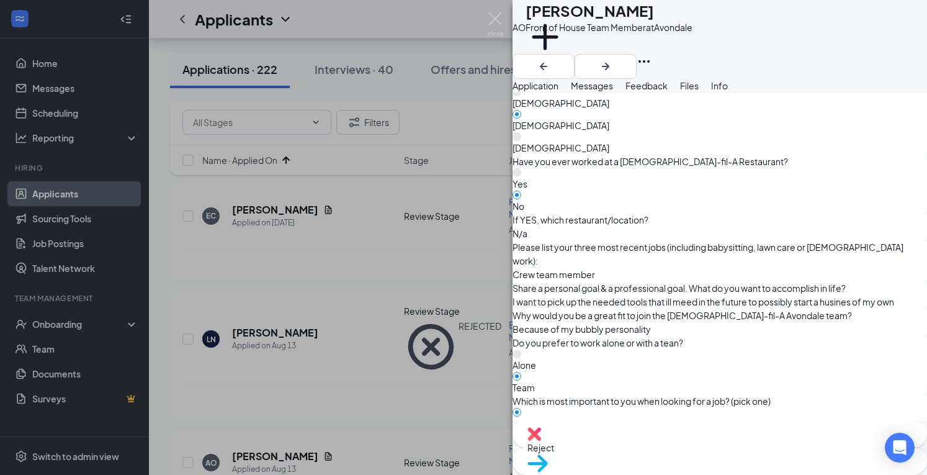
click at [644, 445] on div "Reject" at bounding box center [719, 433] width 414 height 27
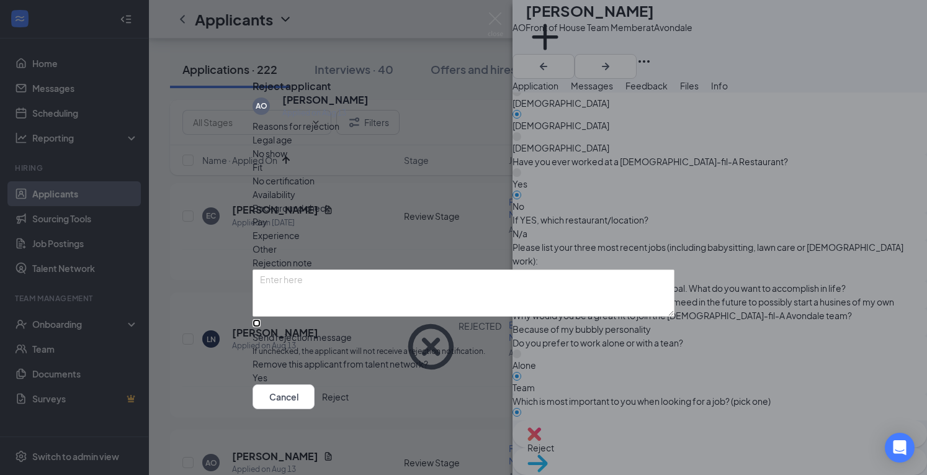
click at [261, 319] on input "Send rejection message If unchecked, the applicant will not receive a rejection…" at bounding box center [256, 323] width 8 height 8
checkbox input "true"
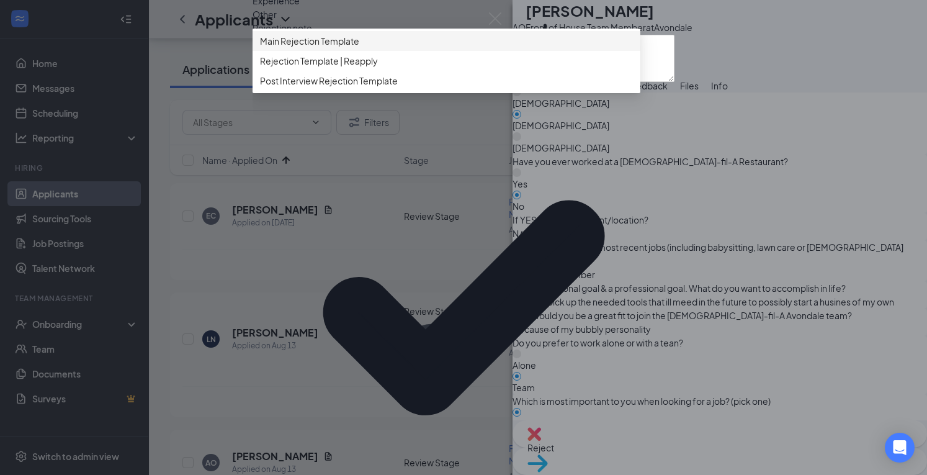
click at [346, 48] on span "Main Rejection Template" at bounding box center [309, 41] width 99 height 14
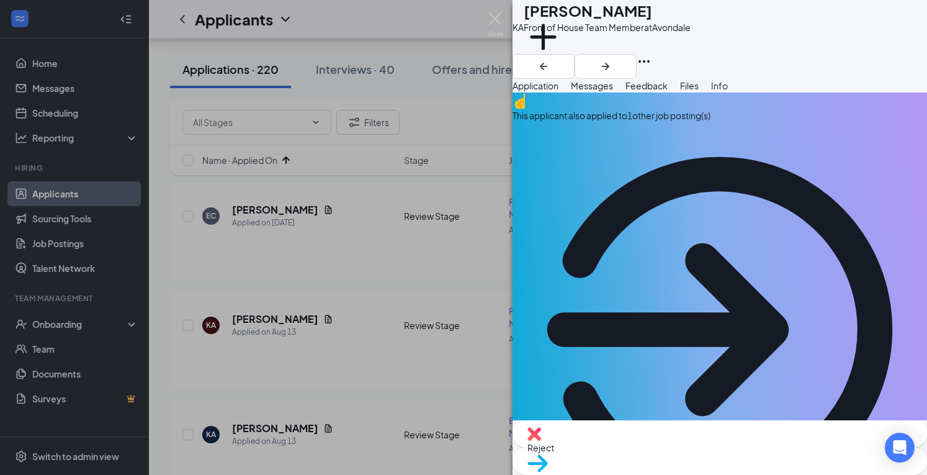
click at [835, 134] on div "This applicant also applied to 1 other job posting(s)" at bounding box center [719, 314] width 414 height 444
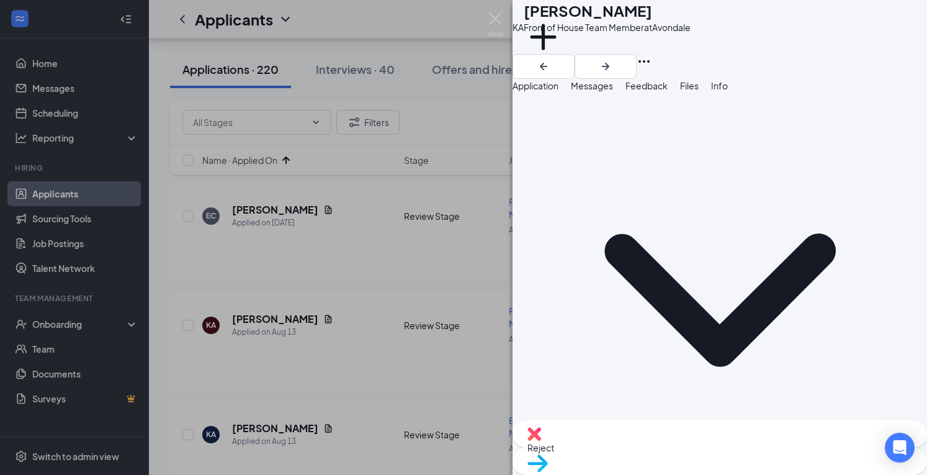
click at [546, 92] on div "Application" at bounding box center [535, 86] width 46 height 14
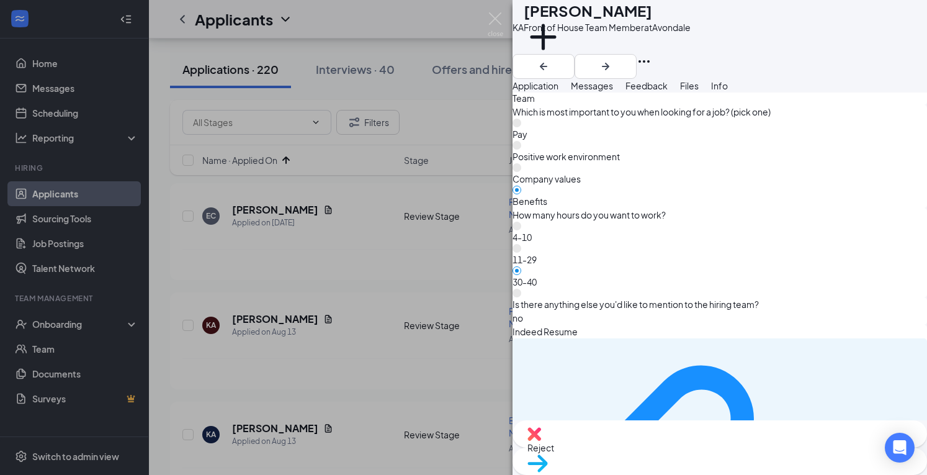
scroll to position [1429, 0]
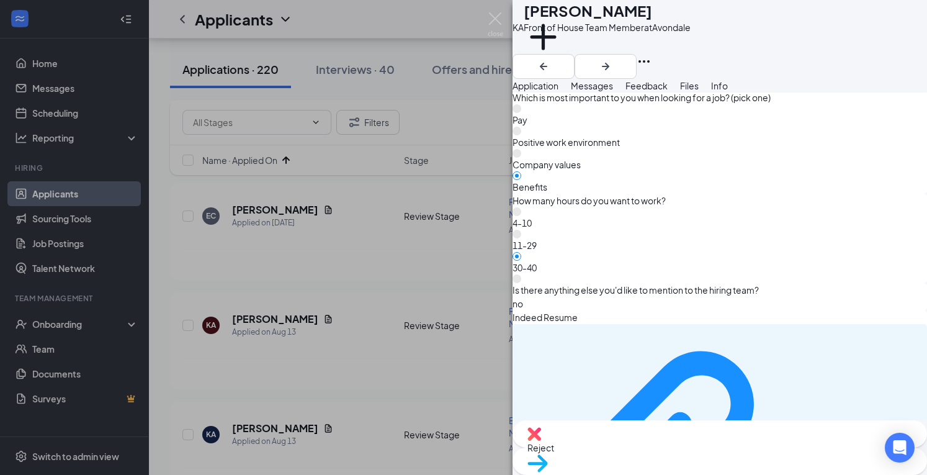
click at [643, 447] on div "Reject" at bounding box center [719, 433] width 414 height 27
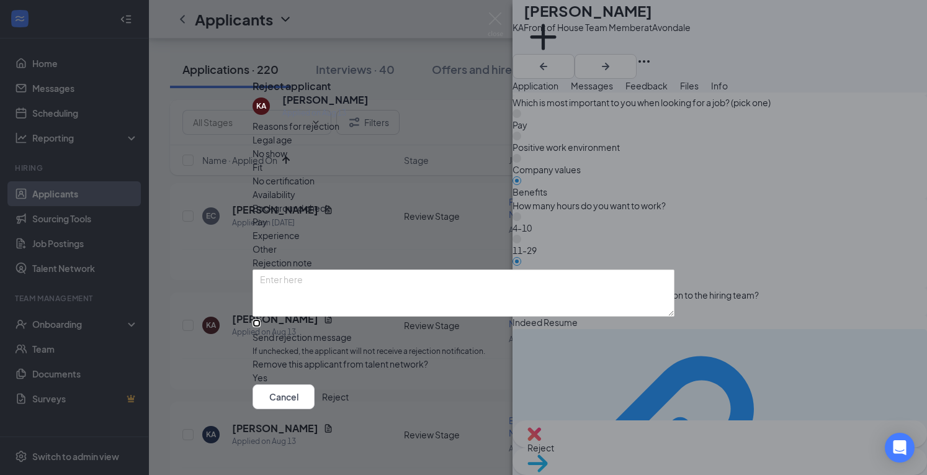
click at [261, 319] on input "Send rejection message If unchecked, the applicant will not receive a rejection…" at bounding box center [256, 323] width 8 height 8
checkbox input "true"
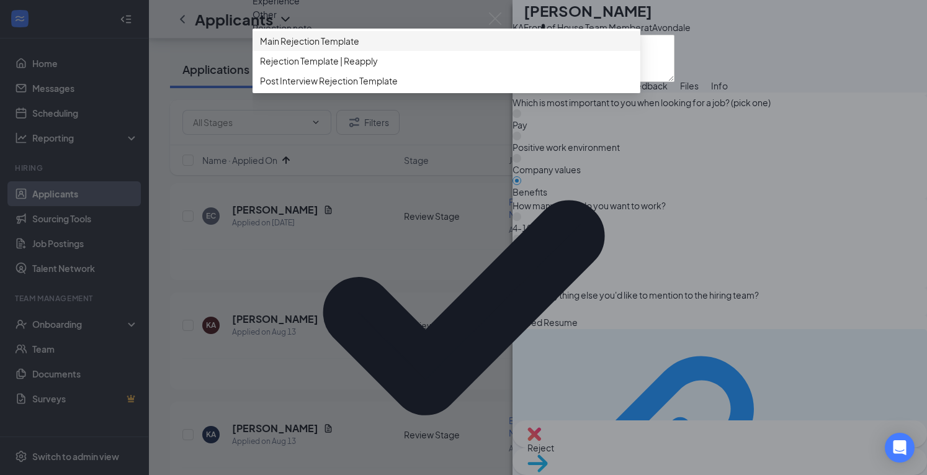
click at [359, 48] on span "Main Rejection Template" at bounding box center [309, 41] width 99 height 14
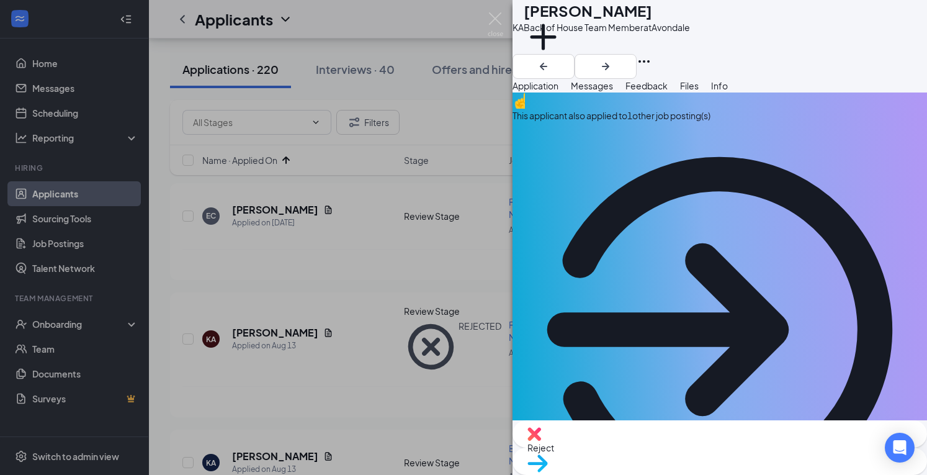
click at [656, 447] on div "Reject" at bounding box center [719, 433] width 414 height 27
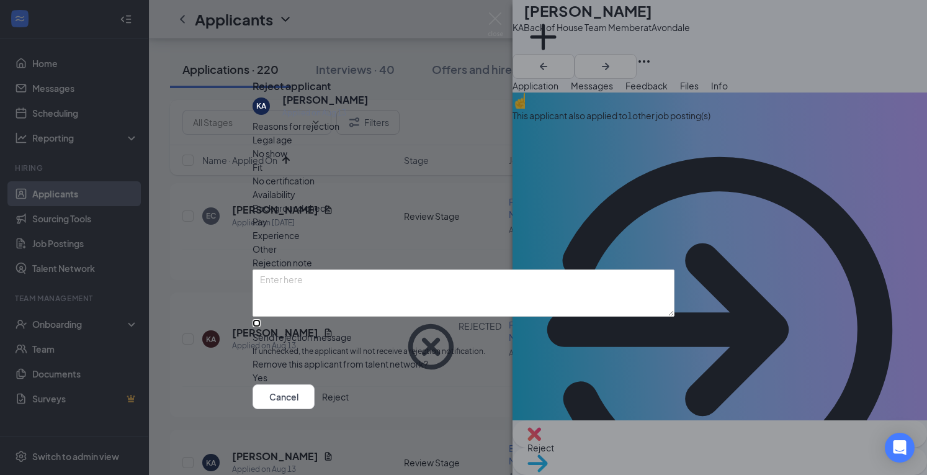
click at [261, 319] on input "Send rejection message If unchecked, the applicant will not receive a rejection…" at bounding box center [256, 323] width 8 height 8
checkbox input "true"
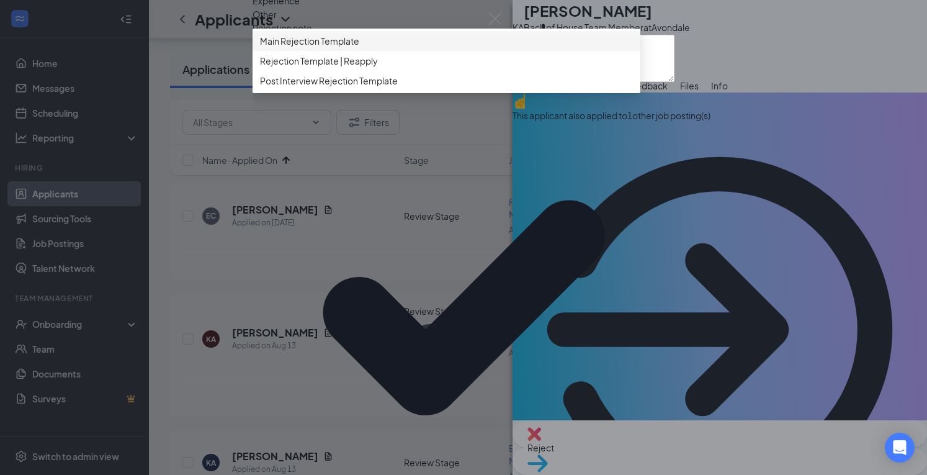
click at [388, 51] on div "Main Rejection Template" at bounding box center [446, 41] width 388 height 20
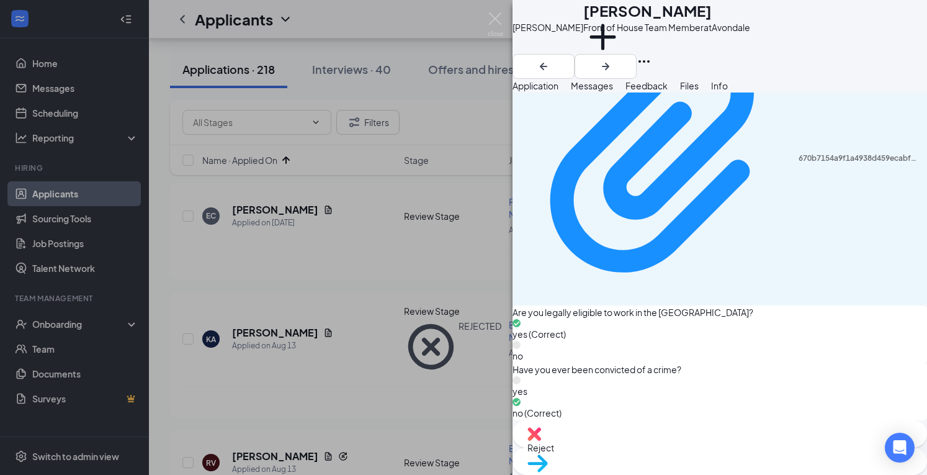
scroll to position [1302, 0]
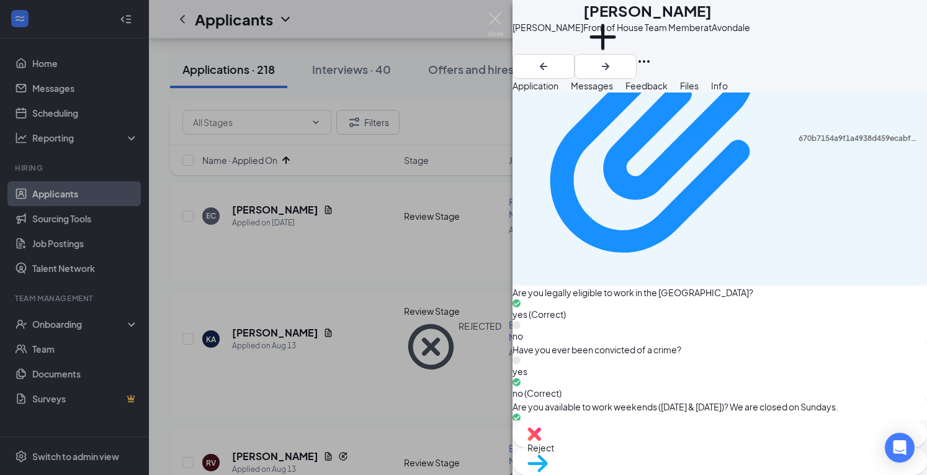
click at [541, 440] on img at bounding box center [534, 434] width 14 height 14
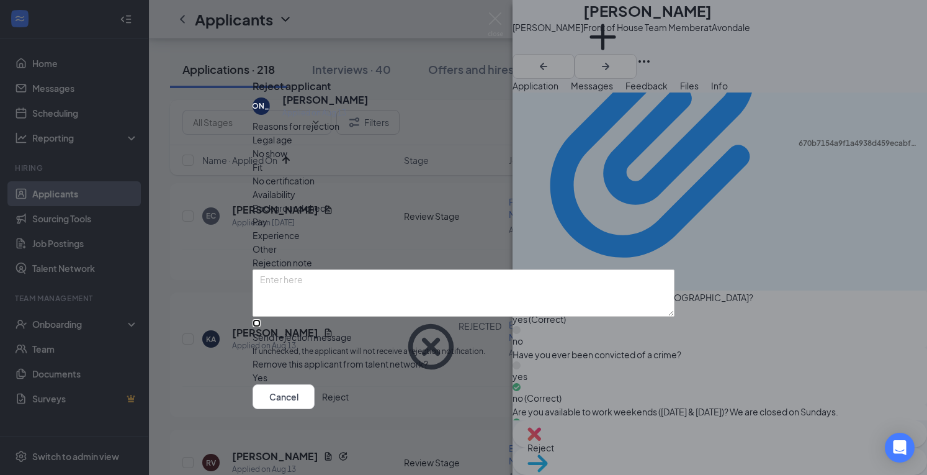
click at [261, 319] on input "Send rejection message If unchecked, the applicant will not receive a rejection…" at bounding box center [256, 323] width 8 height 8
checkbox input "true"
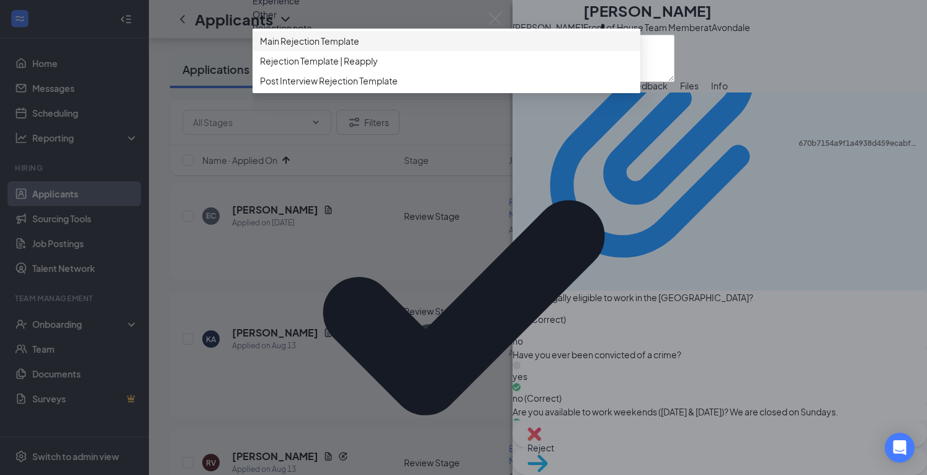
click at [357, 48] on span "Main Rejection Template" at bounding box center [309, 41] width 99 height 14
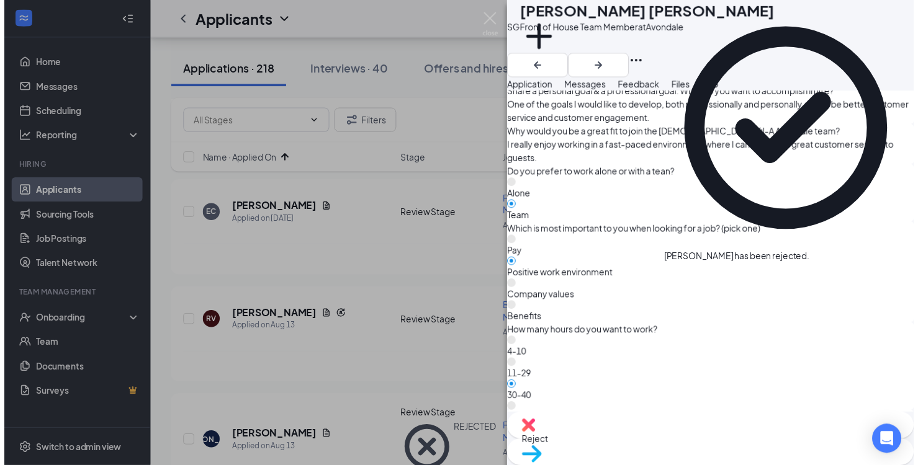
scroll to position [1326, 0]
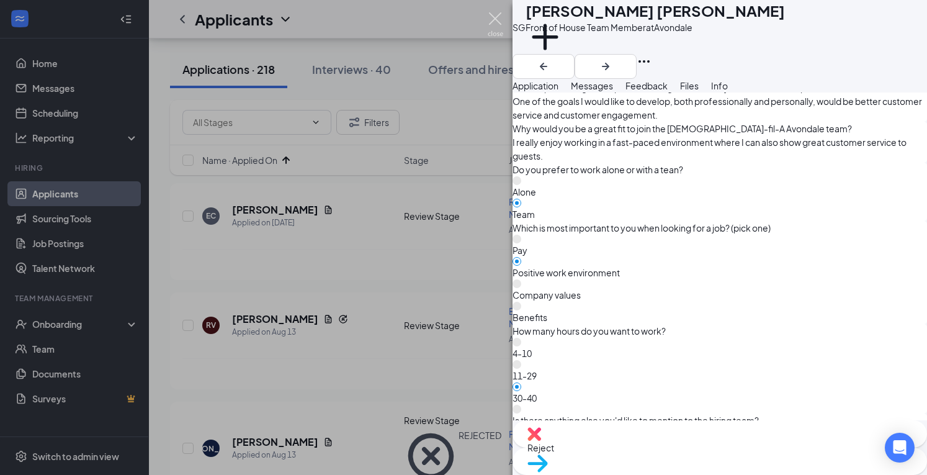
click at [493, 20] on img at bounding box center [496, 24] width 16 height 24
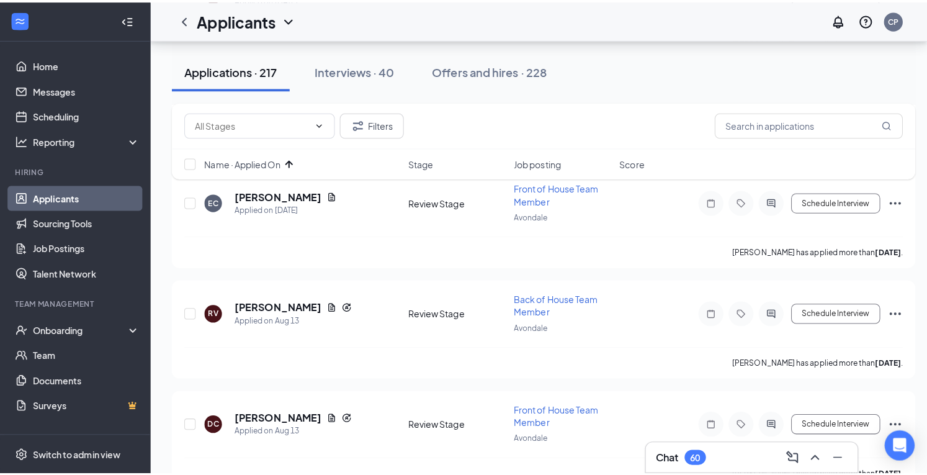
scroll to position [854, 0]
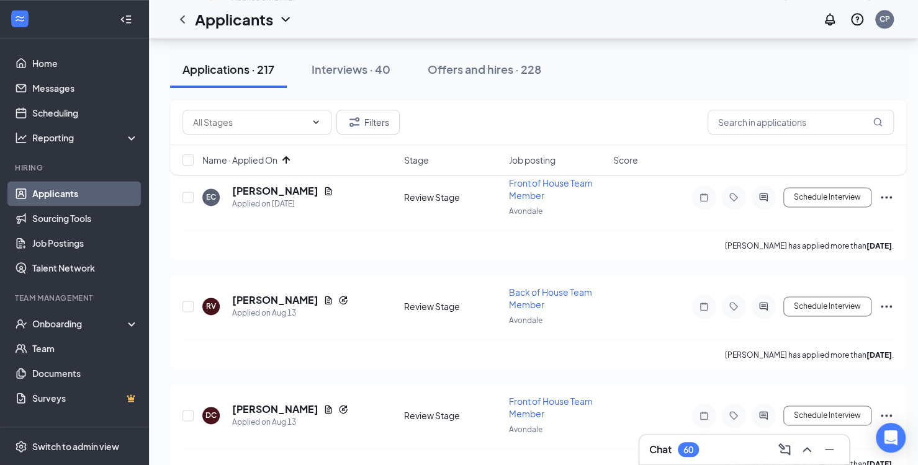
click at [284, 187] on h5 "[PERSON_NAME]" at bounding box center [275, 191] width 86 height 14
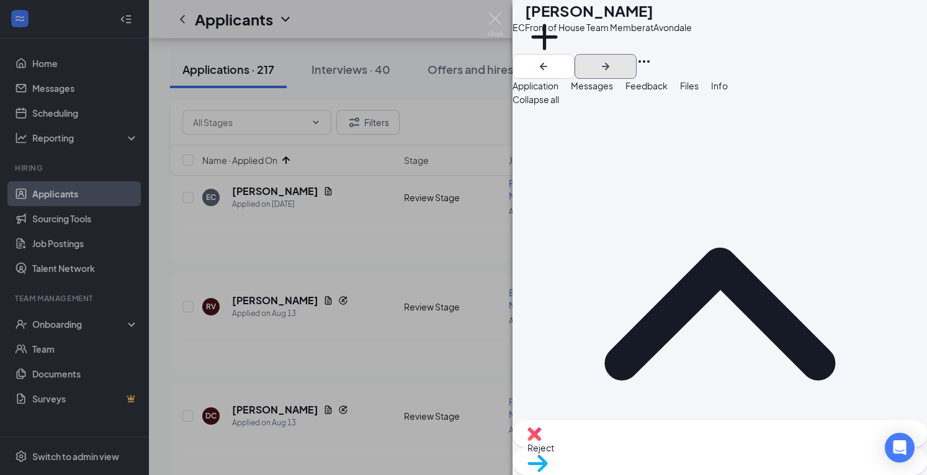
click at [609, 63] on icon "ArrowRight" at bounding box center [605, 66] width 7 height 7
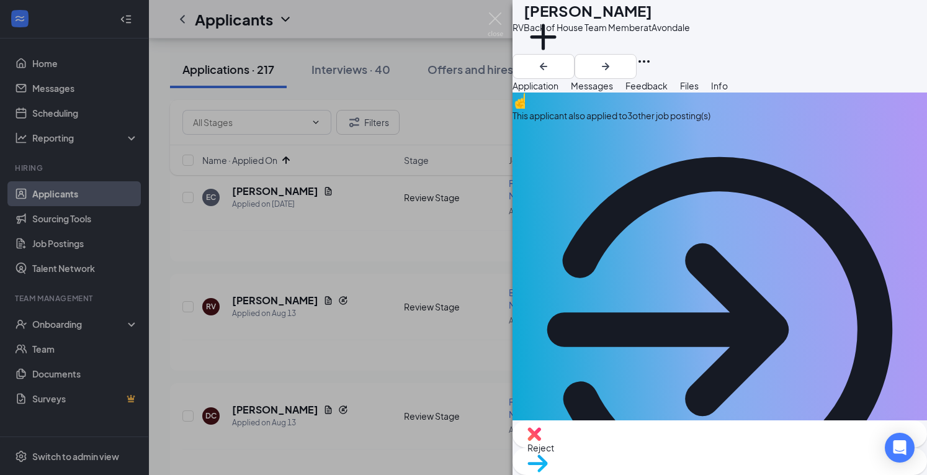
click at [737, 145] on div "This applicant also applied to 3 other job posting(s)" at bounding box center [719, 314] width 414 height 444
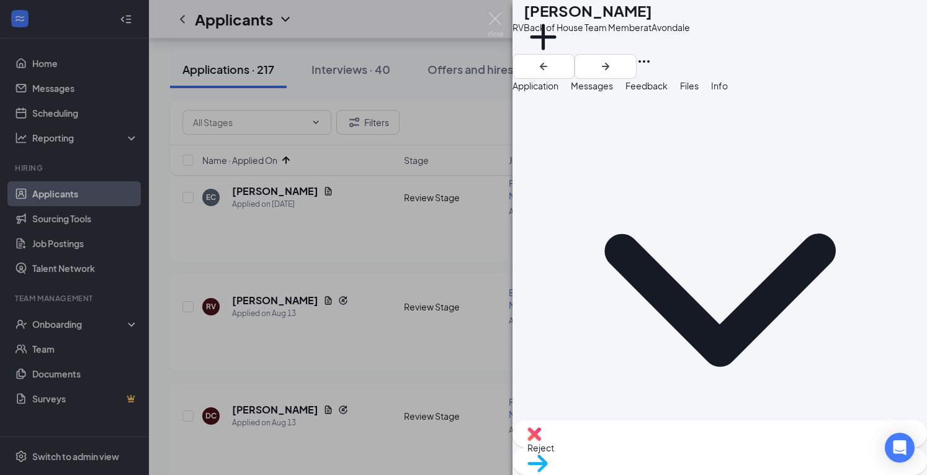
click at [558, 91] on span "Application" at bounding box center [535, 85] width 46 height 11
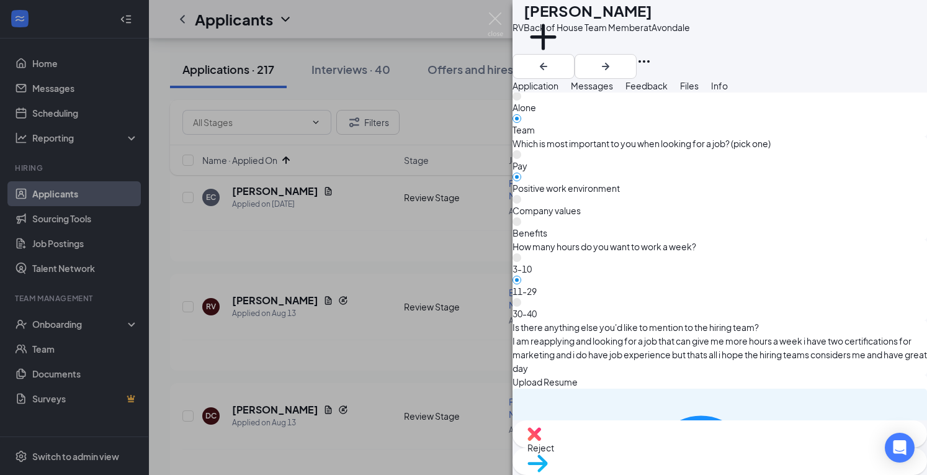
scroll to position [1474, 0]
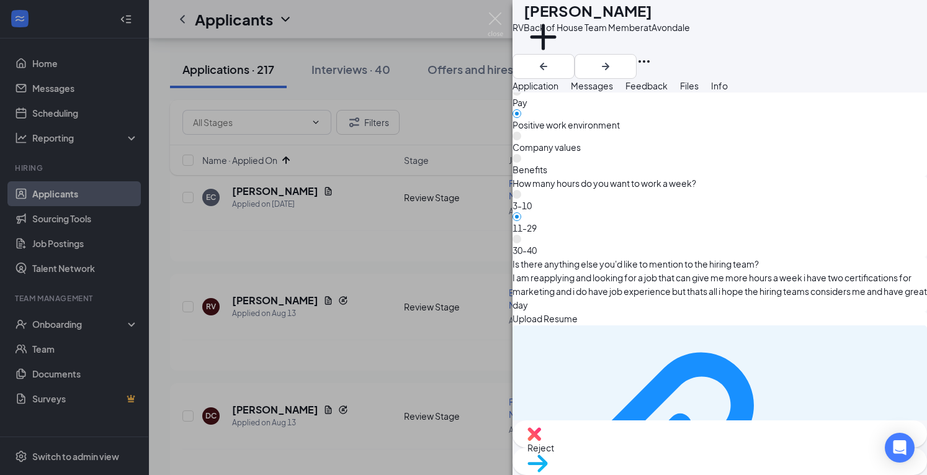
click at [649, 444] on div "Reject" at bounding box center [719, 433] width 414 height 27
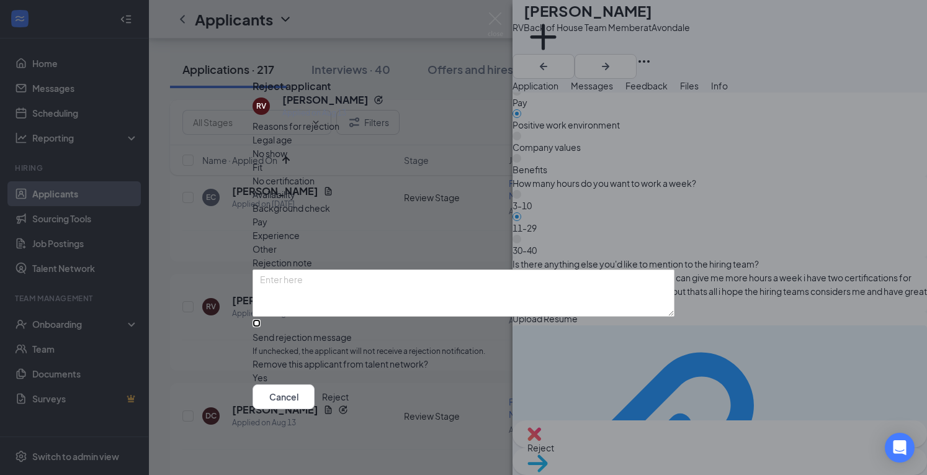
click at [261, 319] on input "Send rejection message If unchecked, the applicant will not receive a rejection…" at bounding box center [256, 323] width 8 height 8
checkbox input "true"
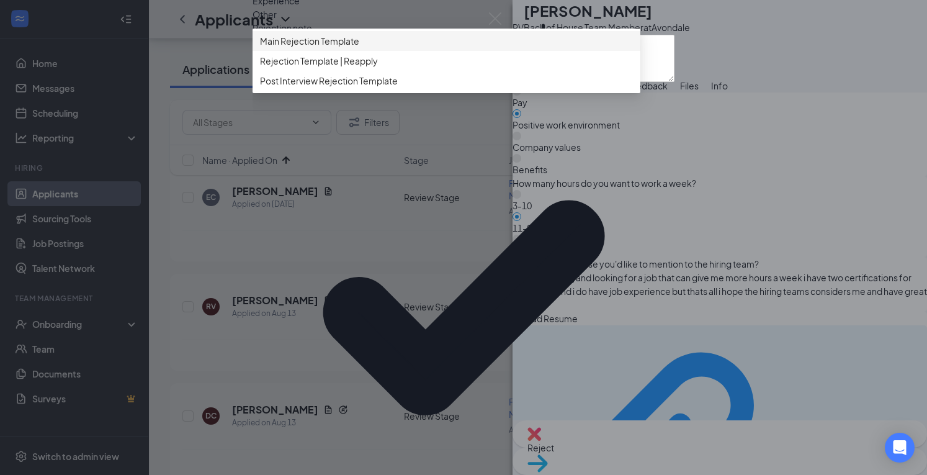
click at [400, 48] on span "Main Rejection Template" at bounding box center [446, 41] width 373 height 14
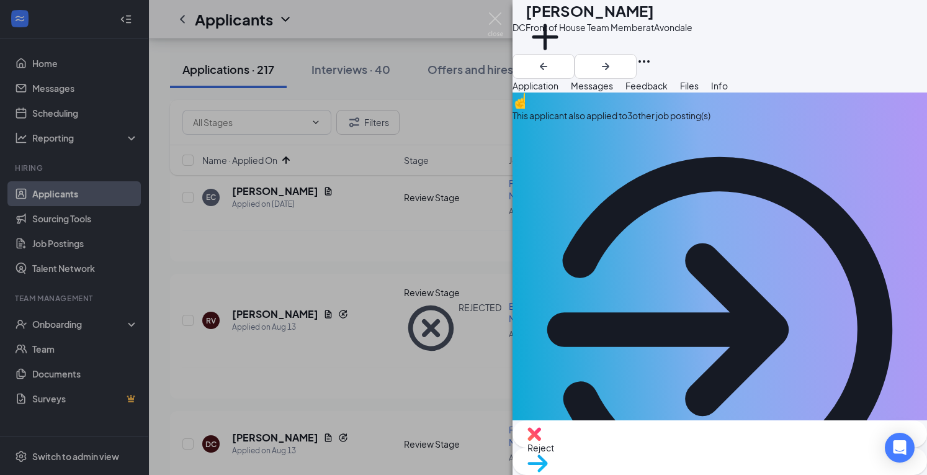
click at [785, 122] on div "This applicant also applied to 3 other job posting(s)" at bounding box center [719, 116] width 414 height 14
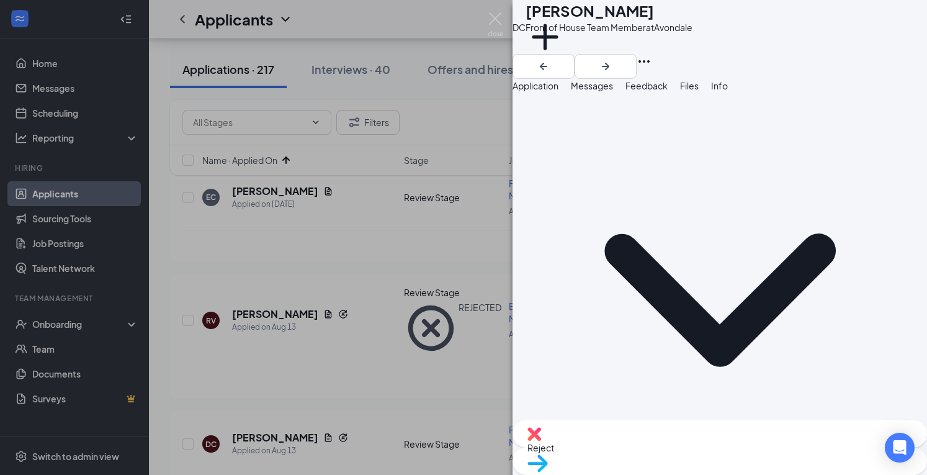
click at [558, 91] on span "Application" at bounding box center [535, 85] width 46 height 11
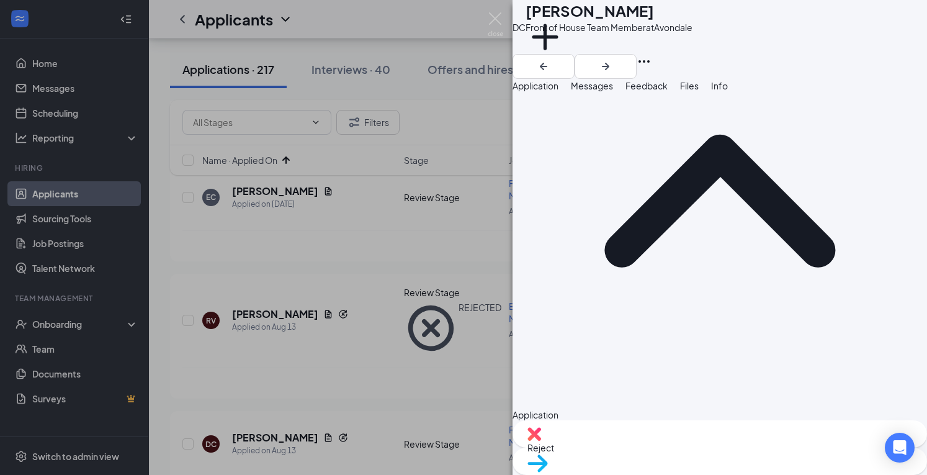
scroll to position [560, 0]
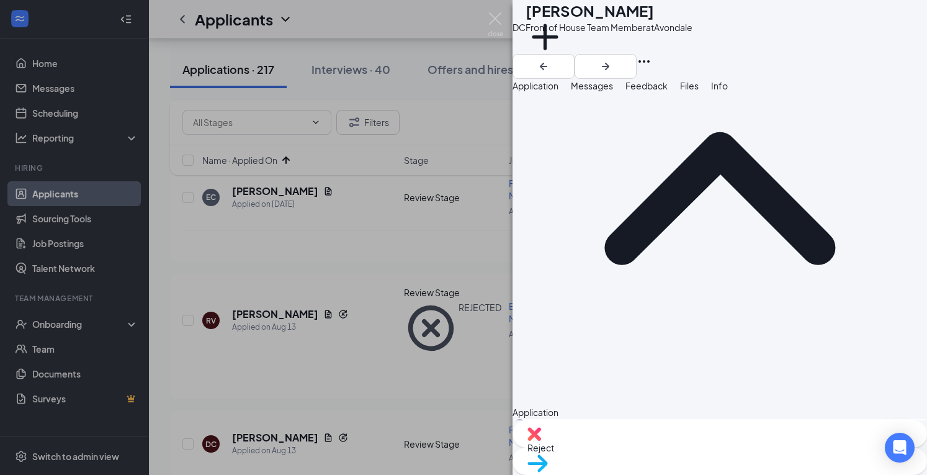
click at [736, 450] on div "Move to stage" at bounding box center [719, 460] width 414 height 27
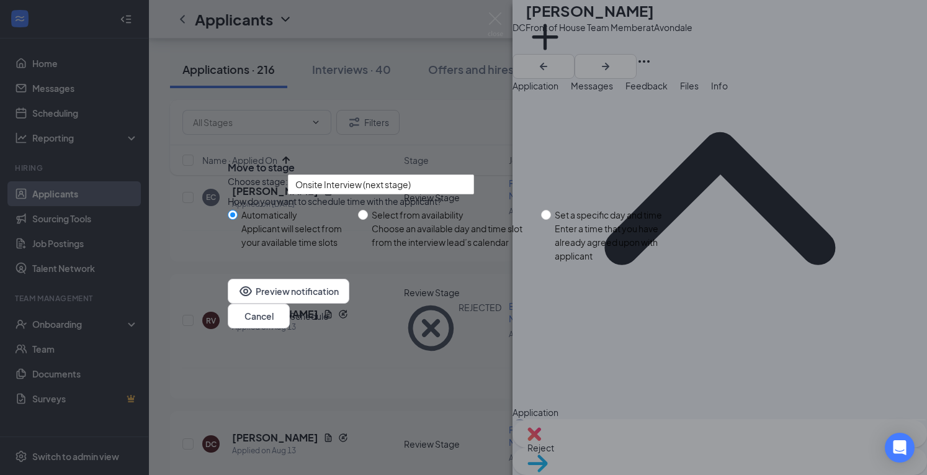
click at [329, 323] on button "Schedule" at bounding box center [309, 316] width 39 height 14
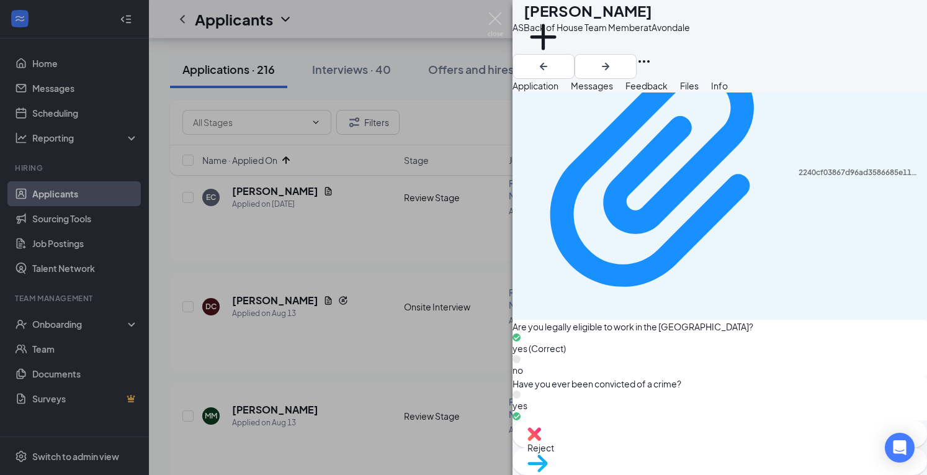
scroll to position [1288, 0]
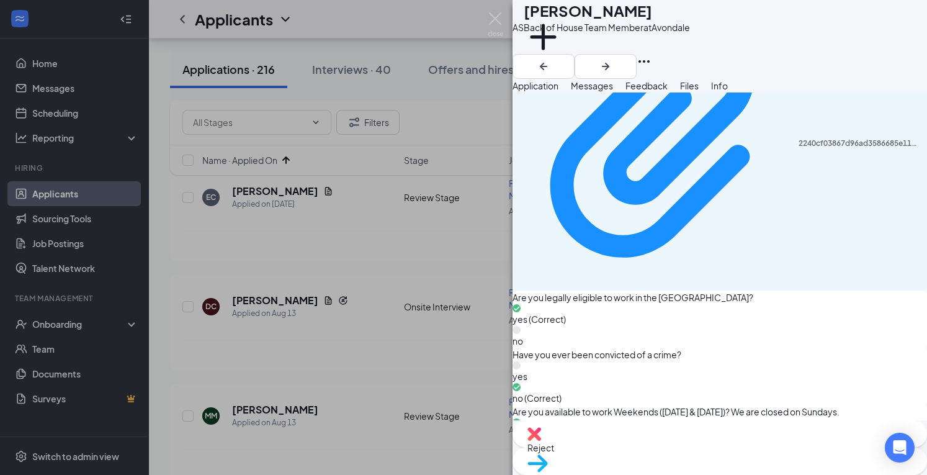
click at [641, 447] on div "Reject" at bounding box center [719, 433] width 414 height 27
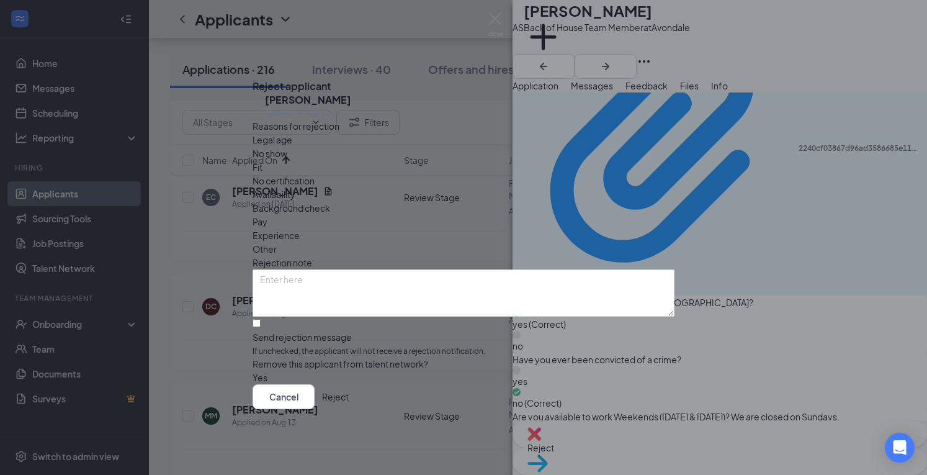
click at [464, 287] on div "Reasons for rejection Legal age No show Fit No certification Availability Backg…" at bounding box center [463, 252] width 422 height 266
click at [445, 319] on div "Reasons for rejection Legal age No show Fit No certification Availability Backg…" at bounding box center [463, 252] width 422 height 266
click at [261, 319] on input "Send rejection message If unchecked, the applicant will not receive a rejection…" at bounding box center [256, 323] width 8 height 8
checkbox input "true"
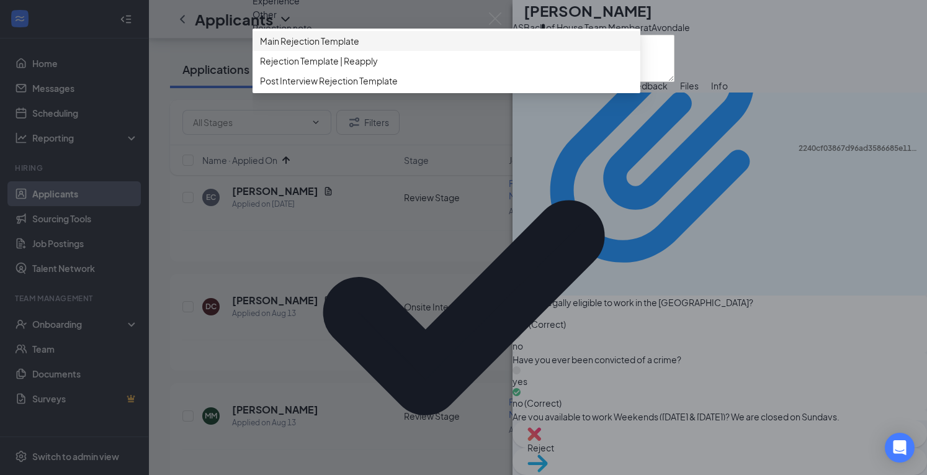
click at [413, 48] on span "Main Rejection Template" at bounding box center [446, 41] width 373 height 14
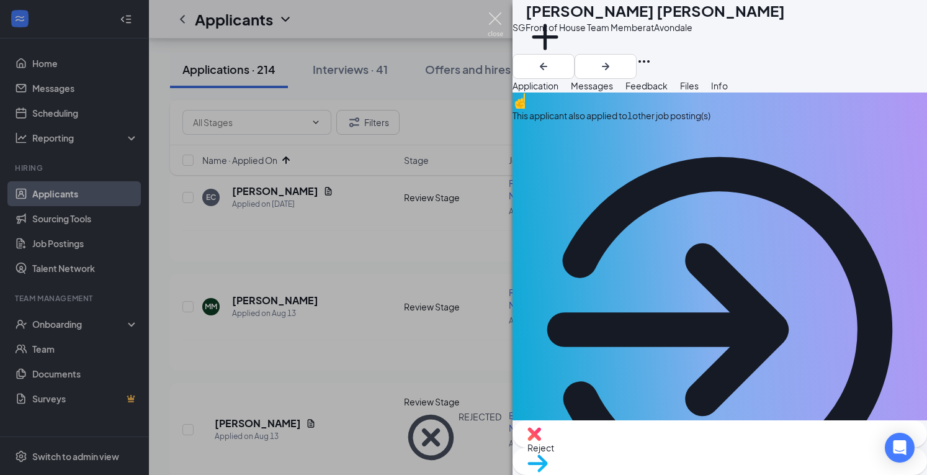
click at [494, 18] on img at bounding box center [496, 24] width 16 height 24
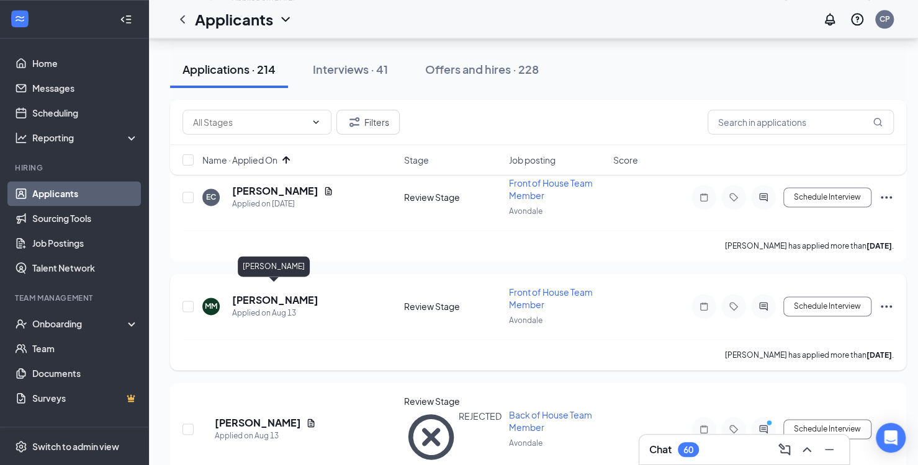
click at [253, 293] on h5 "[PERSON_NAME]" at bounding box center [275, 300] width 86 height 14
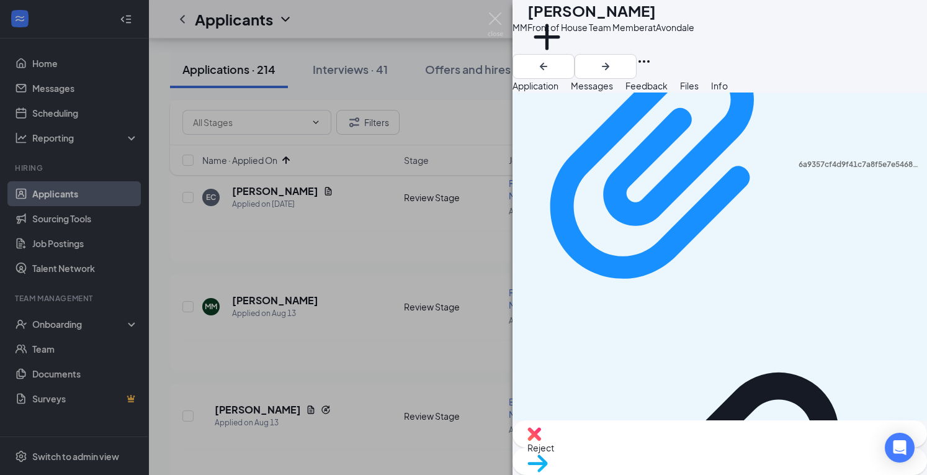
scroll to position [1300, 0]
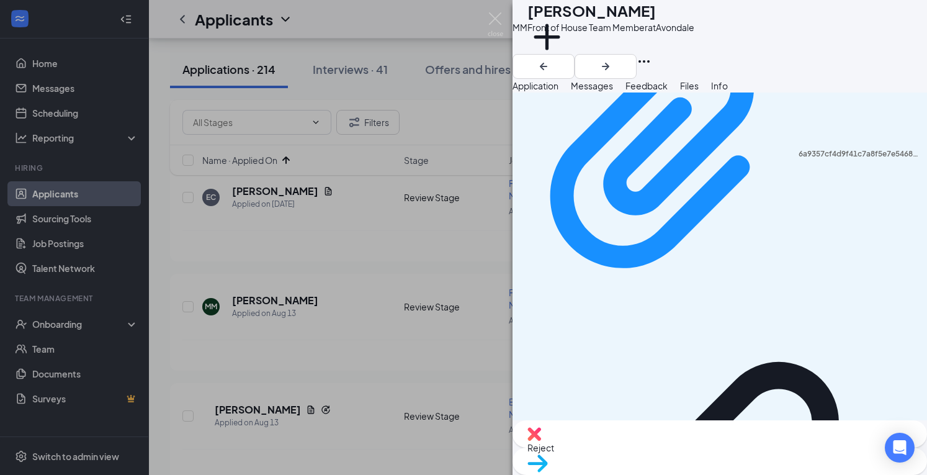
click at [654, 450] on span "Reject" at bounding box center [719, 447] width 385 height 14
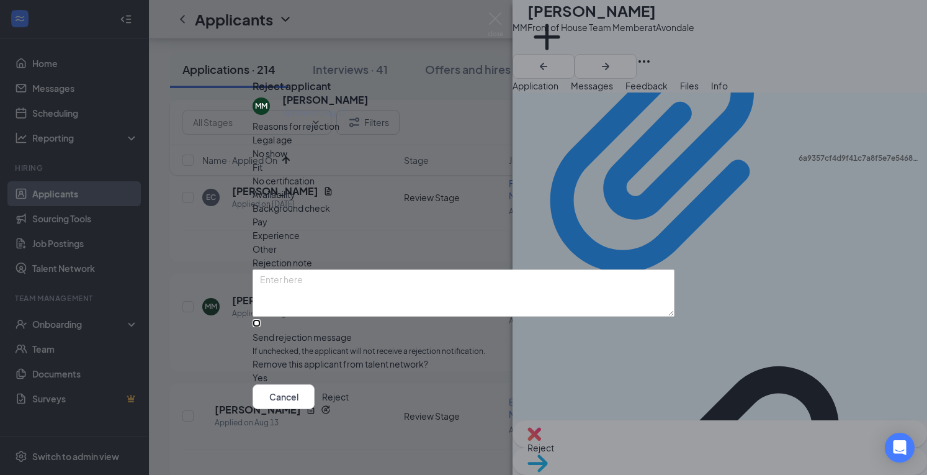
click at [261, 319] on input "Send rejection message If unchecked, the applicant will not receive a rejection…" at bounding box center [256, 323] width 8 height 8
checkbox input "true"
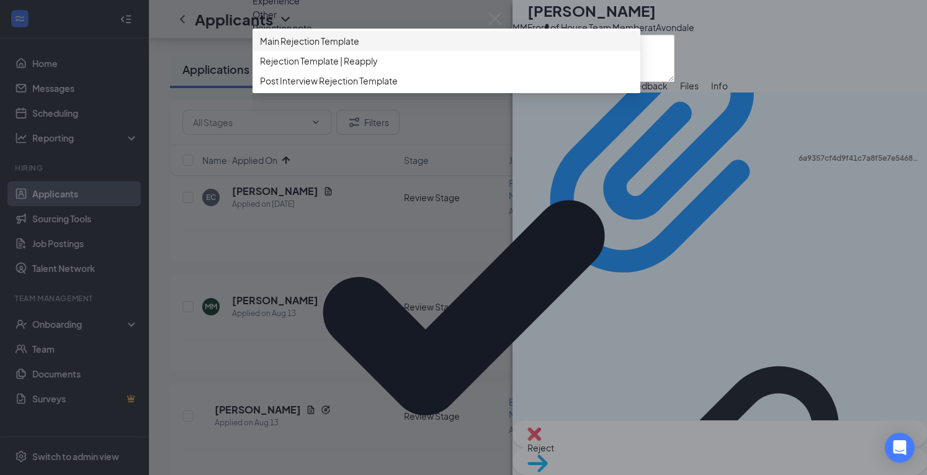
click at [401, 48] on span "Main Rejection Template" at bounding box center [446, 41] width 373 height 14
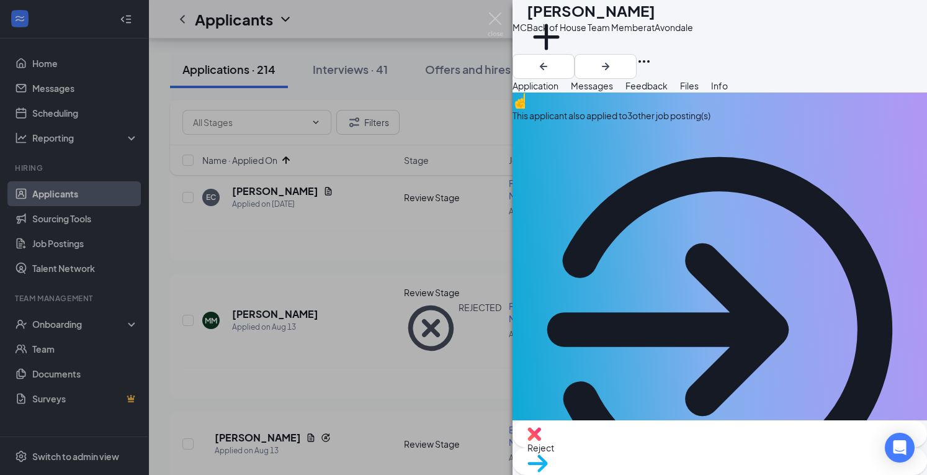
click at [751, 122] on div "This applicant also applied to 3 other job posting(s)" at bounding box center [719, 116] width 414 height 14
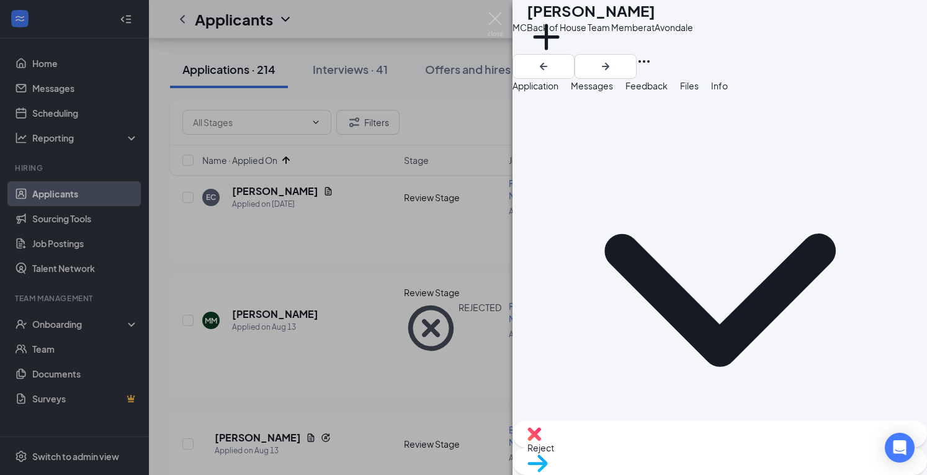
click at [553, 91] on span "Application" at bounding box center [535, 85] width 46 height 11
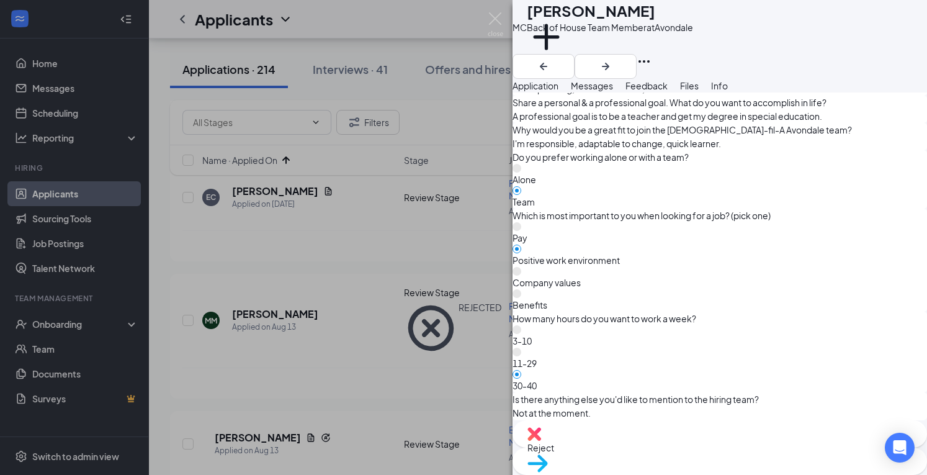
scroll to position [1309, 0]
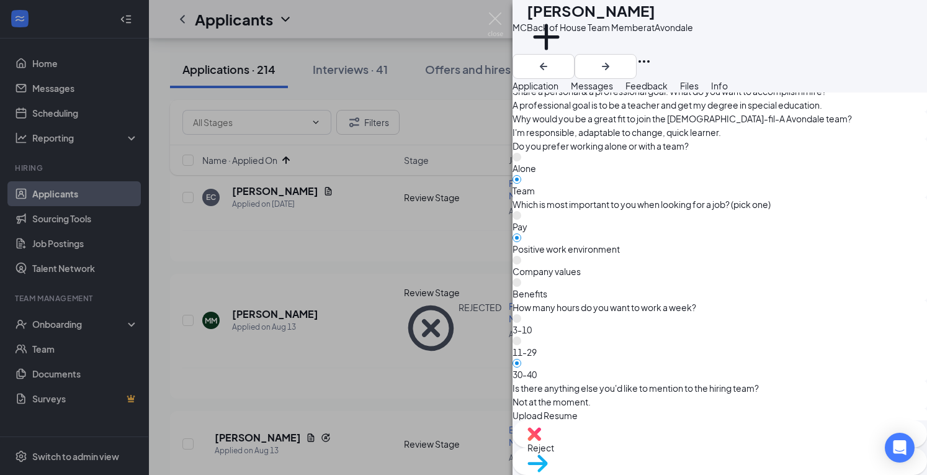
click at [642, 447] on div "Reject" at bounding box center [719, 433] width 414 height 27
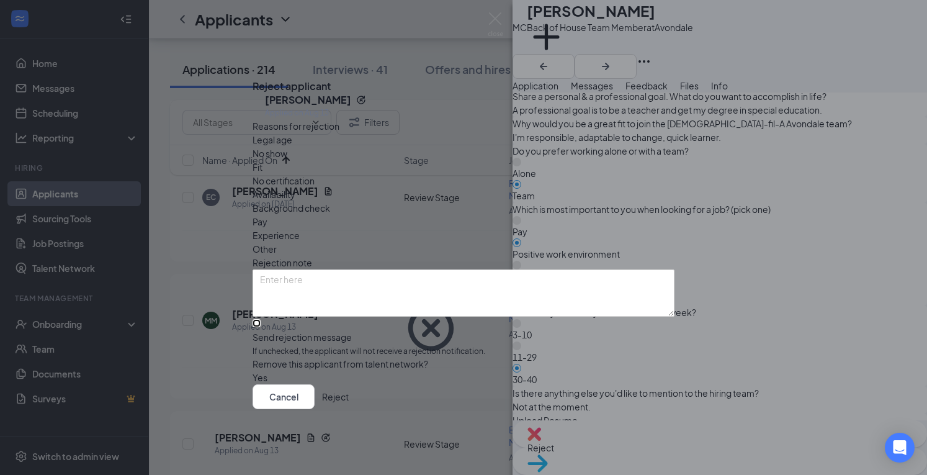
click at [261, 319] on input "Send rejection message If unchecked, the applicant will not receive a rejection…" at bounding box center [256, 323] width 8 height 8
checkbox input "true"
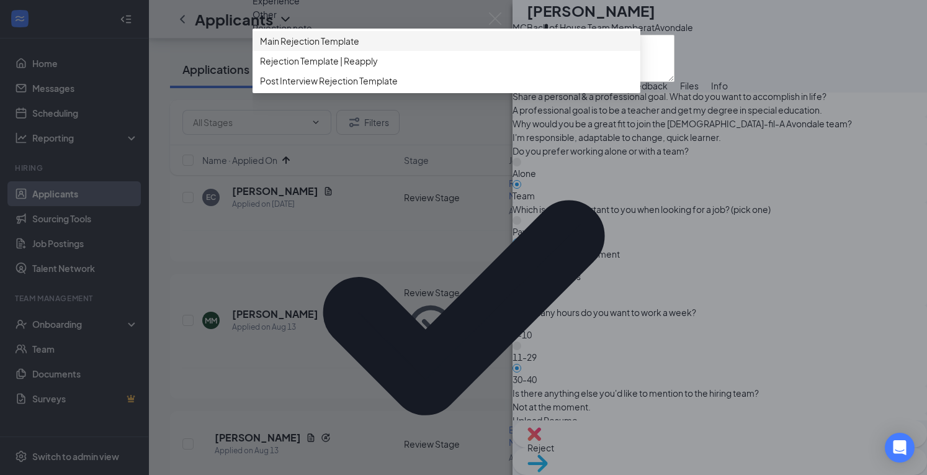
click at [395, 48] on span "Main Rejection Template" at bounding box center [446, 41] width 373 height 14
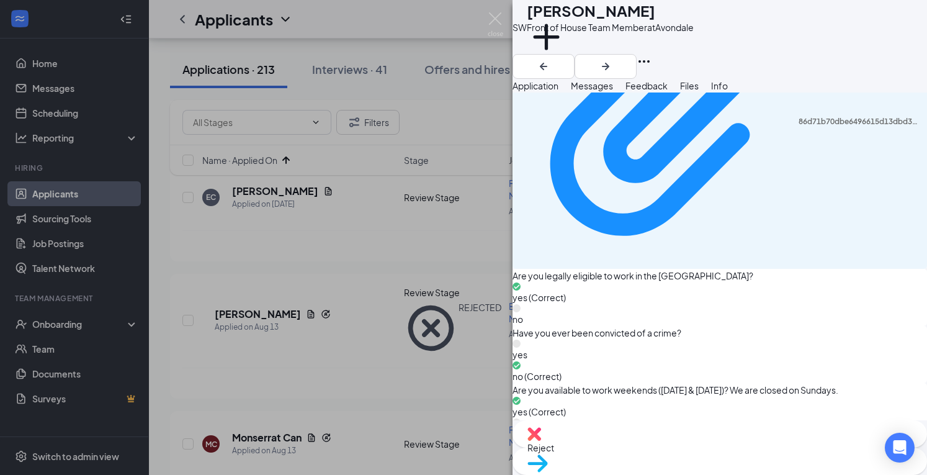
scroll to position [1390, 0]
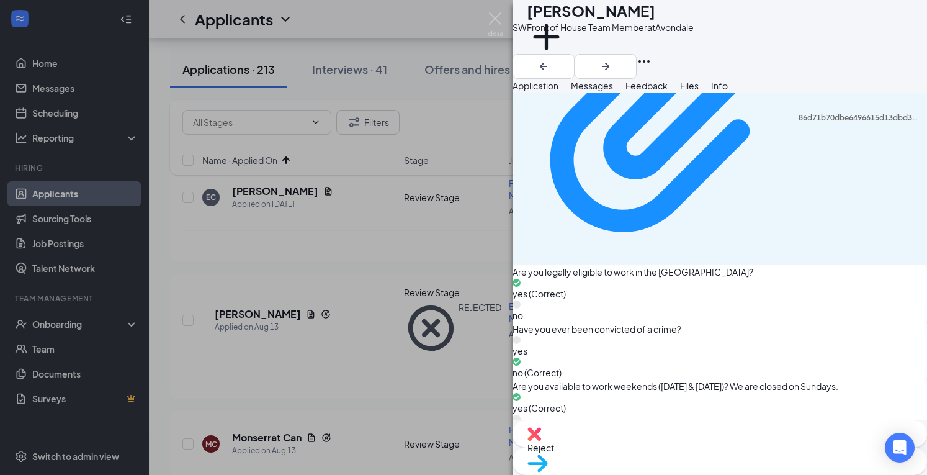
click at [739, 449] on div "Move to stage" at bounding box center [719, 460] width 414 height 27
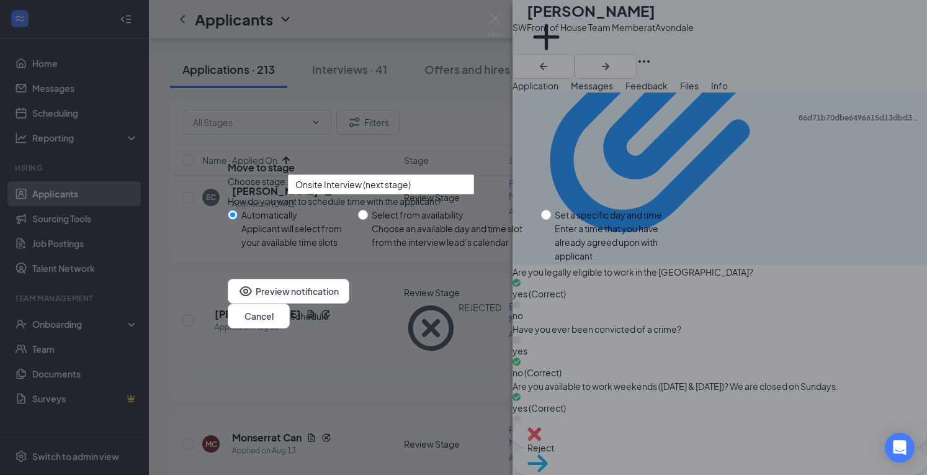
click at [329, 323] on button "Schedule" at bounding box center [309, 316] width 39 height 14
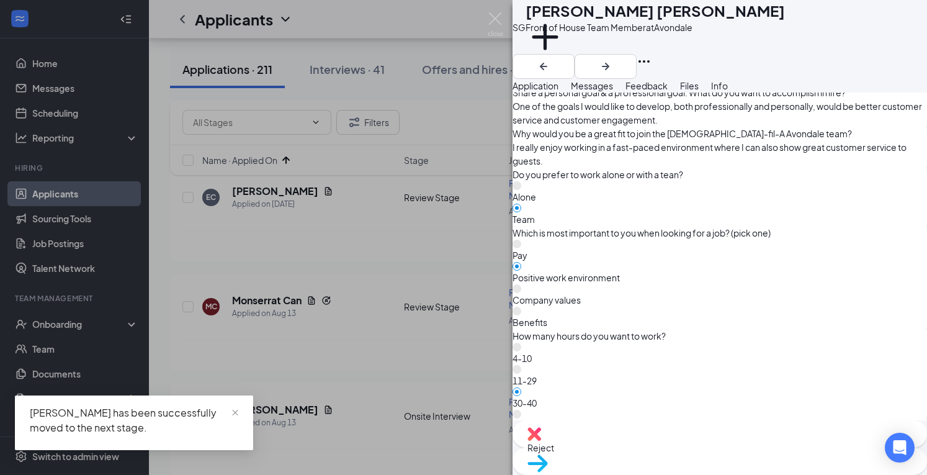
scroll to position [1326, 0]
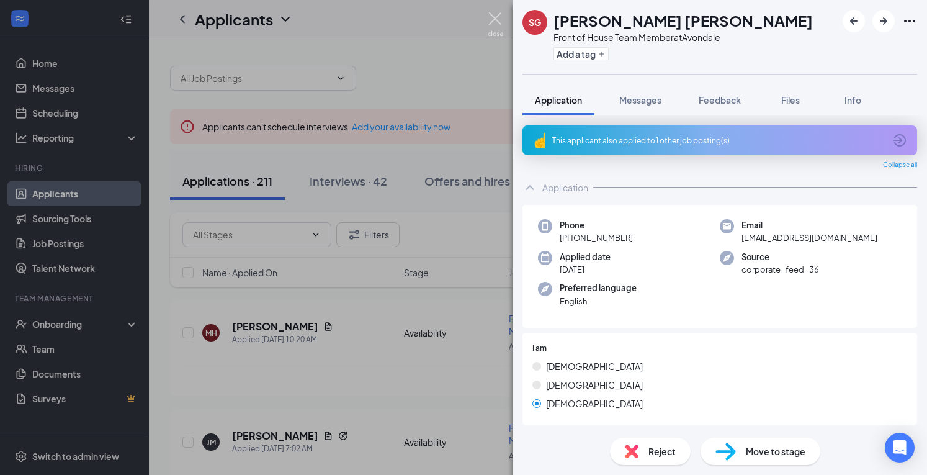
click at [496, 20] on img at bounding box center [496, 24] width 16 height 24
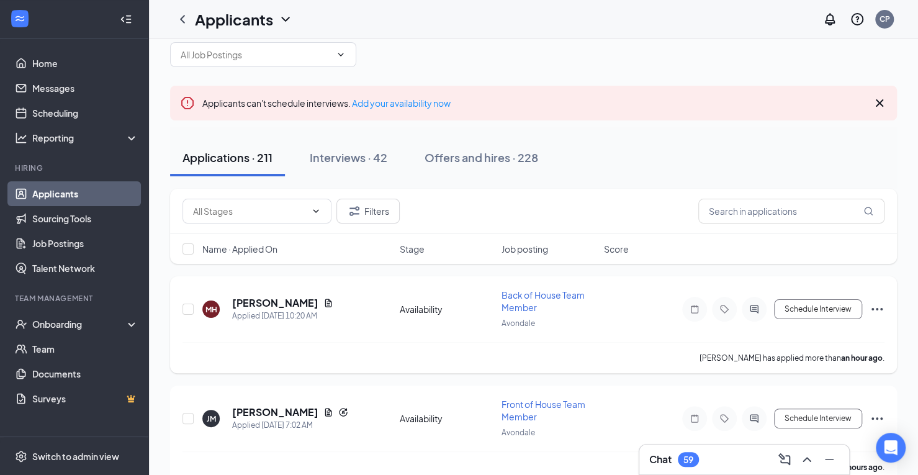
scroll to position [10, 0]
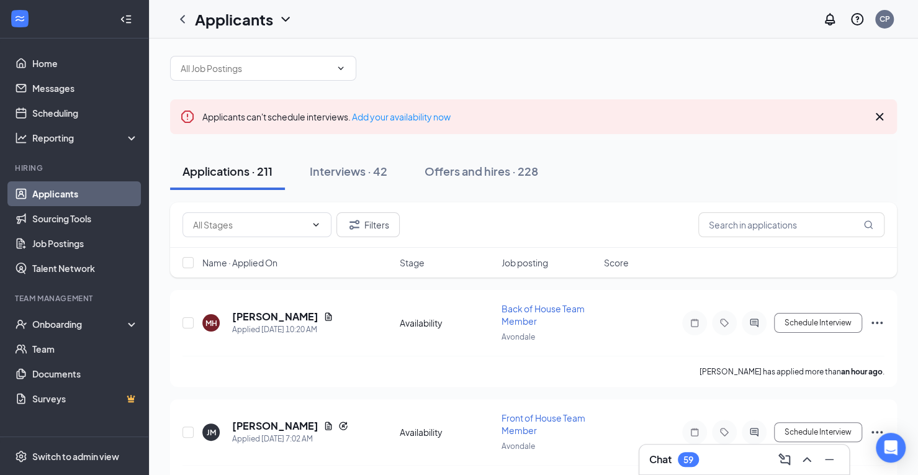
click at [262, 272] on div "Name · Applied On Stage Job posting Score" at bounding box center [533, 263] width 726 height 30
click at [263, 266] on span "Name · Applied On" at bounding box center [239, 262] width 75 height 12
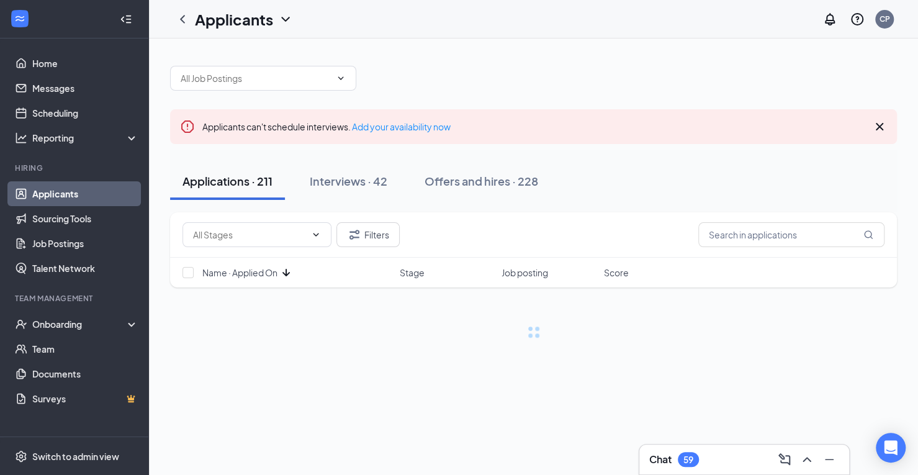
scroll to position [0, 0]
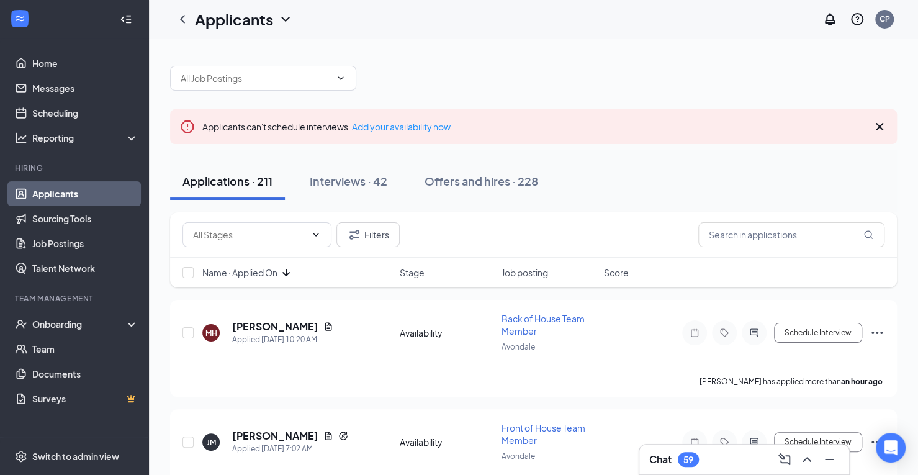
click at [269, 275] on span "Name · Applied On" at bounding box center [239, 272] width 75 height 12
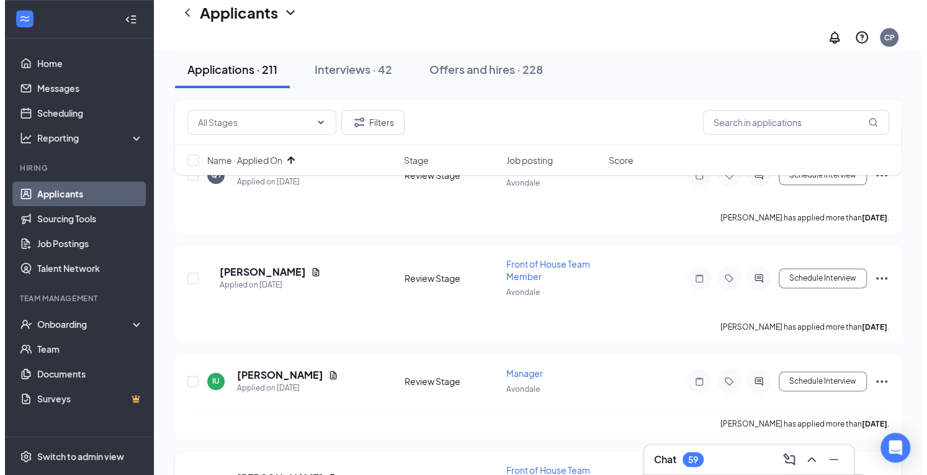
scroll to position [771, 0]
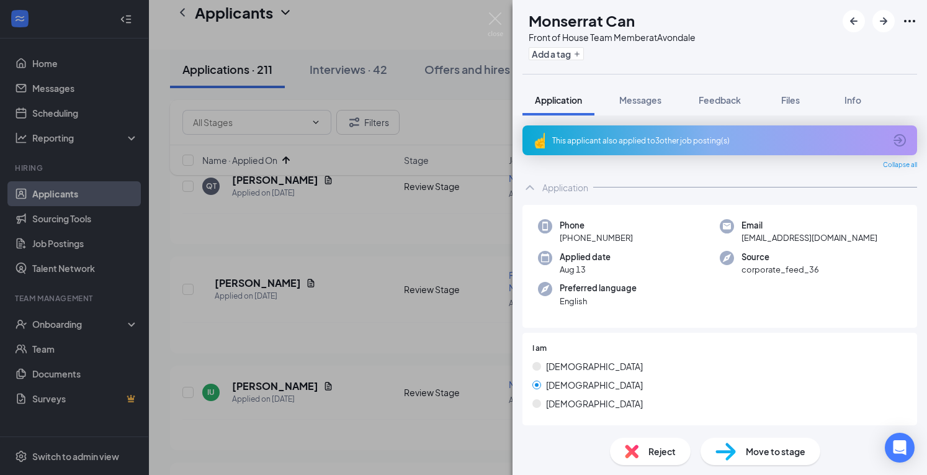
click at [653, 458] on div "Reject" at bounding box center [650, 450] width 81 height 27
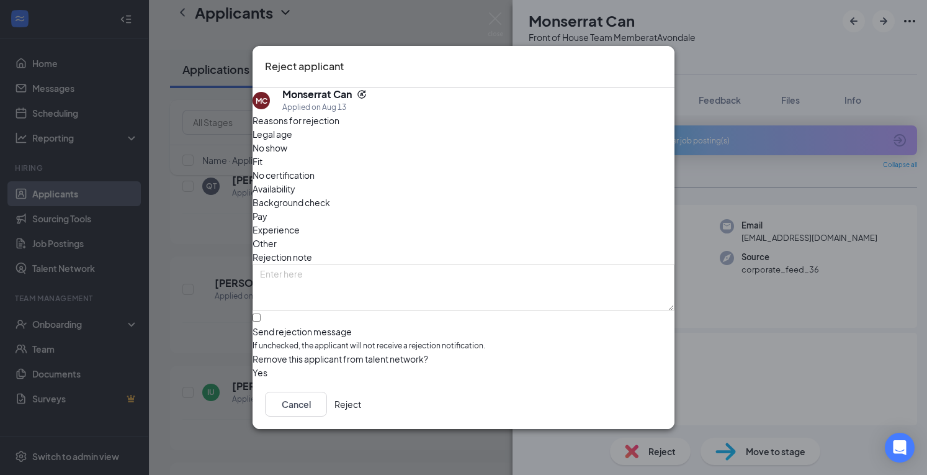
click at [361, 406] on button "Reject" at bounding box center [347, 403] width 27 height 25
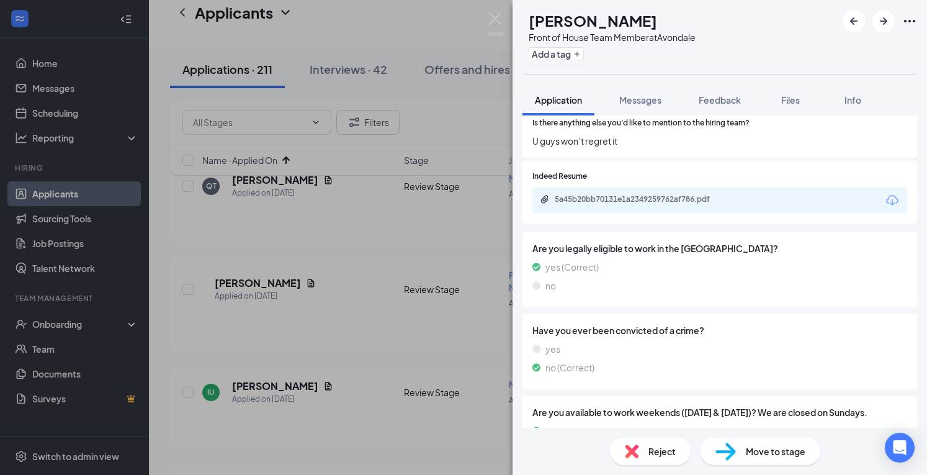
scroll to position [792, 0]
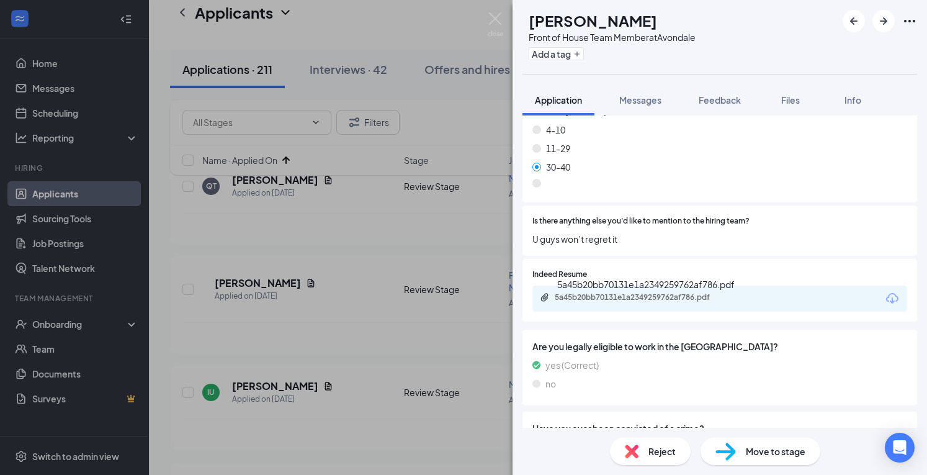
click at [649, 302] on div "5a45b20bb70131e1a2349259762af786.pdf" at bounding box center [642, 297] width 174 height 10
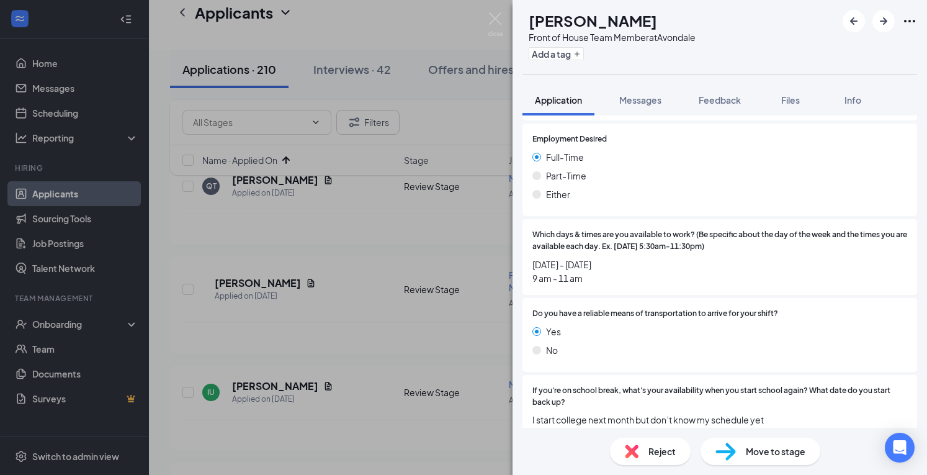
scroll to position [1319, 0]
click at [632, 448] on img at bounding box center [632, 451] width 14 height 14
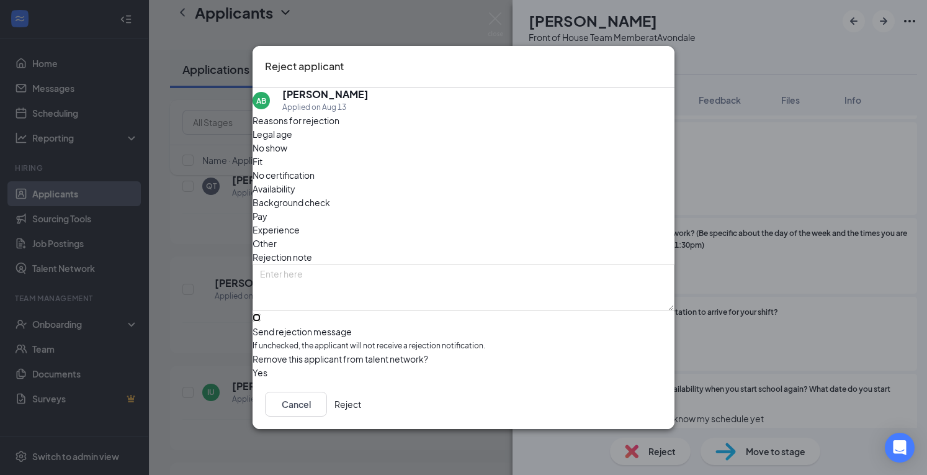
click at [261, 313] on input "Send rejection message If unchecked, the applicant will not receive a rejection…" at bounding box center [256, 317] width 8 height 8
checkbox input "true"
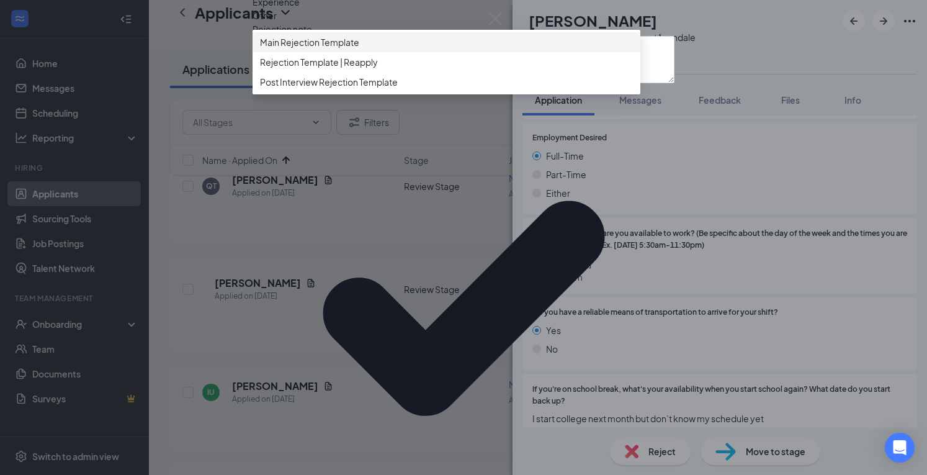
click at [439, 49] on span "Main Rejection Template" at bounding box center [446, 42] width 373 height 14
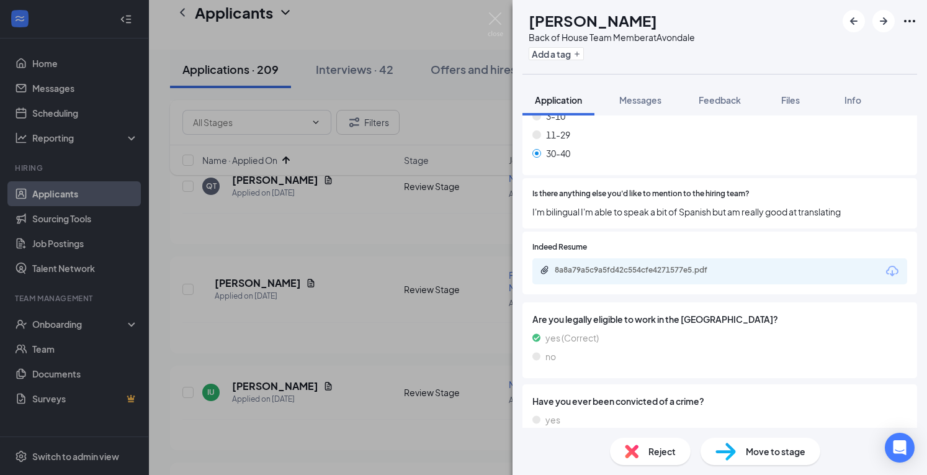
scroll to position [809, 0]
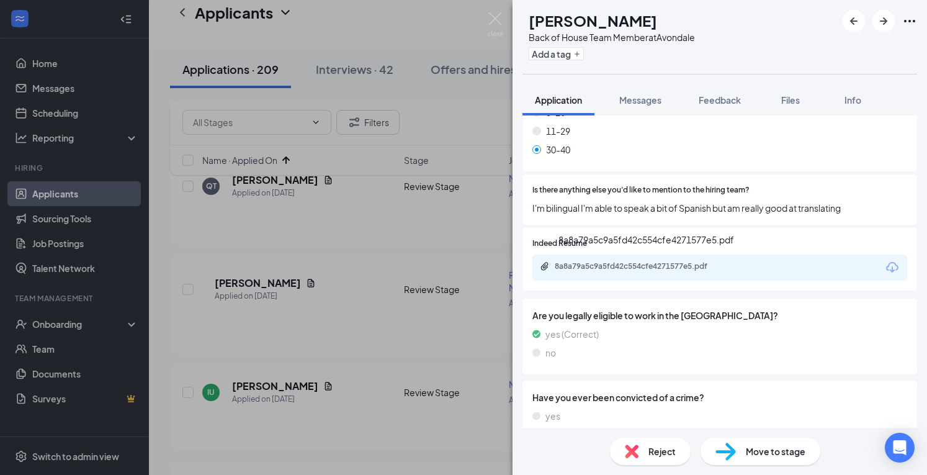
click at [686, 267] on div "8a8a79a5c9a5fd42c554cfe4271577e5.pdf" at bounding box center [642, 266] width 174 height 10
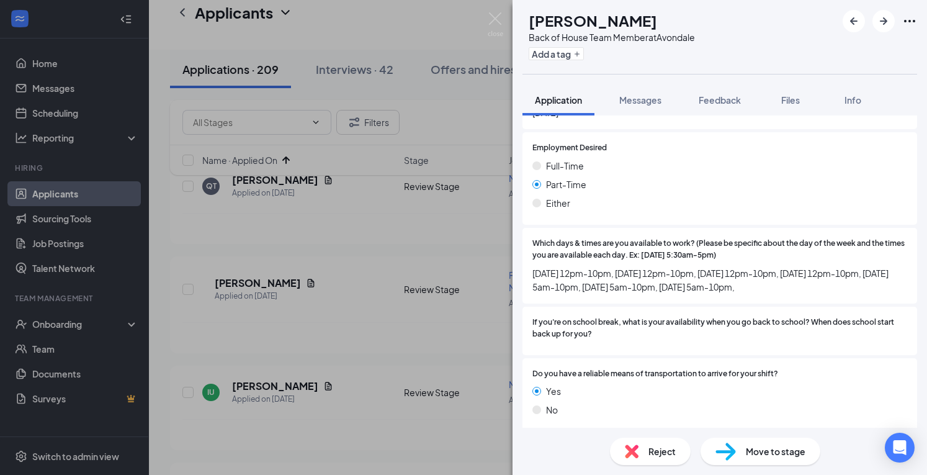
scroll to position [1302, 0]
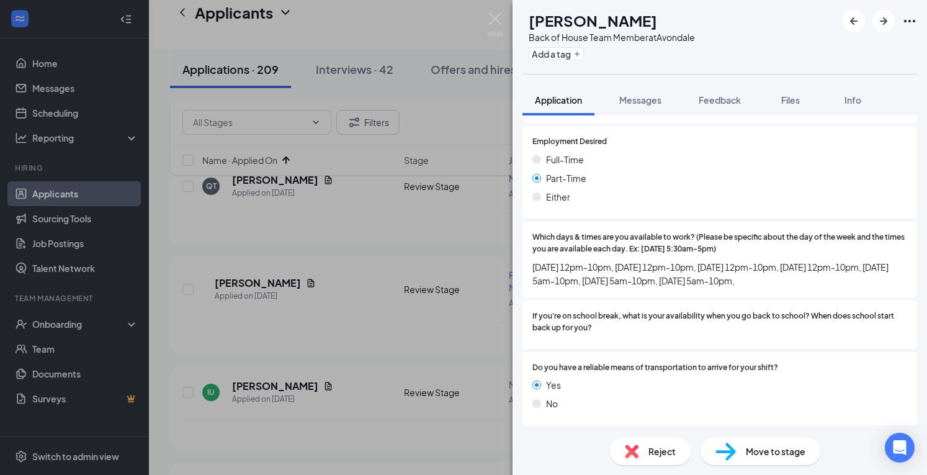
click at [649, 453] on span "Reject" at bounding box center [661, 451] width 27 height 14
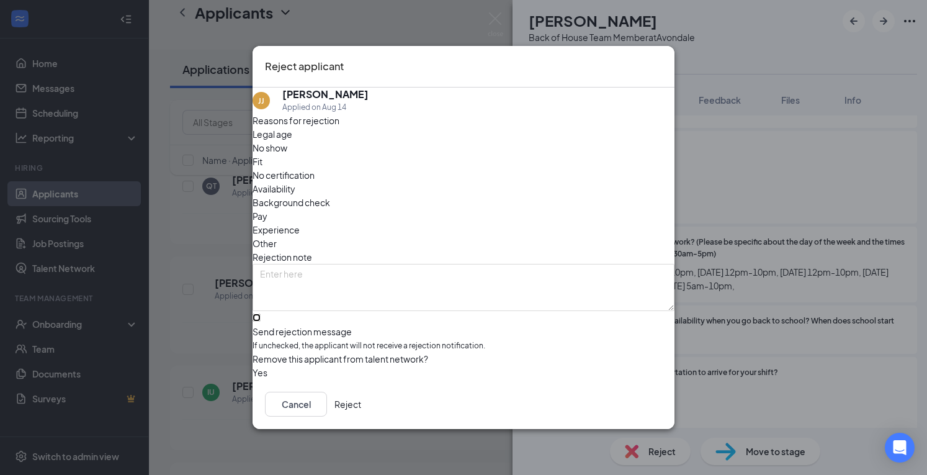
click at [261, 313] on input "Send rejection message If unchecked, the applicant will not receive a rejection…" at bounding box center [256, 317] width 8 height 8
checkbox input "true"
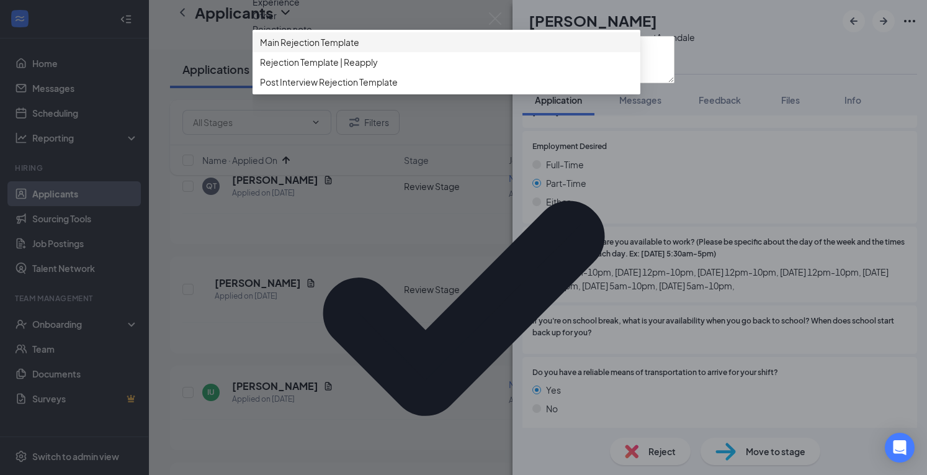
click at [379, 49] on span "Main Rejection Template" at bounding box center [446, 42] width 373 height 14
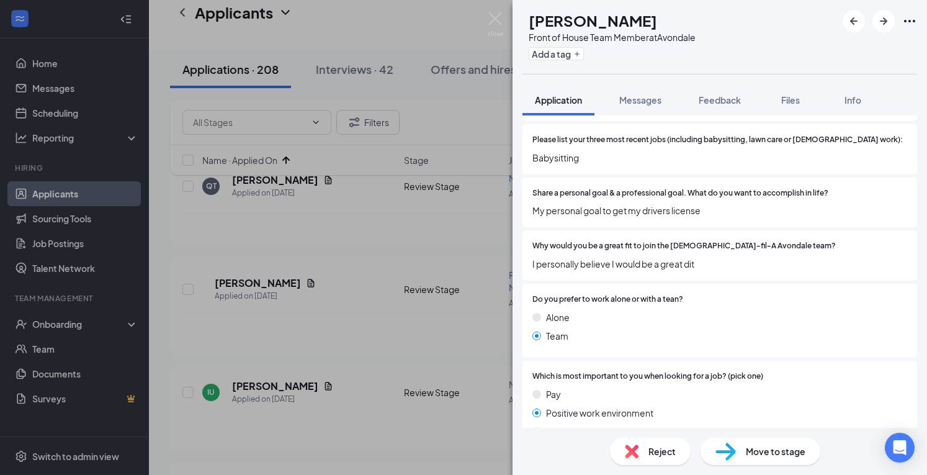
scroll to position [403, 0]
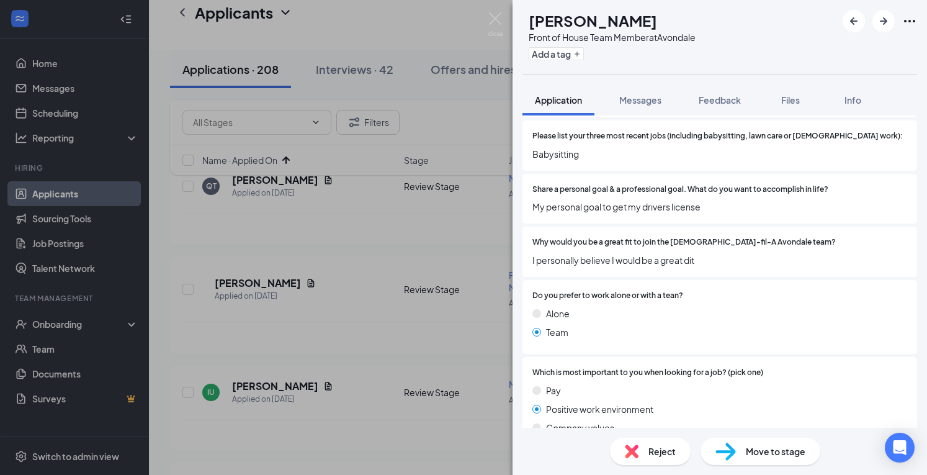
click at [645, 453] on div "Reject" at bounding box center [650, 450] width 81 height 27
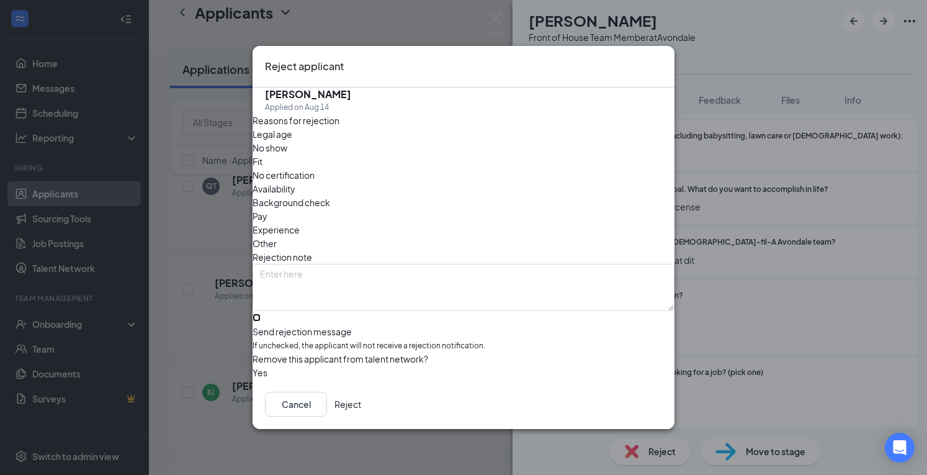
click at [261, 313] on input "Send rejection message If unchecked, the applicant will not receive a rejection…" at bounding box center [256, 317] width 8 height 8
checkbox input "true"
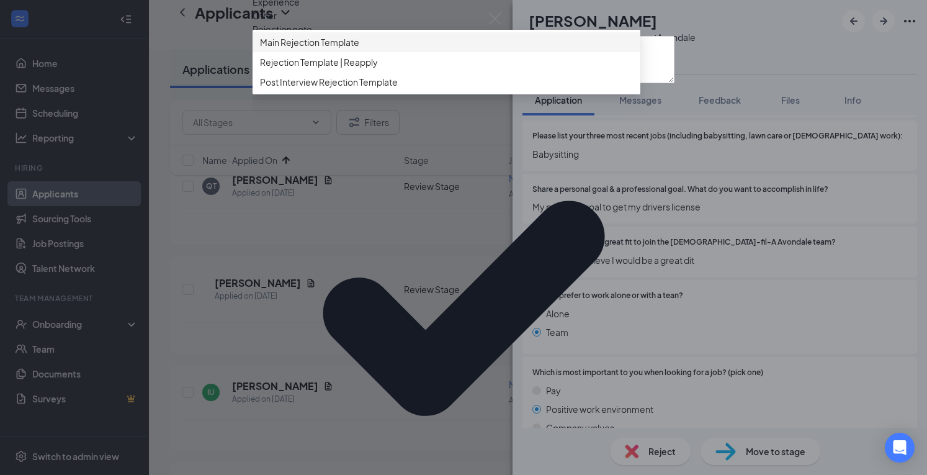
click at [381, 49] on span "Main Rejection Template" at bounding box center [446, 42] width 373 height 14
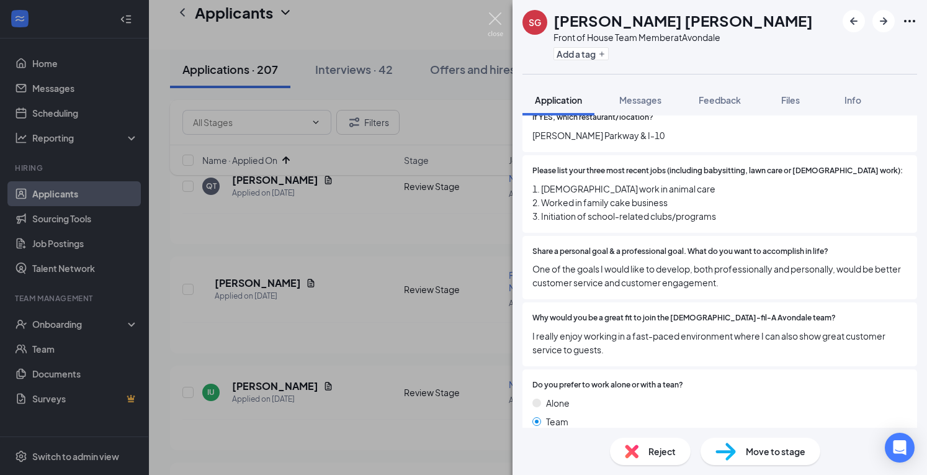
click at [488, 22] on img at bounding box center [496, 24] width 16 height 24
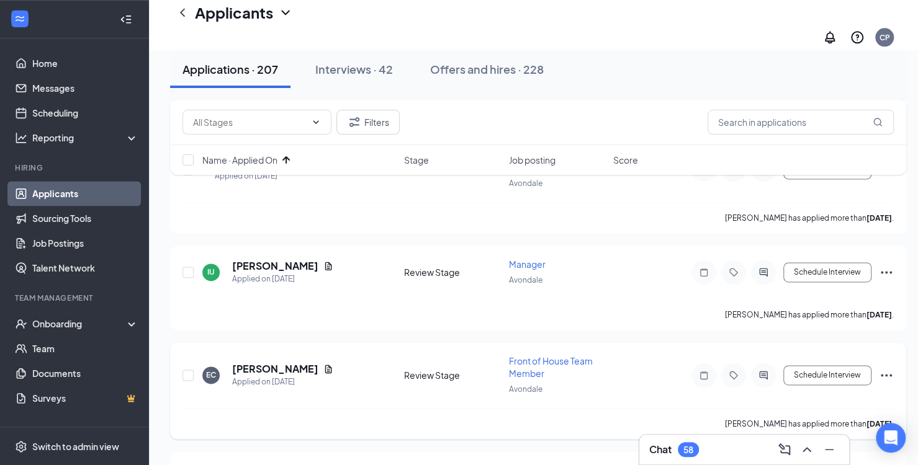
scroll to position [894, 9]
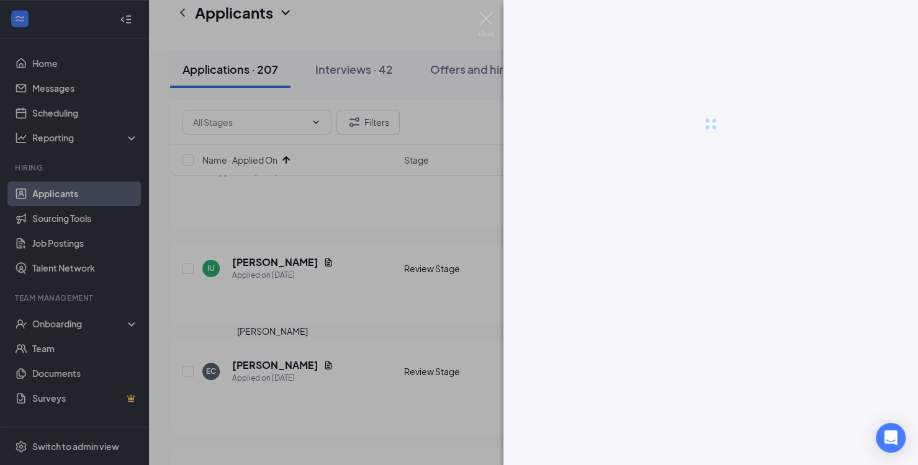
scroll to position [894, 0]
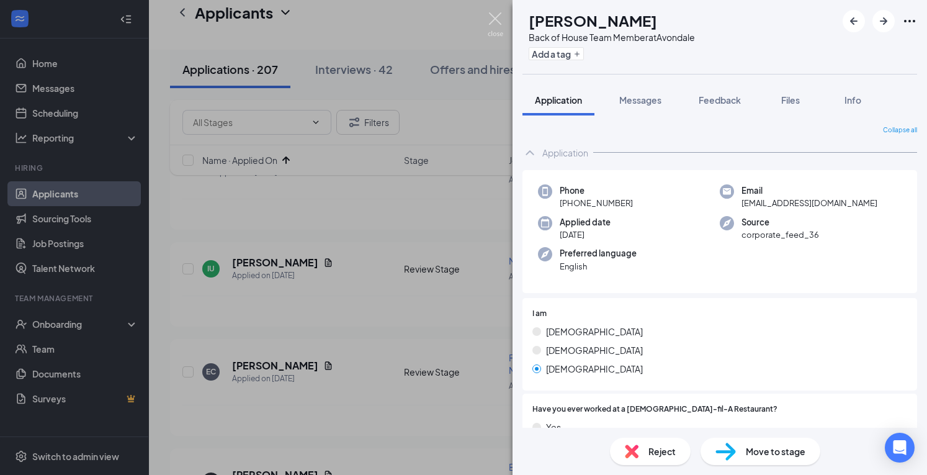
click at [491, 27] on img at bounding box center [496, 24] width 16 height 24
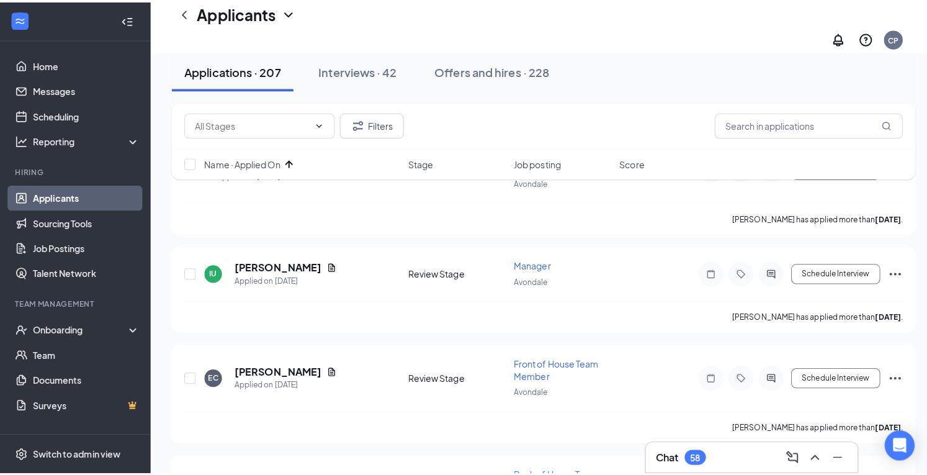
scroll to position [778, 0]
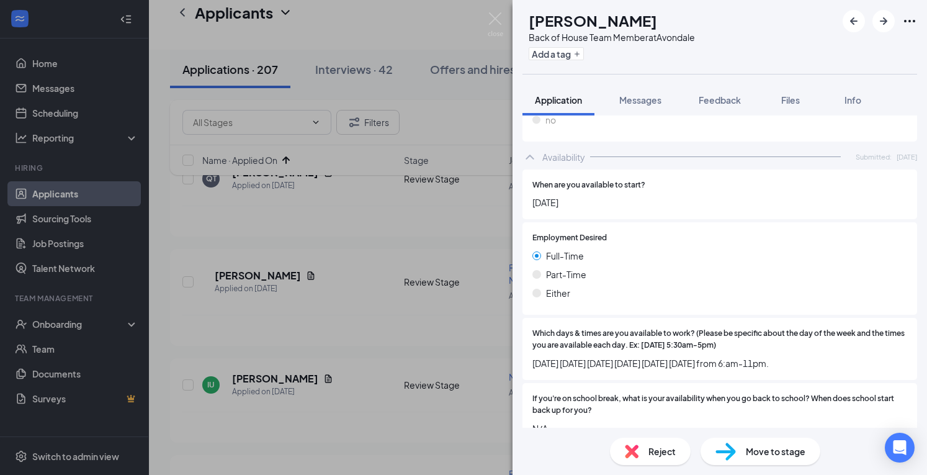
scroll to position [1288, 0]
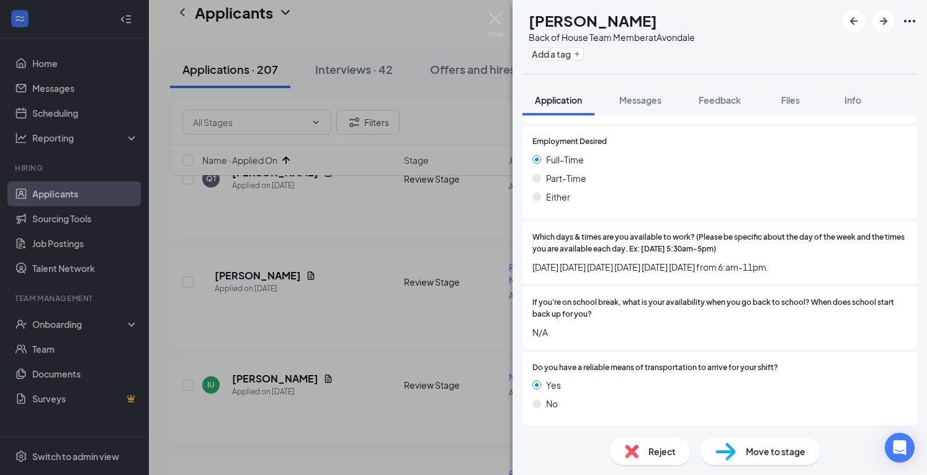
click at [630, 453] on img at bounding box center [632, 451] width 14 height 14
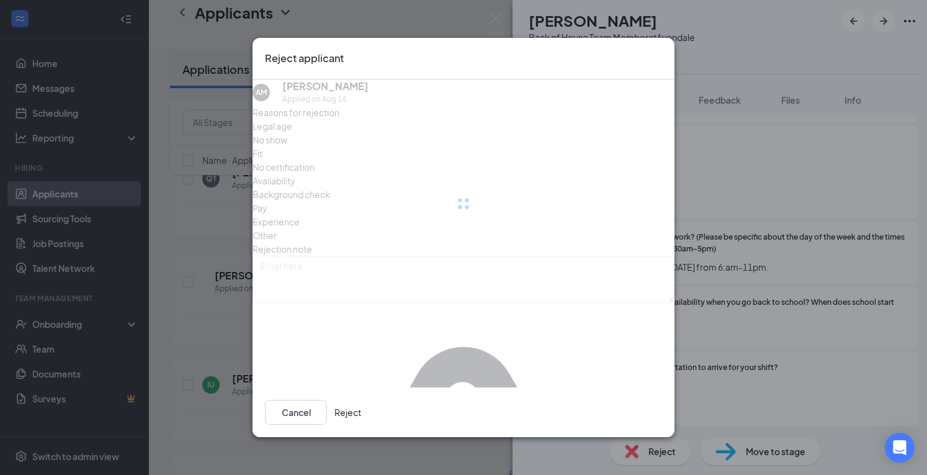
scroll to position [1283, 0]
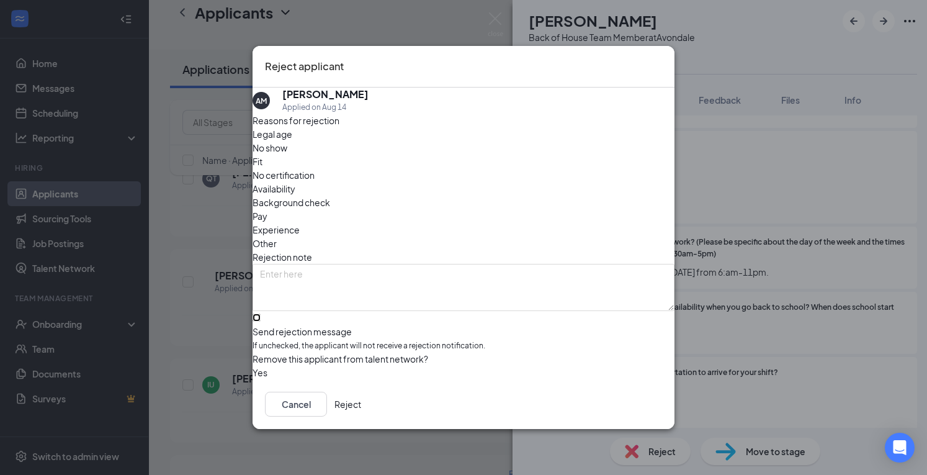
click at [261, 313] on input "Send rejection message If unchecked, the applicant will not receive a rejection…" at bounding box center [256, 317] width 8 height 8
checkbox input "true"
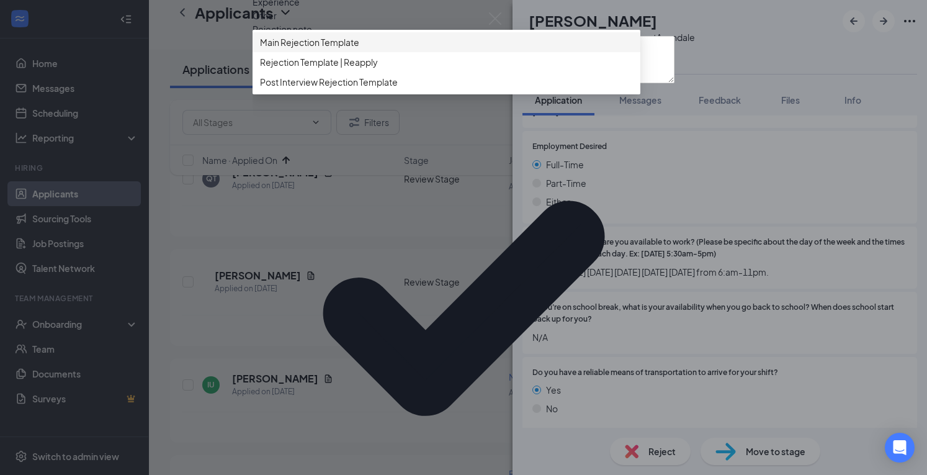
click at [389, 49] on span "Main Rejection Template" at bounding box center [446, 42] width 373 height 14
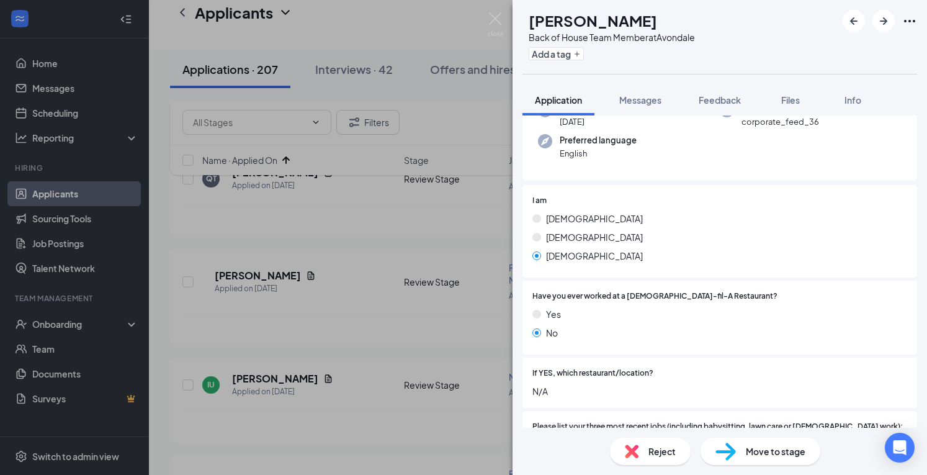
scroll to position [108, 0]
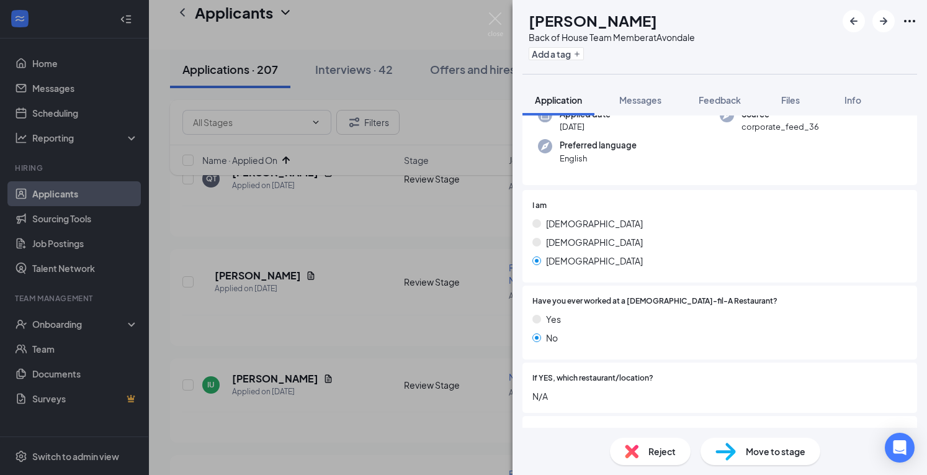
click at [639, 453] on div "Reject" at bounding box center [650, 450] width 81 height 27
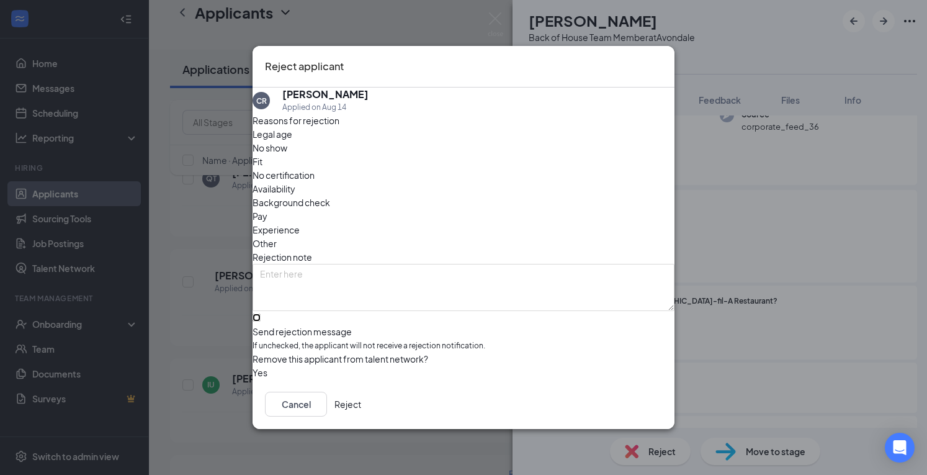
click at [261, 313] on input "Send rejection message If unchecked, the applicant will not receive a rejection…" at bounding box center [256, 317] width 8 height 8
checkbox input "true"
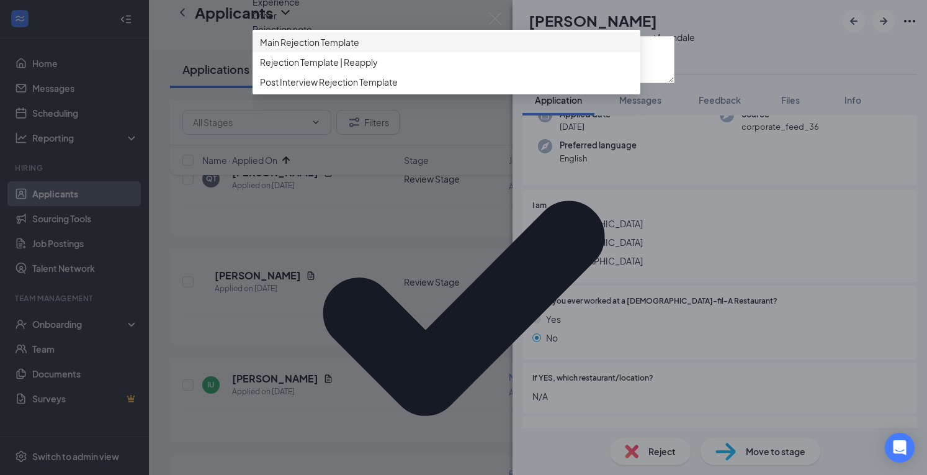
click at [372, 52] on div "Main Rejection Template" at bounding box center [446, 42] width 388 height 20
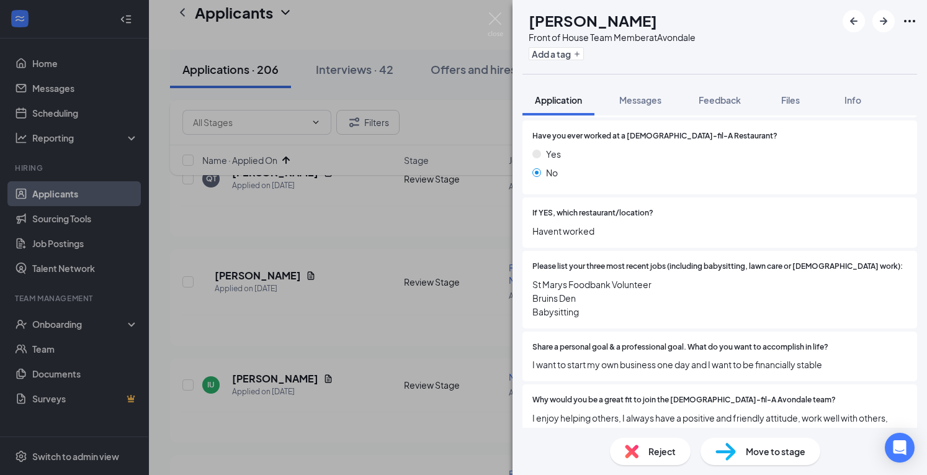
scroll to position [272, 0]
click at [746, 446] on span "Move to stage" at bounding box center [776, 451] width 60 height 14
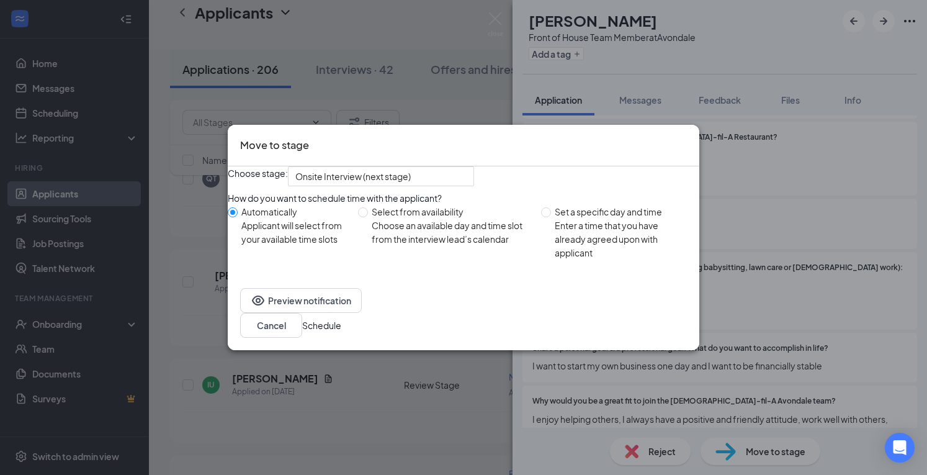
click at [341, 323] on button "Schedule" at bounding box center [321, 325] width 39 height 14
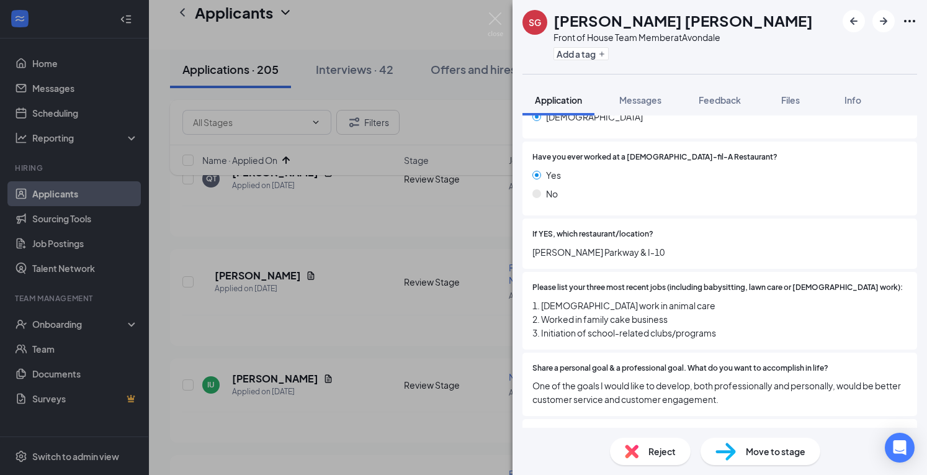
scroll to position [282, 0]
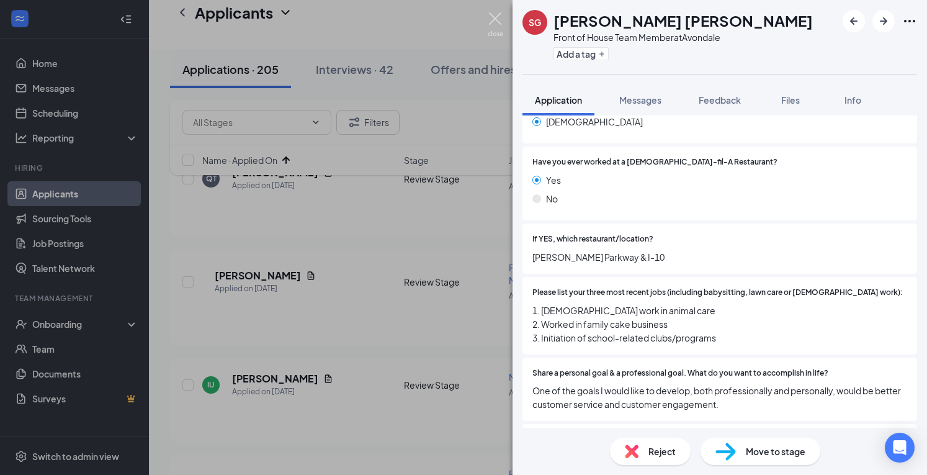
click at [499, 24] on img at bounding box center [496, 24] width 16 height 24
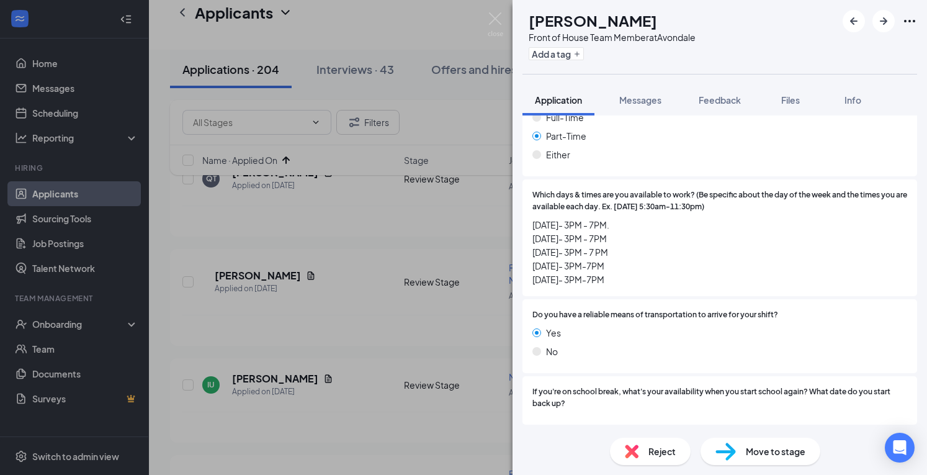
click at [625, 453] on img at bounding box center [632, 451] width 14 height 14
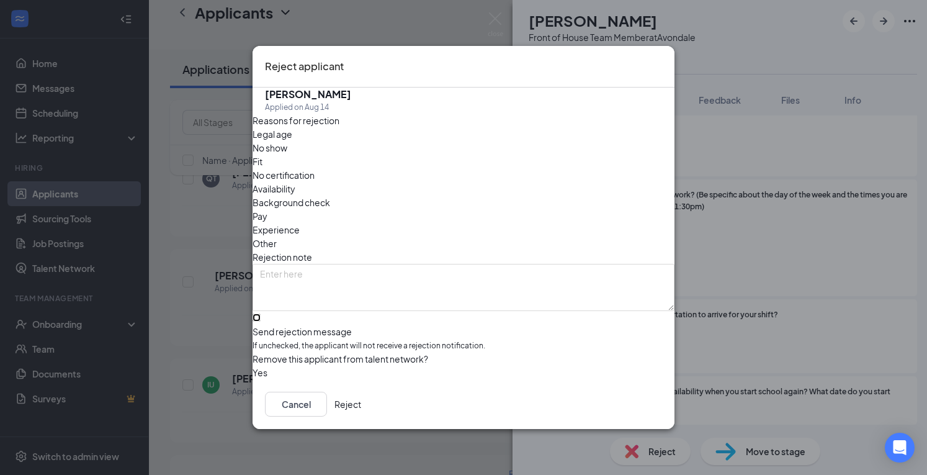
click at [261, 313] on input "Send rejection message If unchecked, the applicant will not receive a rejection…" at bounding box center [256, 317] width 8 height 8
checkbox input "true"
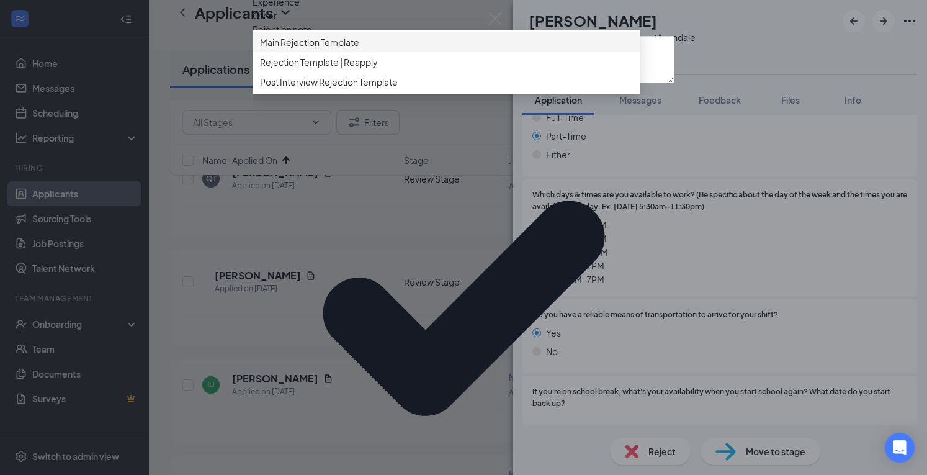
click at [387, 49] on span "Main Rejection Template" at bounding box center [446, 42] width 373 height 14
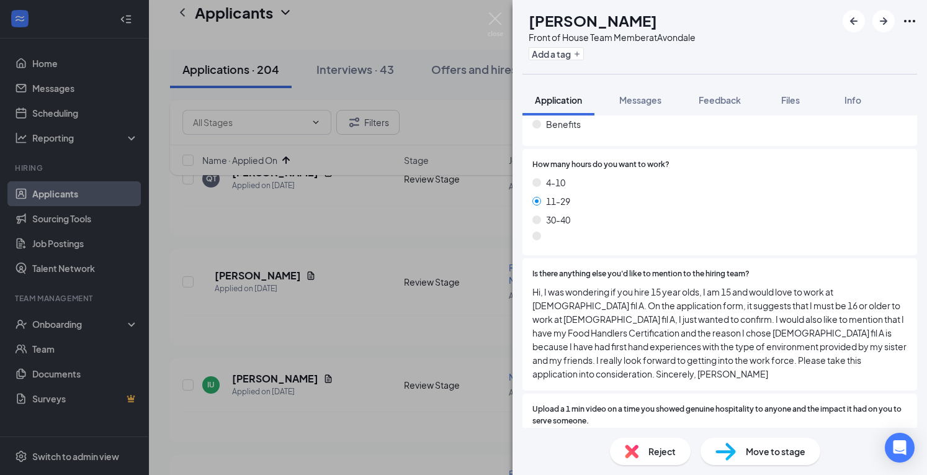
scroll to position [797, 0]
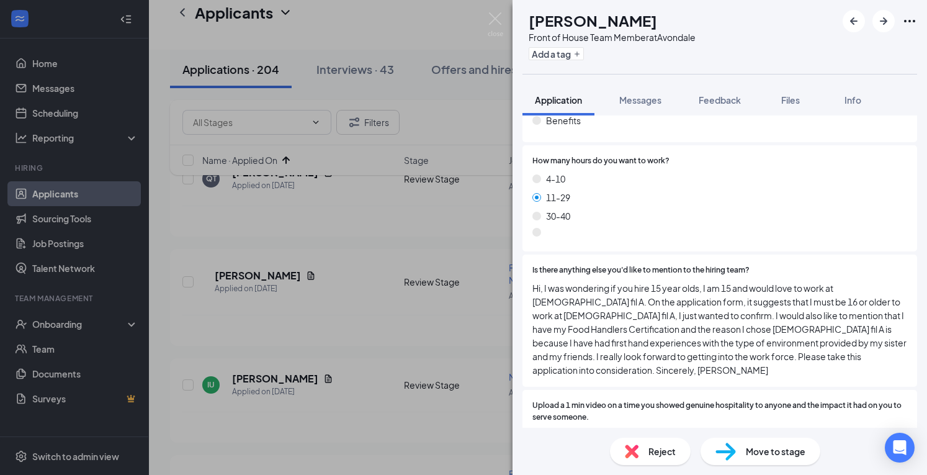
click at [646, 450] on div "Reject" at bounding box center [650, 450] width 81 height 27
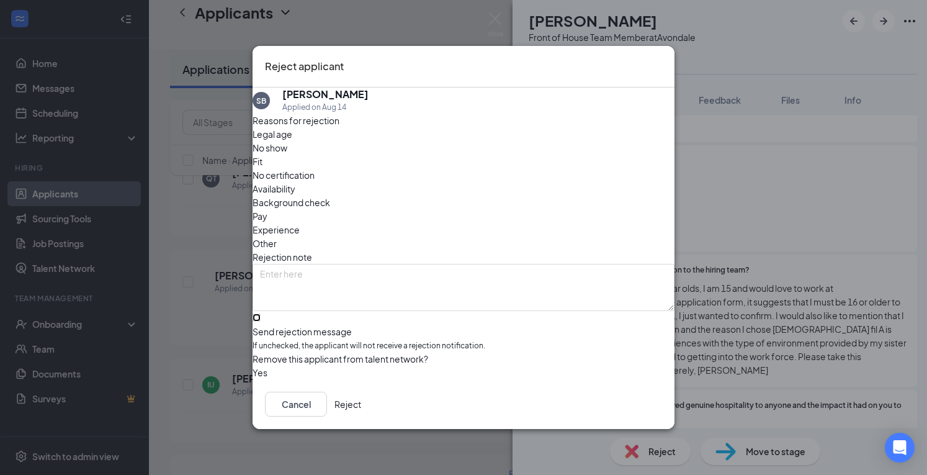
click at [261, 313] on input "Send rejection message If unchecked, the applicant will not receive a rejection…" at bounding box center [256, 317] width 8 height 8
checkbox input "true"
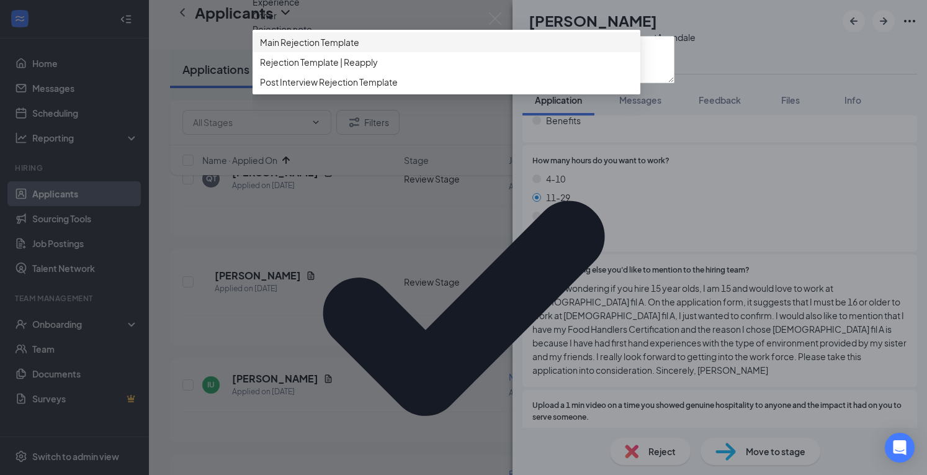
click at [403, 49] on span "Main Rejection Template" at bounding box center [446, 42] width 373 height 14
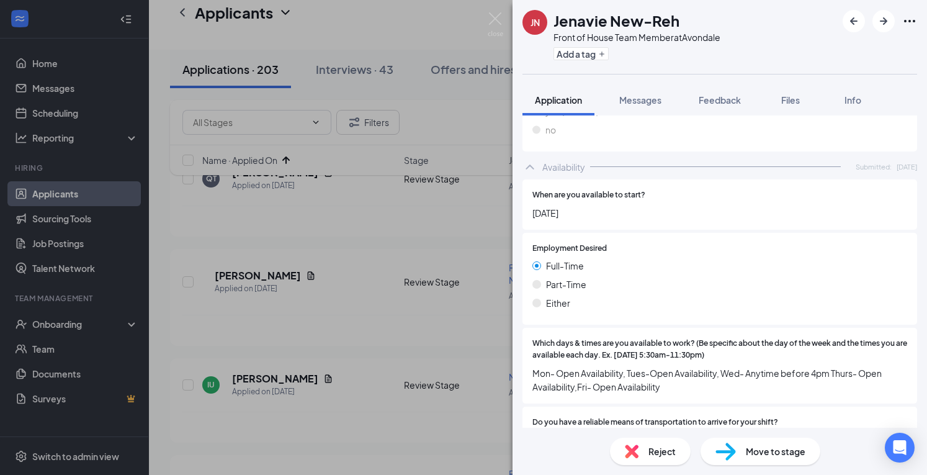
scroll to position [1265, 0]
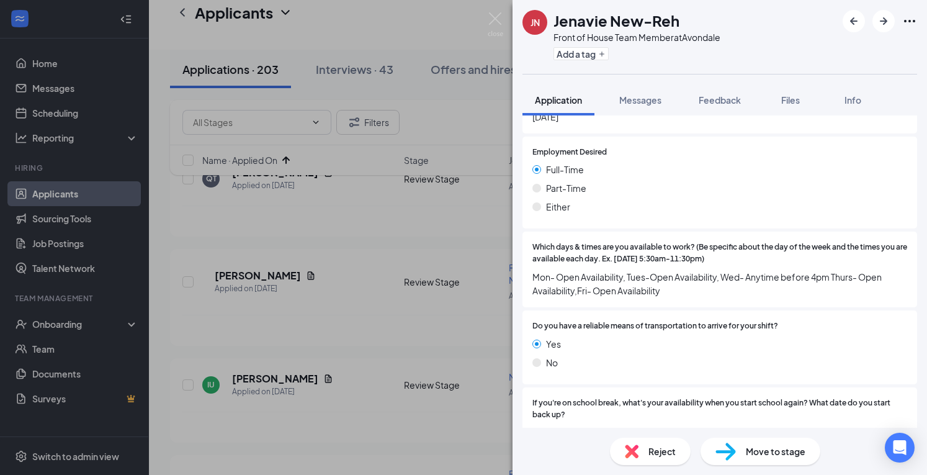
click at [759, 449] on span "Move to stage" at bounding box center [776, 451] width 60 height 14
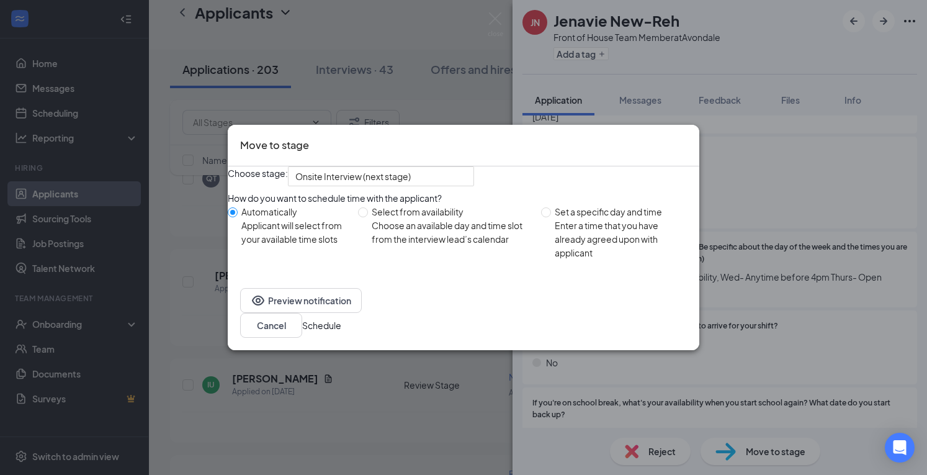
click at [341, 329] on button "Schedule" at bounding box center [321, 325] width 39 height 14
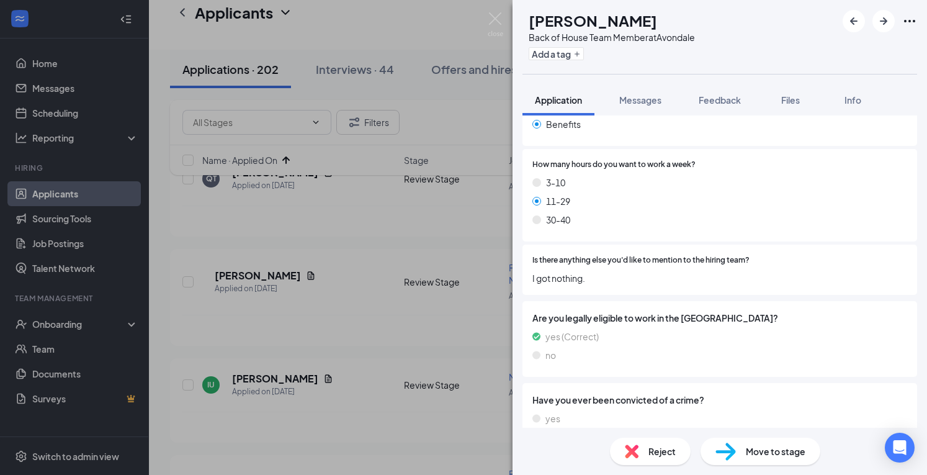
scroll to position [726, 0]
click at [635, 449] on img at bounding box center [632, 451] width 14 height 14
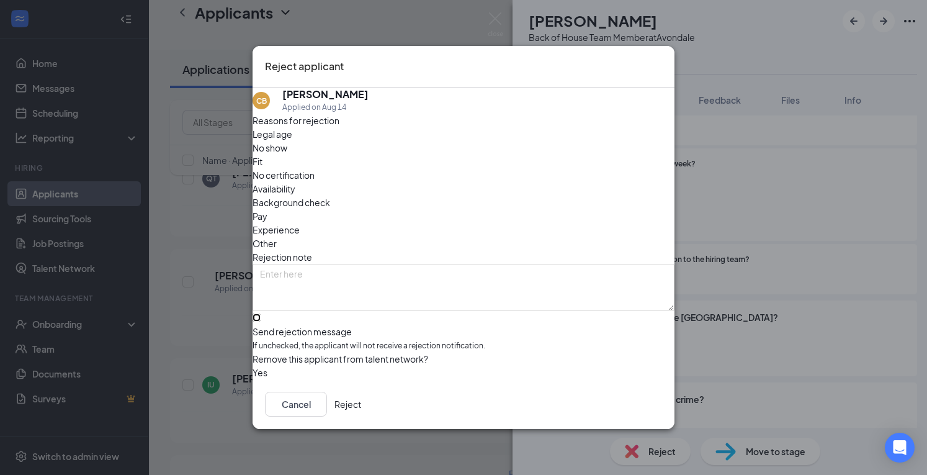
click at [261, 313] on input "Send rejection message If unchecked, the applicant will not receive a rejection…" at bounding box center [256, 317] width 8 height 8
checkbox input "true"
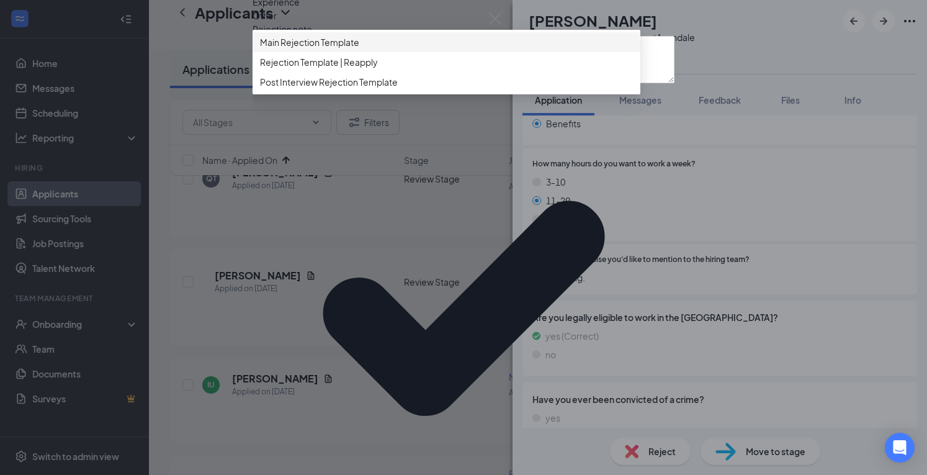
click at [391, 49] on span "Main Rejection Template" at bounding box center [446, 42] width 373 height 14
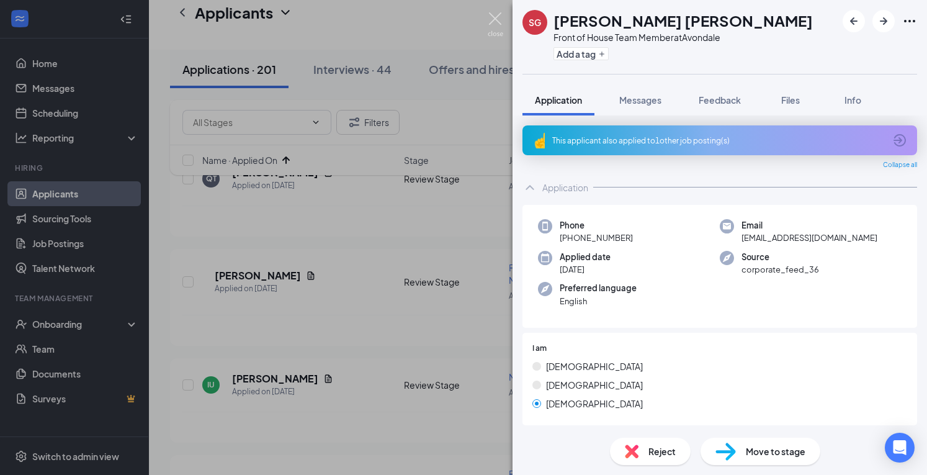
click at [493, 24] on img at bounding box center [496, 24] width 16 height 24
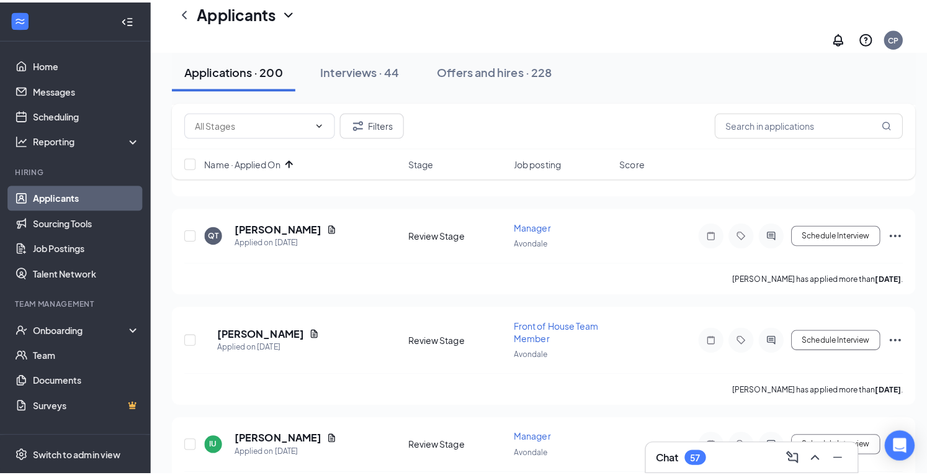
scroll to position [824, 0]
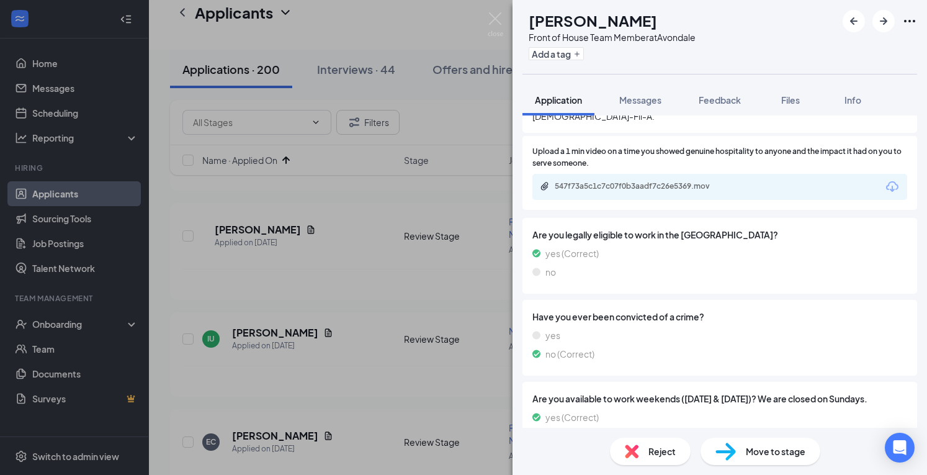
scroll to position [985, 0]
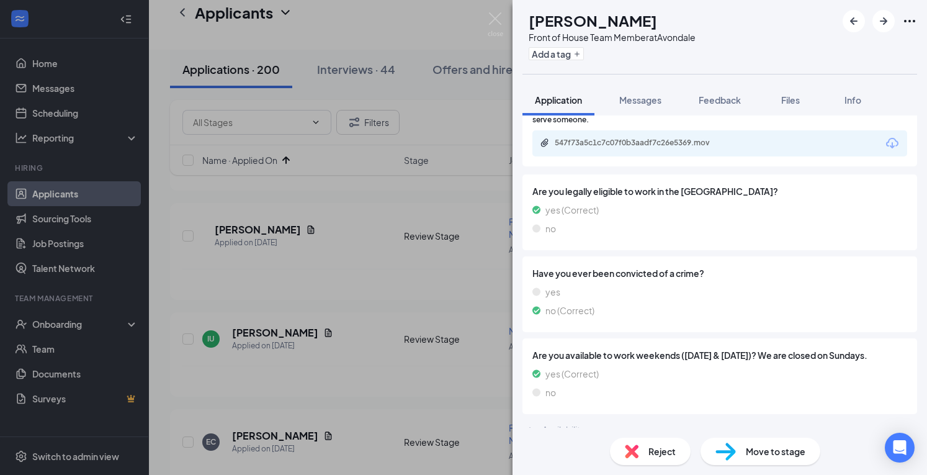
click at [663, 460] on div "Reject" at bounding box center [650, 450] width 81 height 27
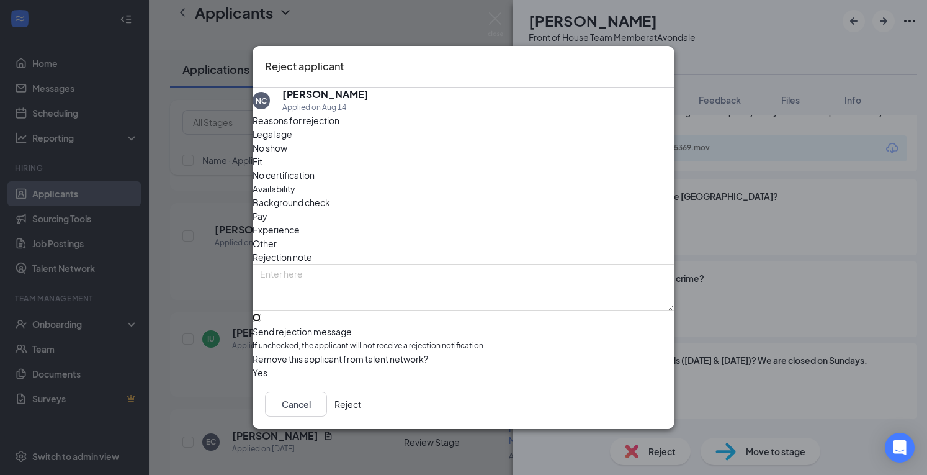
click at [261, 313] on input "Send rejection message If unchecked, the applicant will not receive a rejection…" at bounding box center [256, 317] width 8 height 8
checkbox input "true"
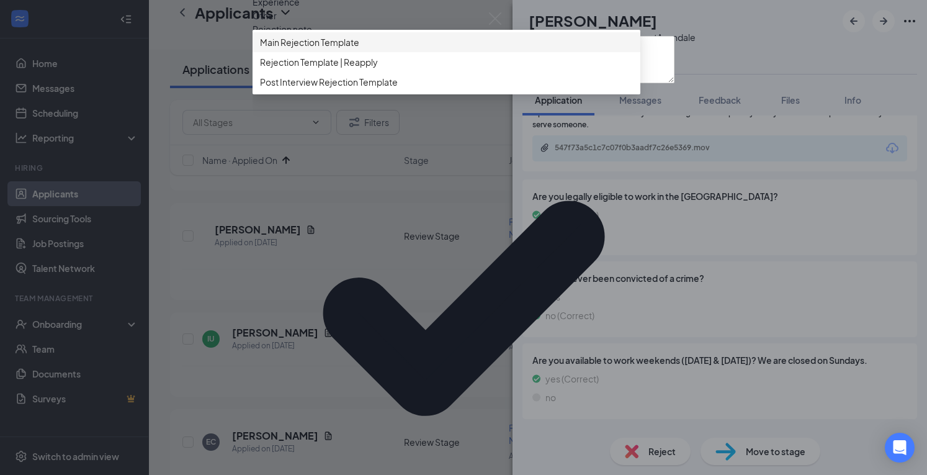
click at [359, 49] on span "Main Rejection Template" at bounding box center [309, 42] width 99 height 14
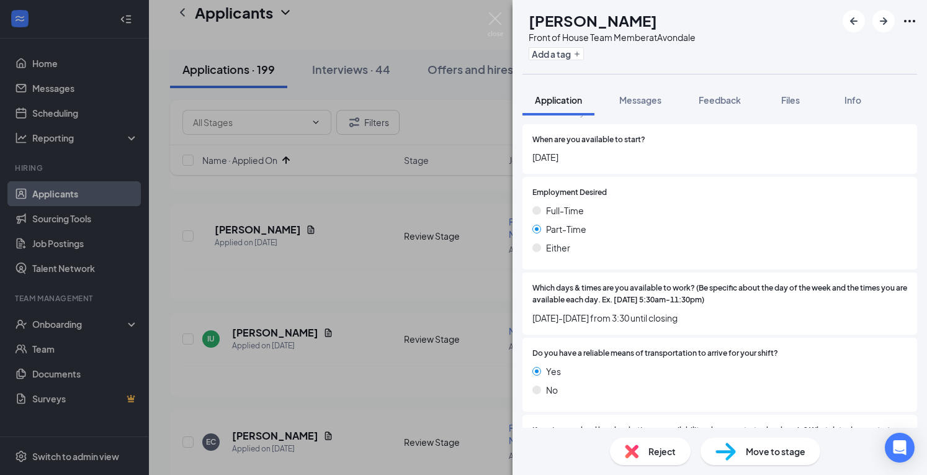
scroll to position [1383, 0]
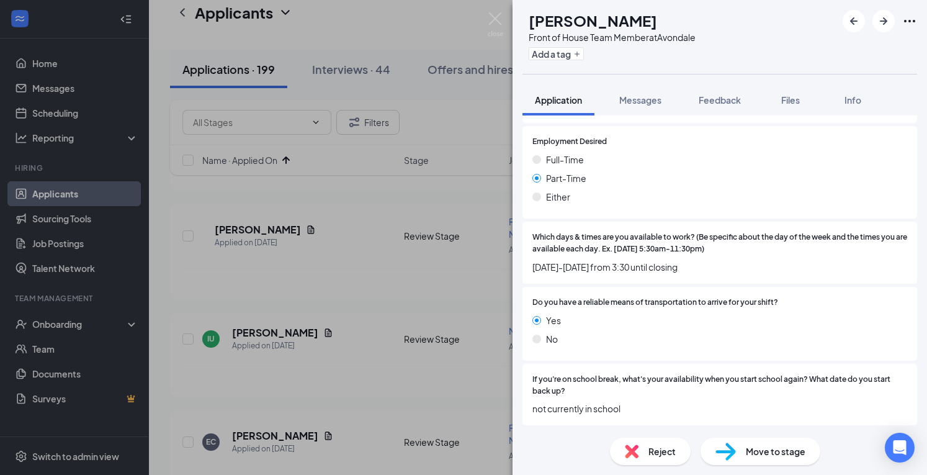
click at [754, 445] on span "Move to stage" at bounding box center [776, 451] width 60 height 14
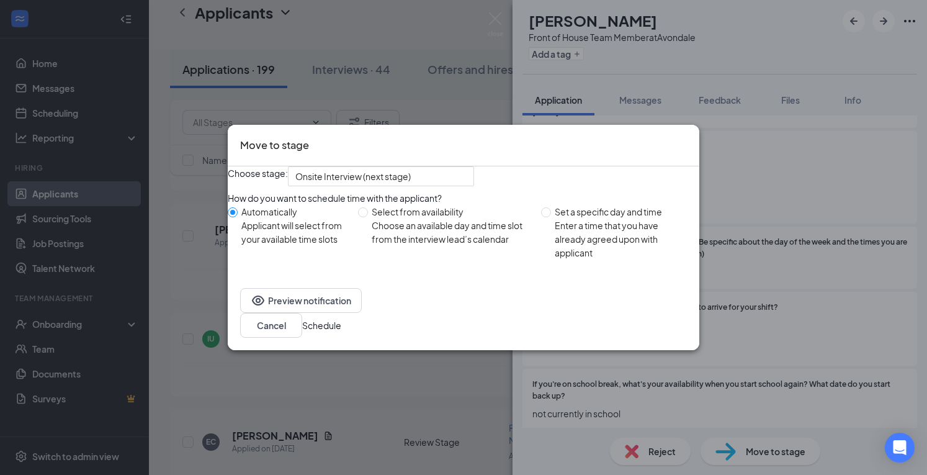
click at [341, 332] on button "Schedule" at bounding box center [321, 325] width 39 height 14
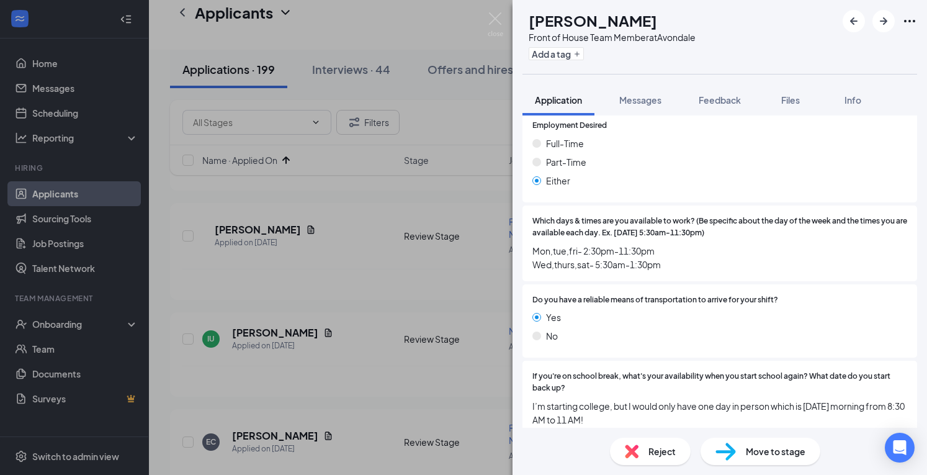
scroll to position [1545, 0]
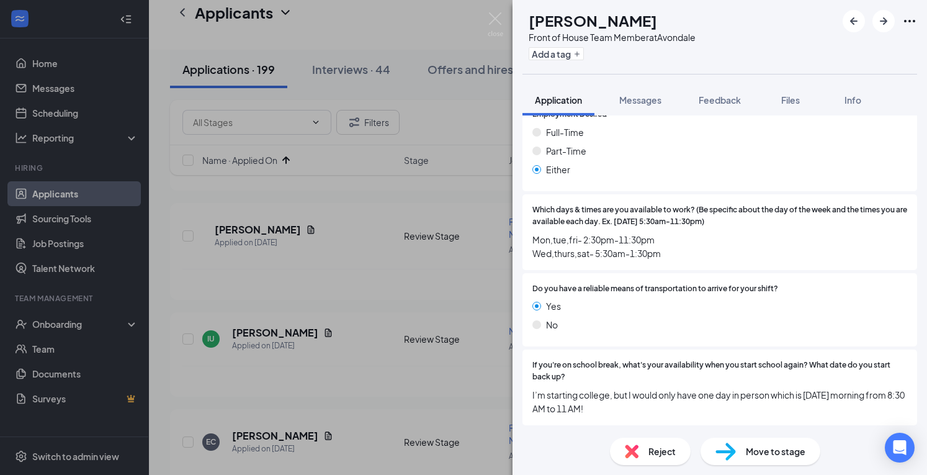
click at [737, 447] on div "Move to stage" at bounding box center [760, 450] width 120 height 27
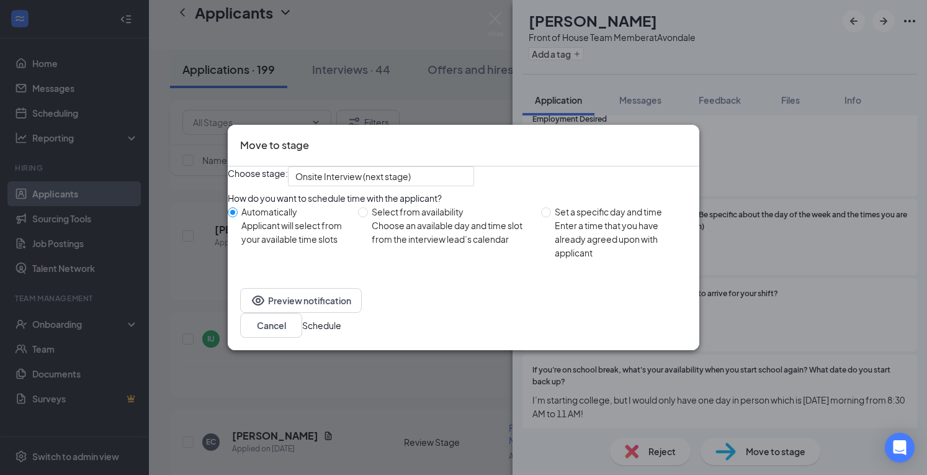
click at [341, 332] on button "Schedule" at bounding box center [321, 325] width 39 height 14
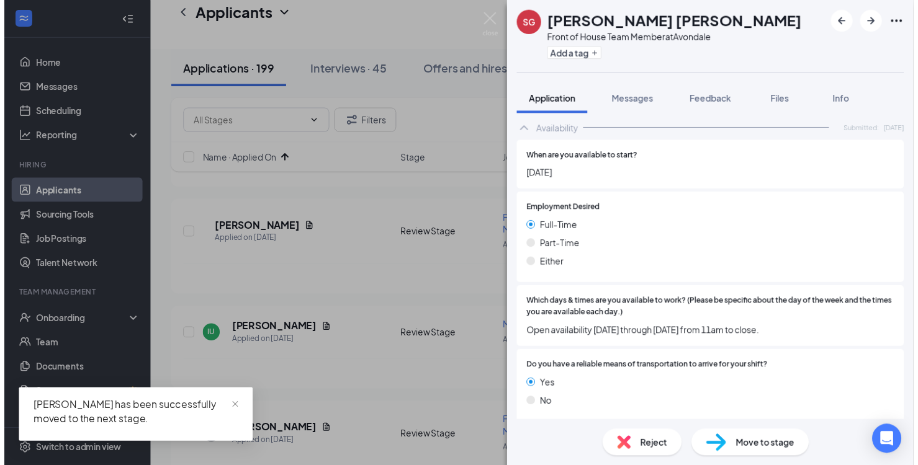
scroll to position [1326, 0]
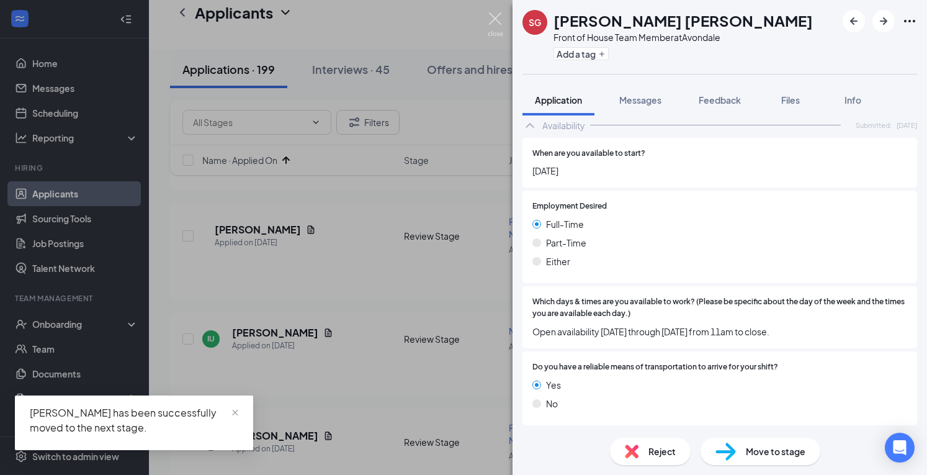
click at [491, 24] on img at bounding box center [496, 24] width 16 height 24
